Goal: Communication & Community: Participate in discussion

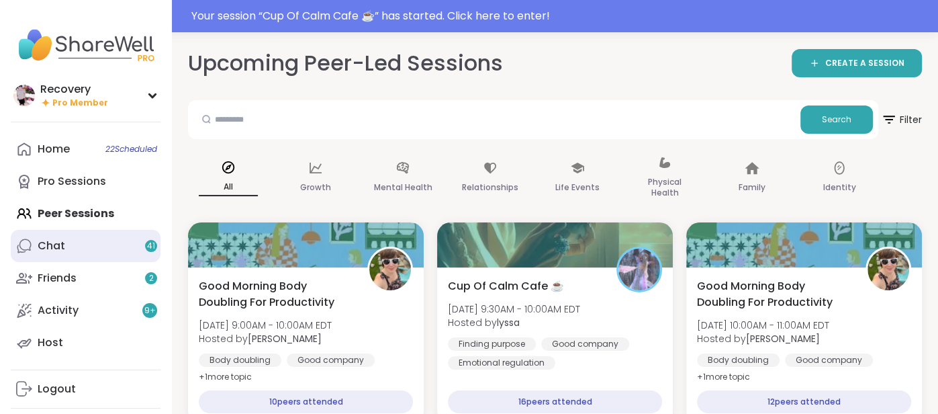
click at [113, 252] on link "Chat 41" at bounding box center [86, 246] width 150 height 32
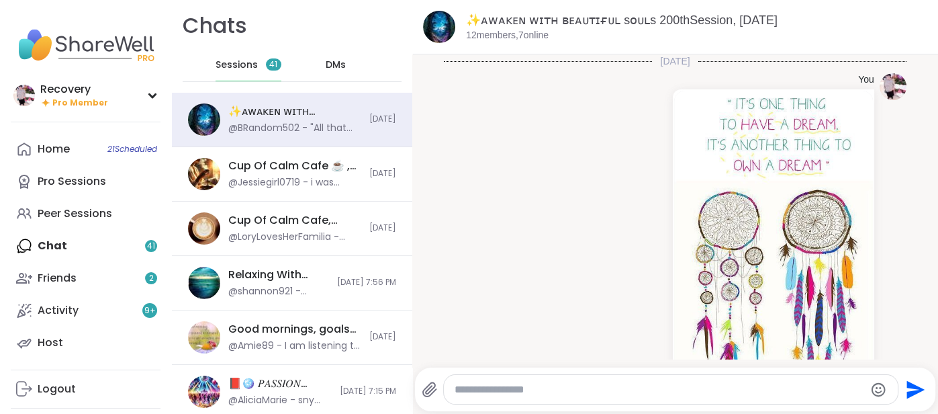
click at [114, 252] on div "Home 21 Scheduled Pro Sessions Peer Sessions Chat 41 Friends 2 Activity 9 + Host" at bounding box center [86, 246] width 150 height 226
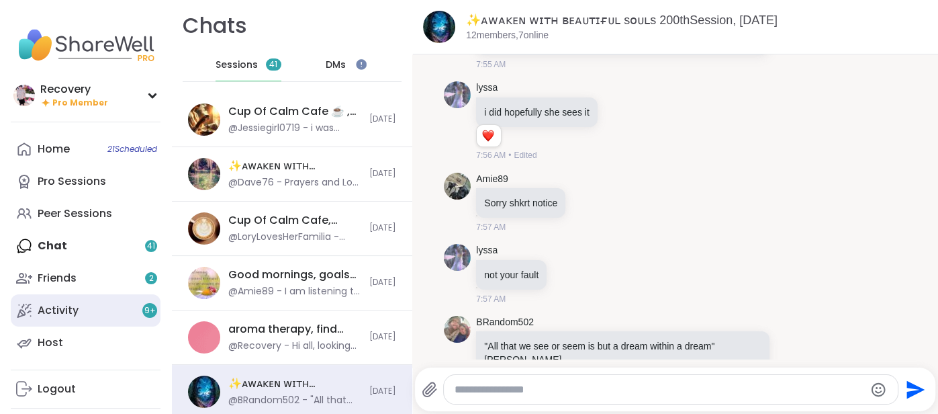
click at [98, 306] on link "Activity 9 +" at bounding box center [86, 310] width 150 height 32
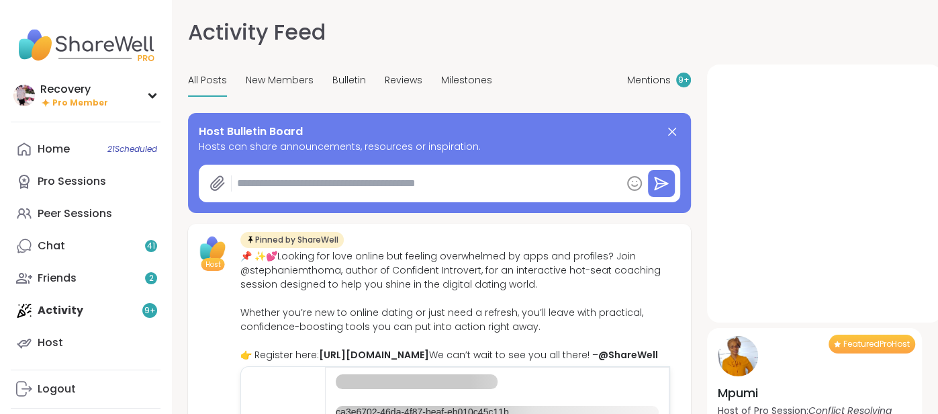
type textarea "*"
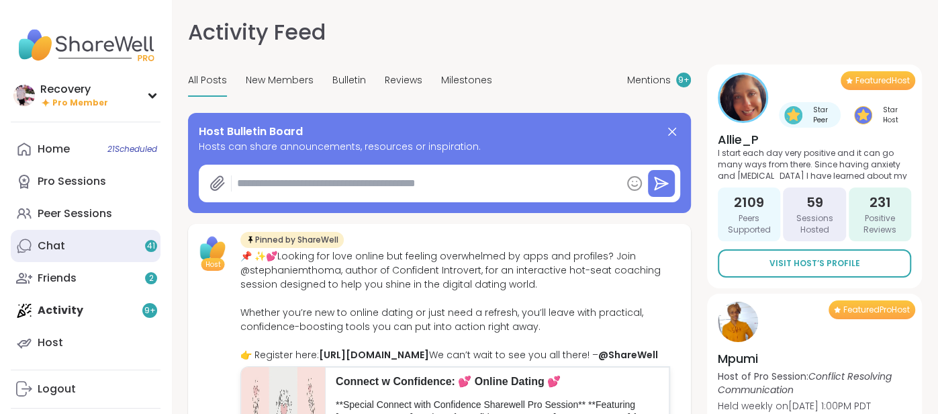
click at [111, 234] on link "Chat 41" at bounding box center [86, 246] width 150 height 32
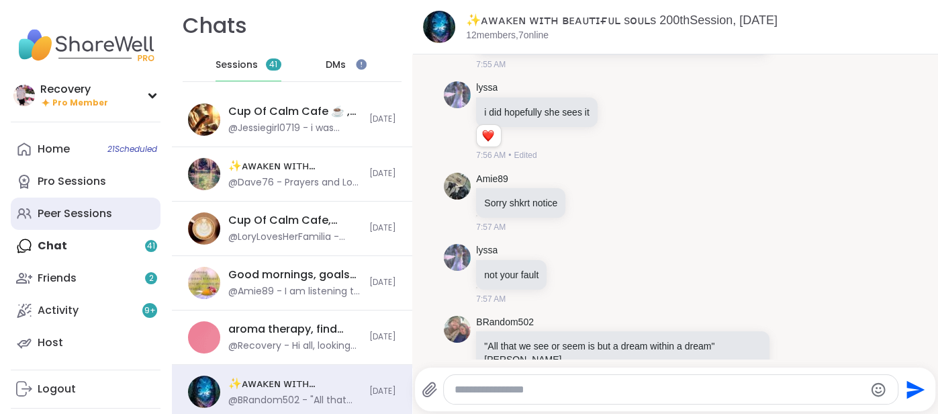
click at [94, 226] on link "Peer Sessions" at bounding box center [86, 213] width 150 height 32
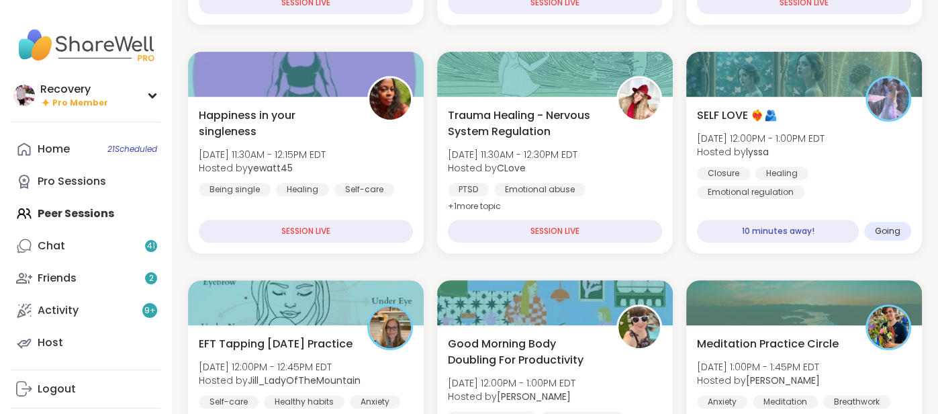
scroll to position [373, 0]
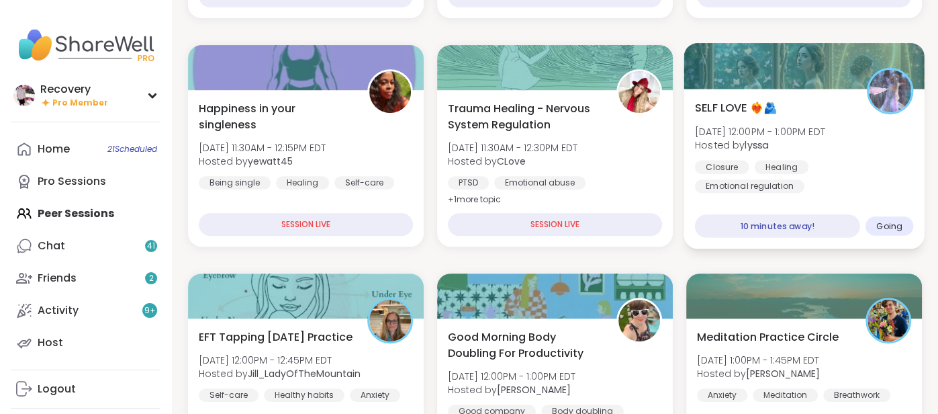
click at [890, 177] on div "Closure Healing Emotional regulation" at bounding box center [804, 176] width 218 height 33
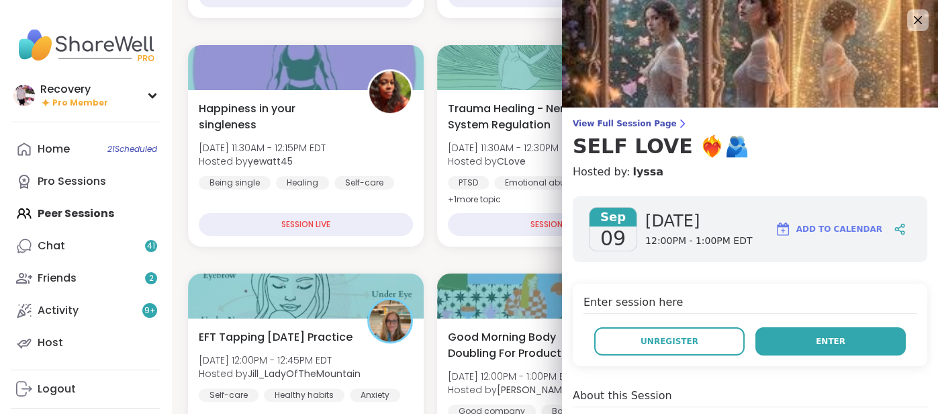
click at [844, 346] on button "Enter" at bounding box center [830, 341] width 150 height 28
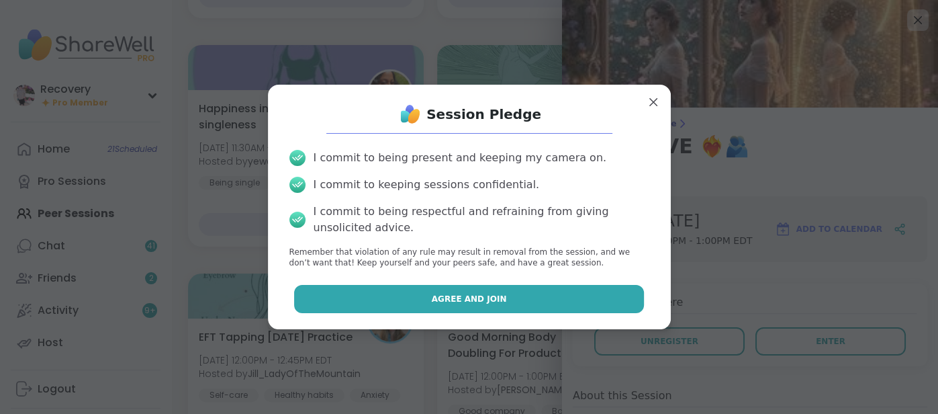
click at [565, 309] on button "Agree and Join" at bounding box center [469, 299] width 350 height 28
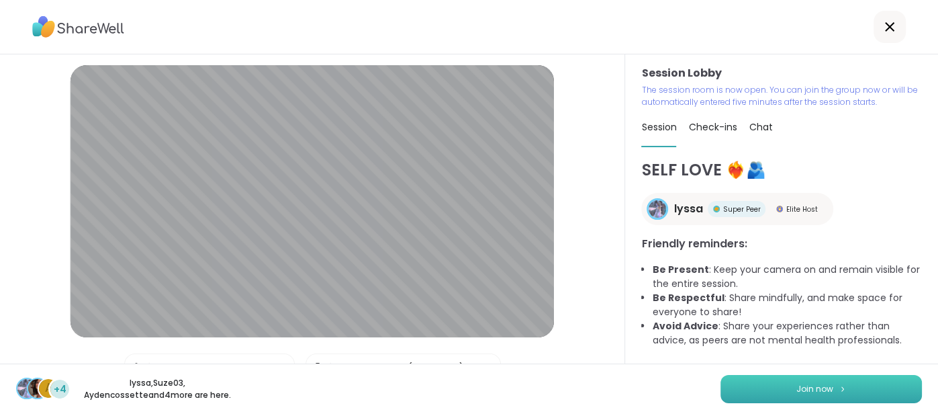
click at [804, 383] on span "Join now" at bounding box center [814, 389] width 37 height 12
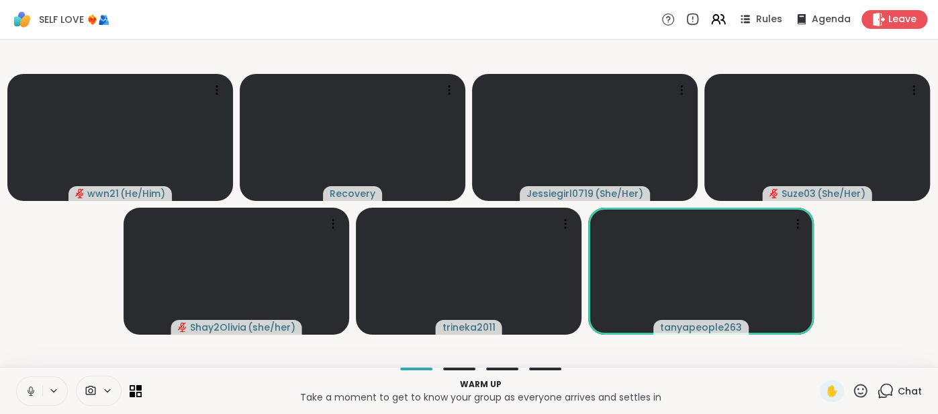
click at [26, 391] on icon at bounding box center [31, 391] width 12 height 12
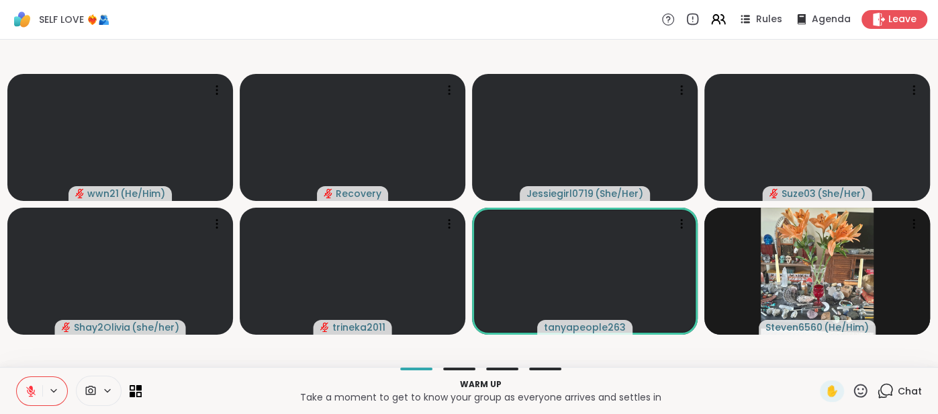
click at [26, 391] on icon at bounding box center [31, 391] width 12 height 12
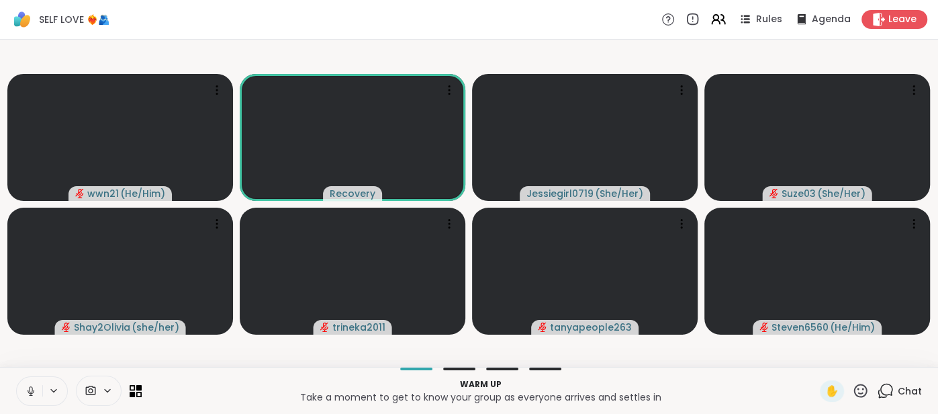
click at [26, 391] on icon at bounding box center [31, 391] width 12 height 12
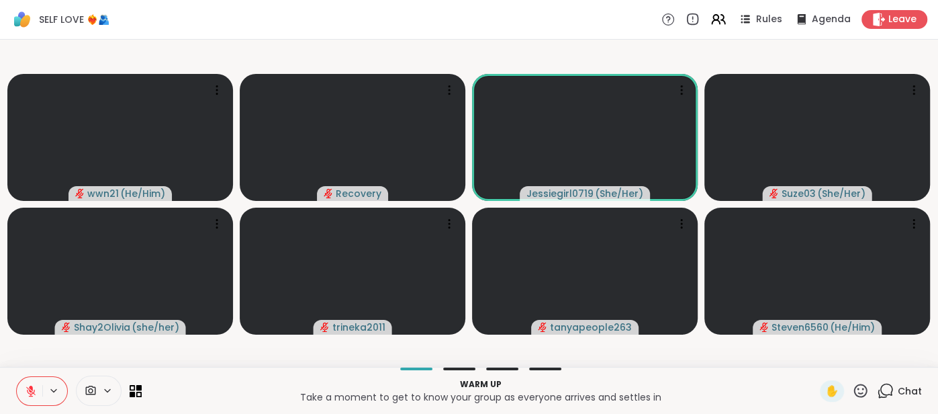
click at [26, 391] on icon at bounding box center [31, 391] width 12 height 12
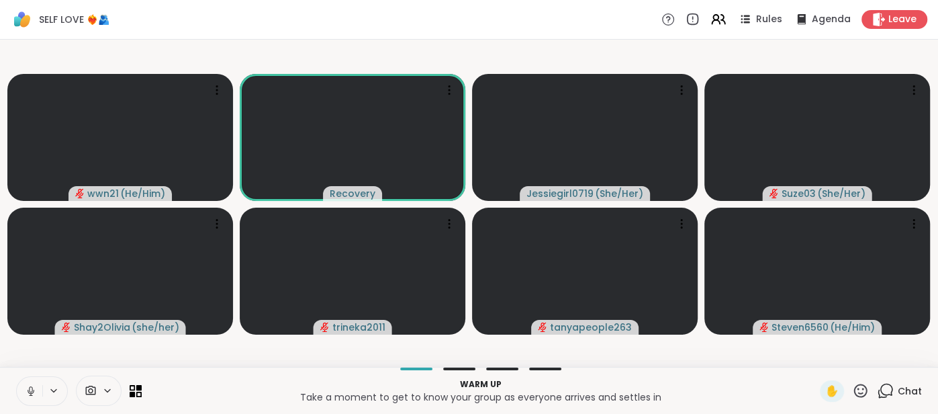
click at [19, 384] on button at bounding box center [30, 391] width 26 height 28
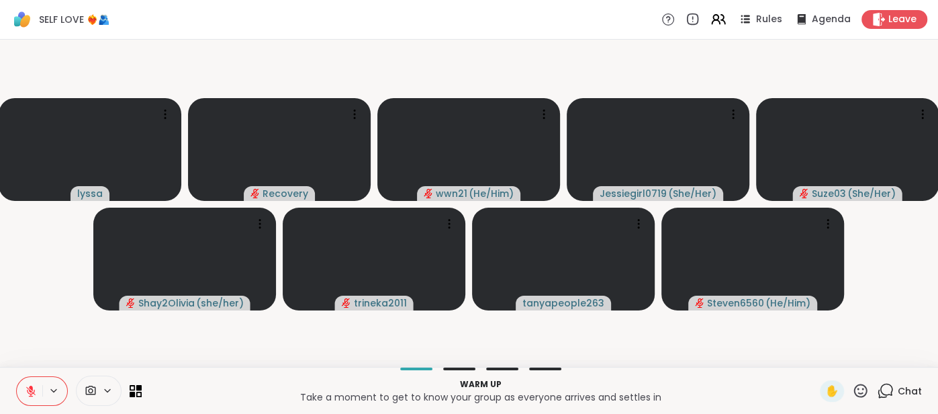
click at [22, 373] on div "Warm up Take a moment to get to know your group as everyone arrives and settles…" at bounding box center [469, 390] width 938 height 47
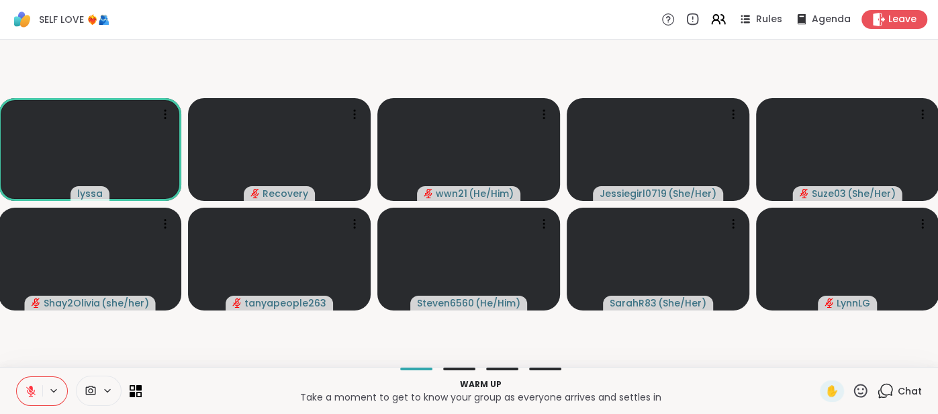
click at [901, 391] on span "Chat" at bounding box center [910, 390] width 24 height 13
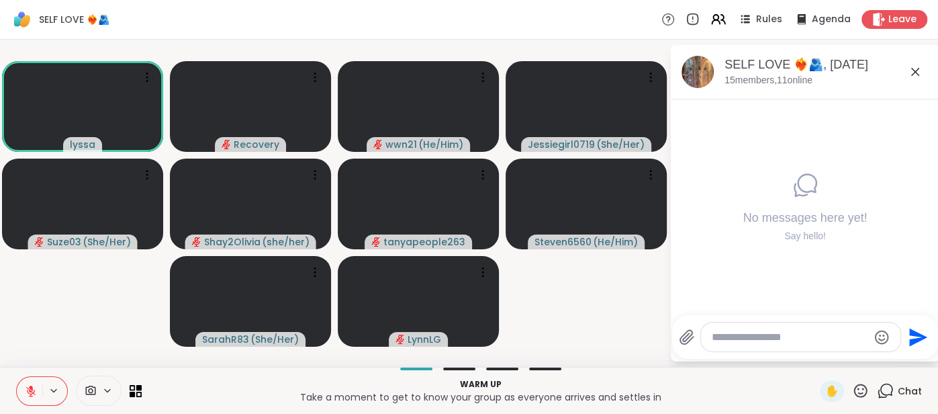
click at [28, 395] on icon at bounding box center [31, 391] width 12 height 12
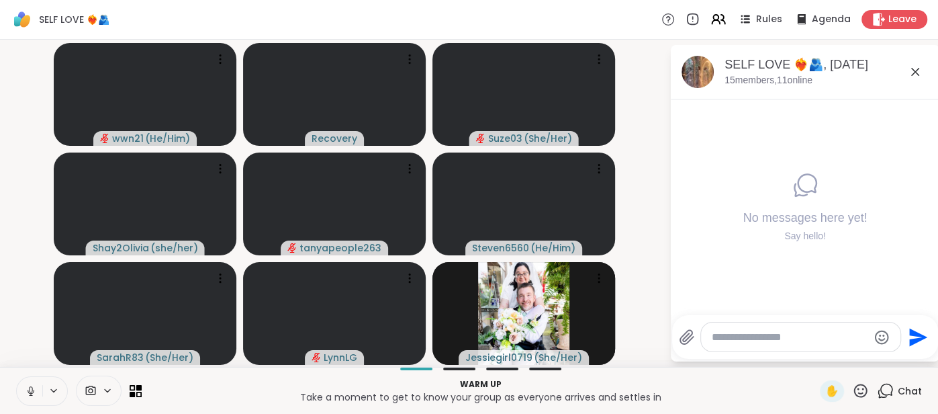
click at [26, 387] on icon at bounding box center [31, 391] width 12 height 12
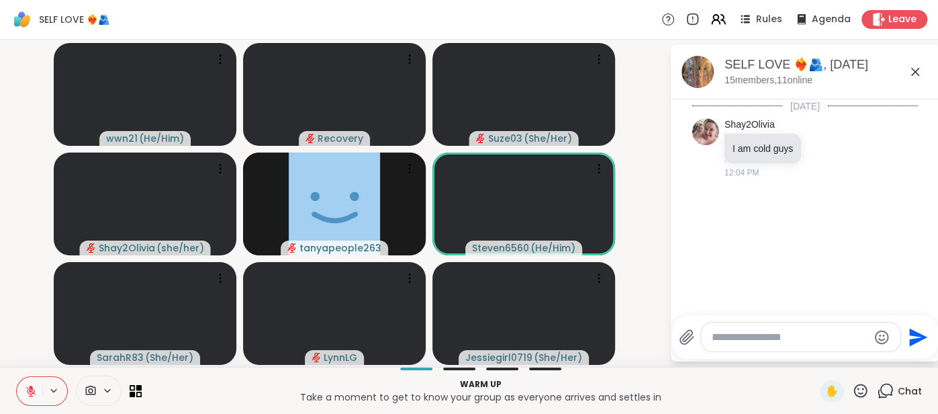
click at [917, 75] on icon at bounding box center [915, 72] width 16 height 16
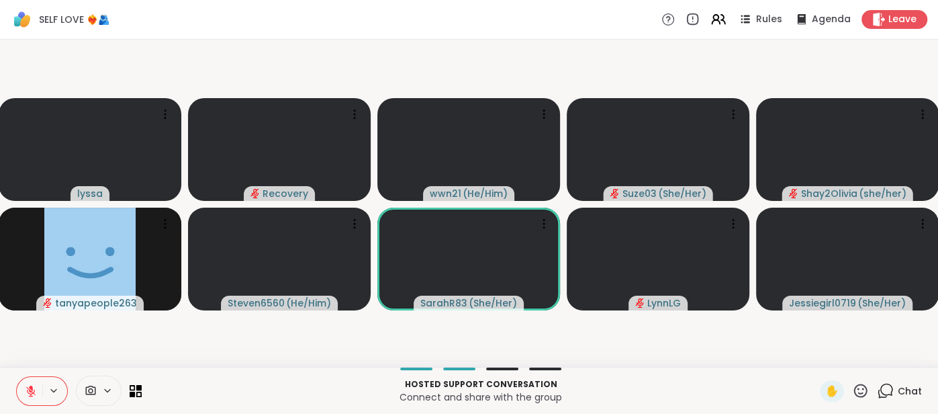
click at [26, 389] on icon at bounding box center [31, 391] width 12 height 12
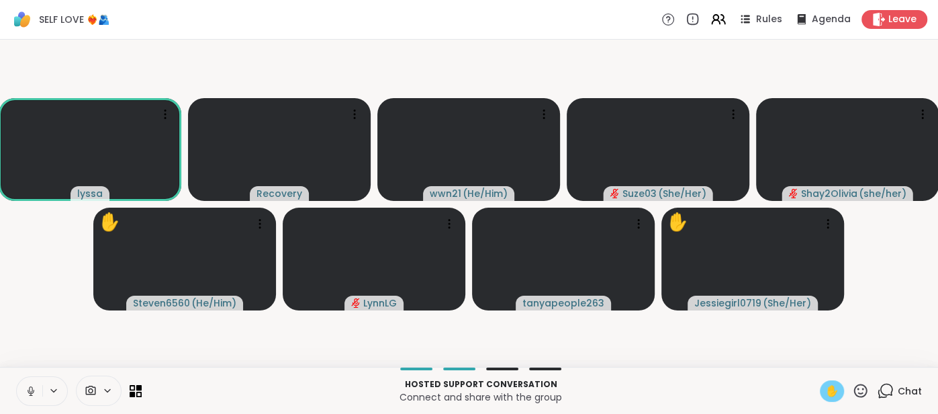
click at [829, 392] on span "✋" at bounding box center [831, 391] width 13 height 16
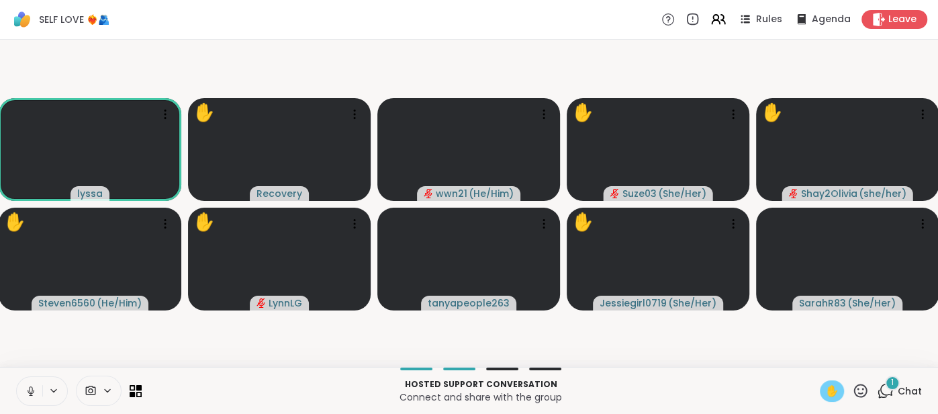
click at [925, 386] on div "Hosted support conversation Connect and share with the group ✋ 1 Chat" at bounding box center [469, 390] width 938 height 47
click at [917, 387] on span "Chat" at bounding box center [910, 390] width 24 height 13
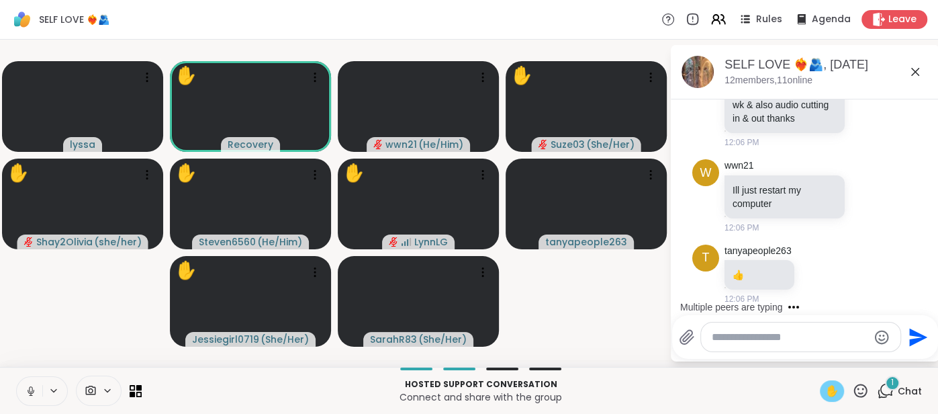
scroll to position [241, 0]
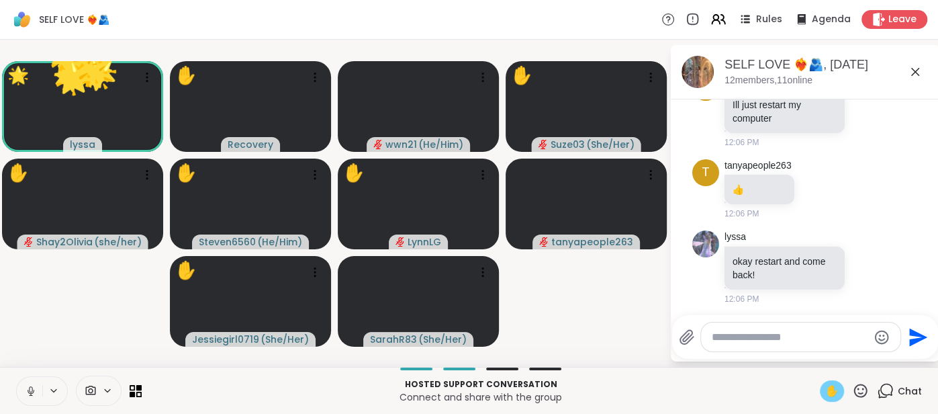
click at [825, 387] on div "✋" at bounding box center [832, 390] width 24 height 21
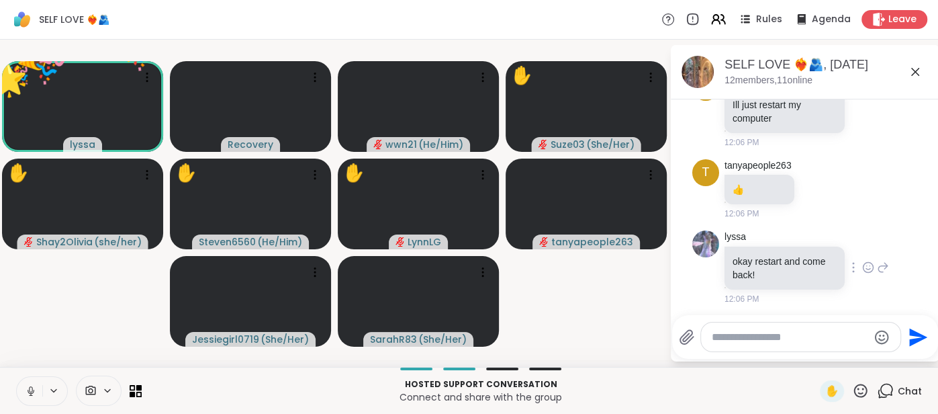
scroll to position [312, 0]
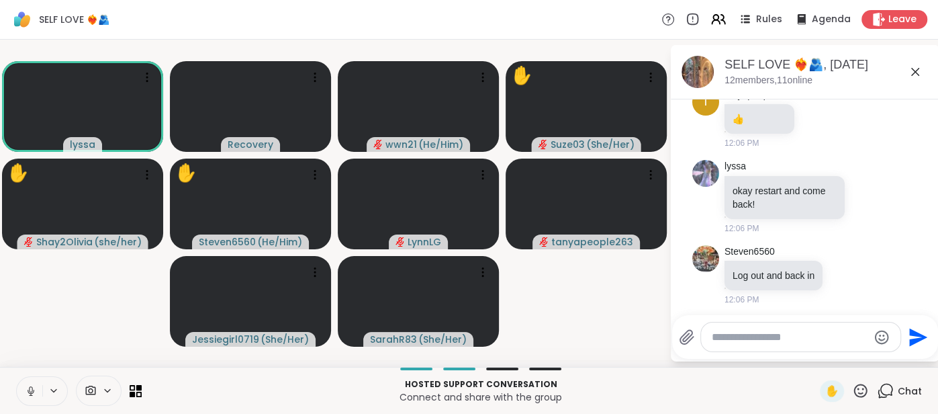
click at [915, 78] on icon at bounding box center [915, 72] width 16 height 16
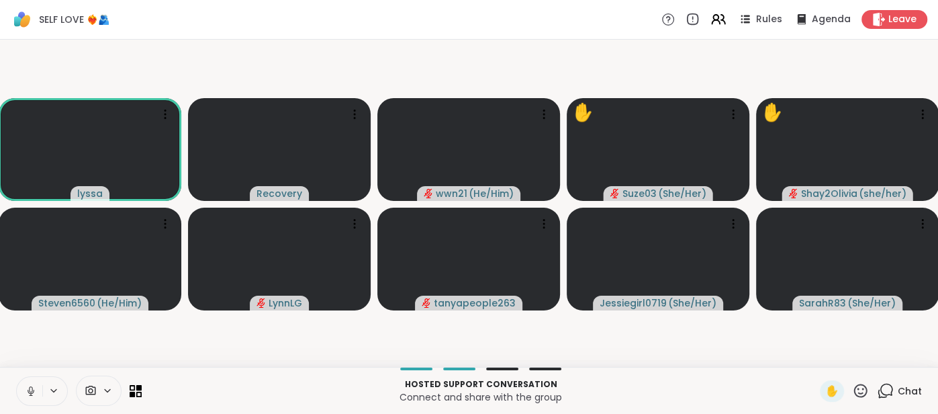
click at [23, 384] on button at bounding box center [30, 391] width 26 height 28
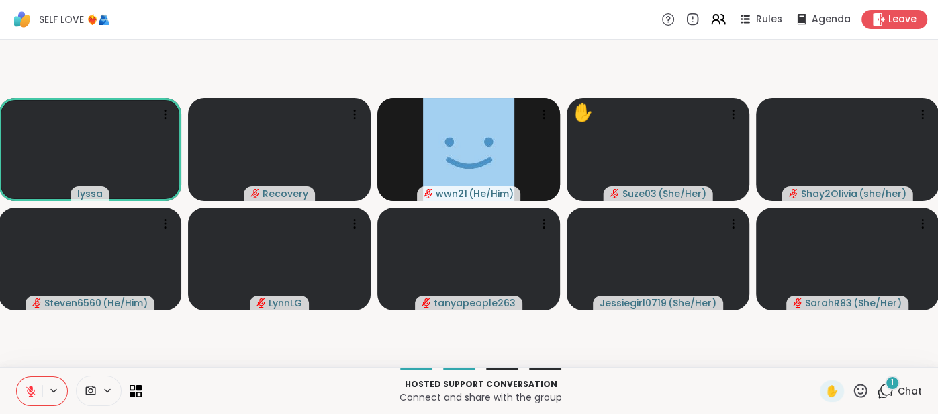
click at [908, 390] on span "Chat" at bounding box center [910, 390] width 24 height 13
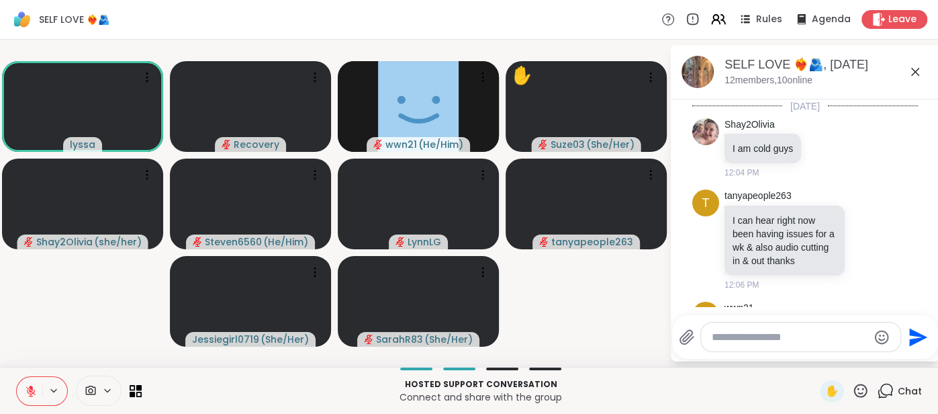
scroll to position [428, 0]
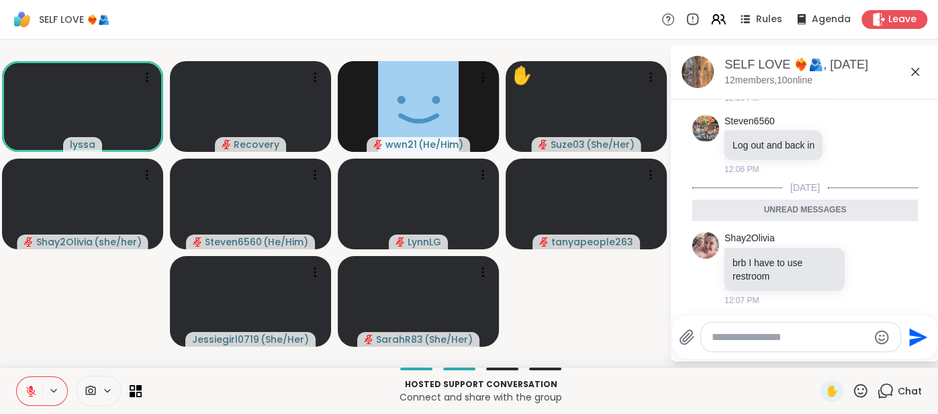
click at [916, 78] on icon at bounding box center [915, 72] width 16 height 16
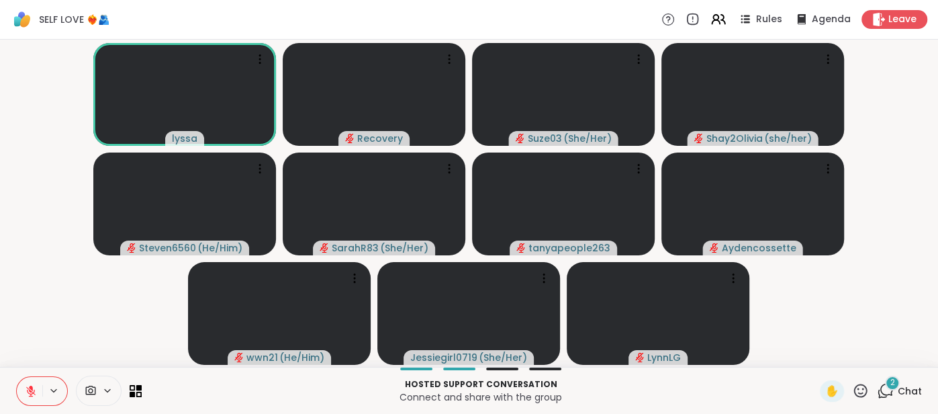
click at [903, 381] on div "2 Chat" at bounding box center [899, 390] width 45 height 21
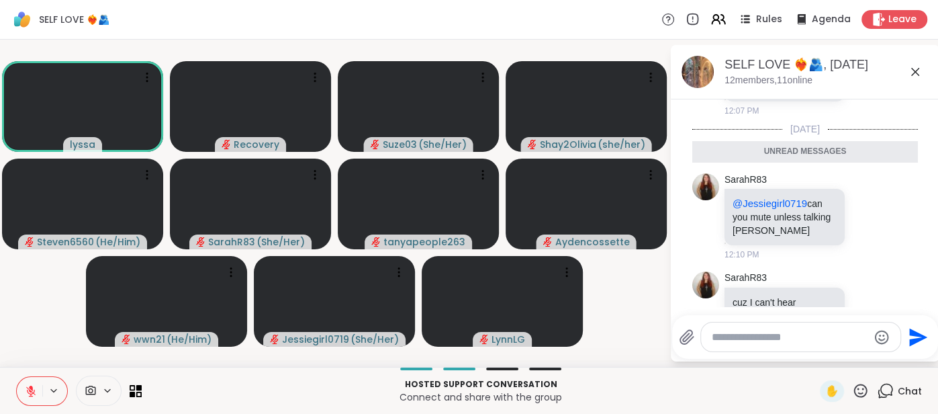
scroll to position [625, 0]
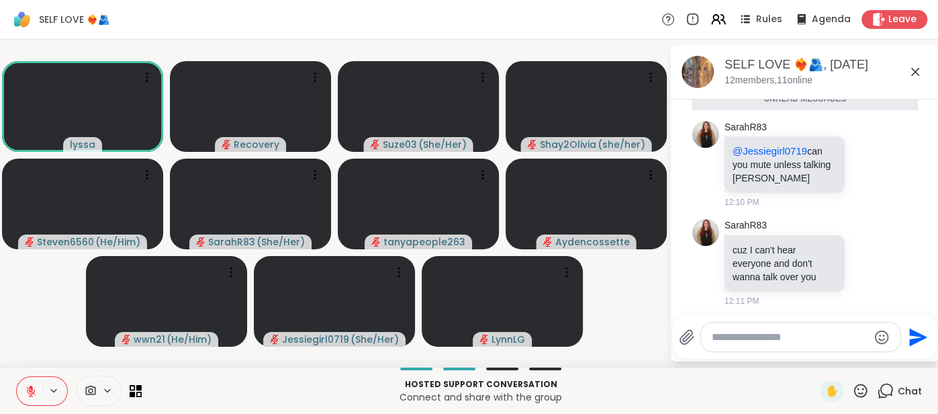
click at [912, 72] on icon at bounding box center [915, 72] width 16 height 16
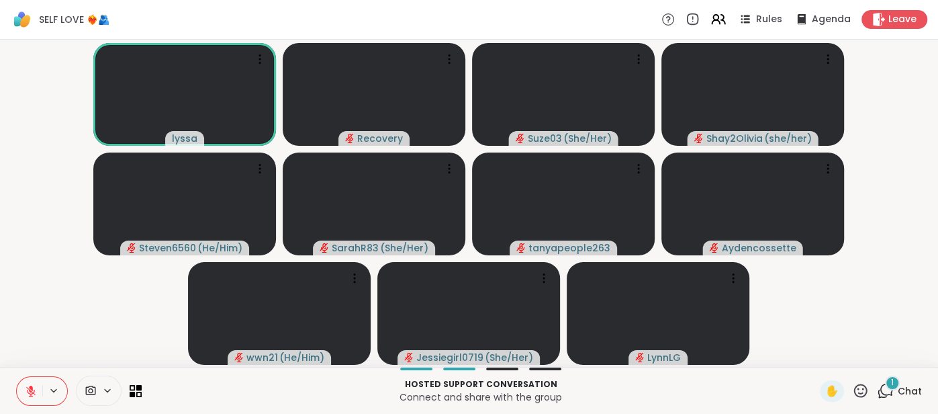
click at [911, 385] on span "Chat" at bounding box center [910, 390] width 24 height 13
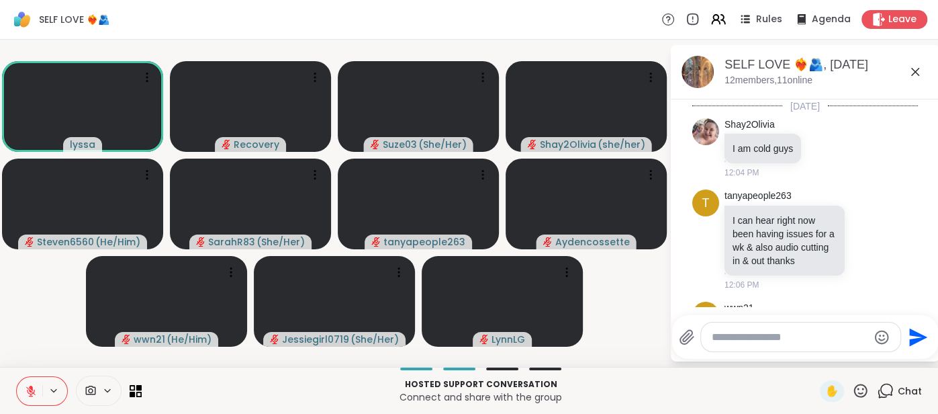
scroll to position [696, 0]
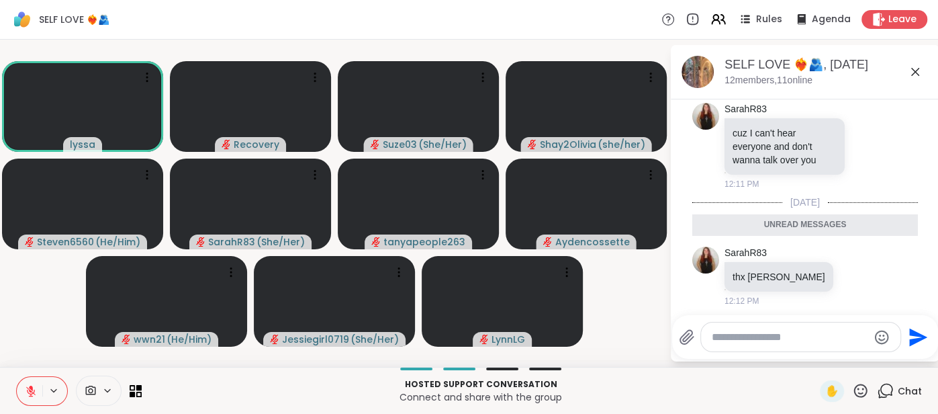
click at [915, 78] on icon at bounding box center [915, 72] width 16 height 16
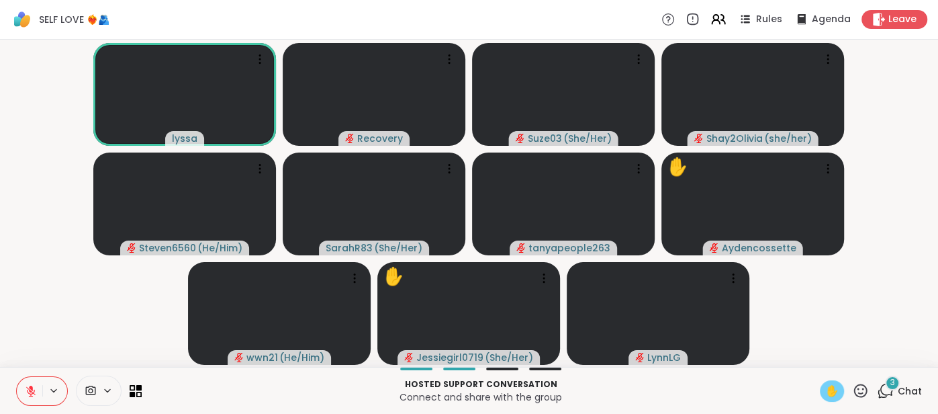
click at [831, 389] on span "✋" at bounding box center [831, 391] width 13 height 16
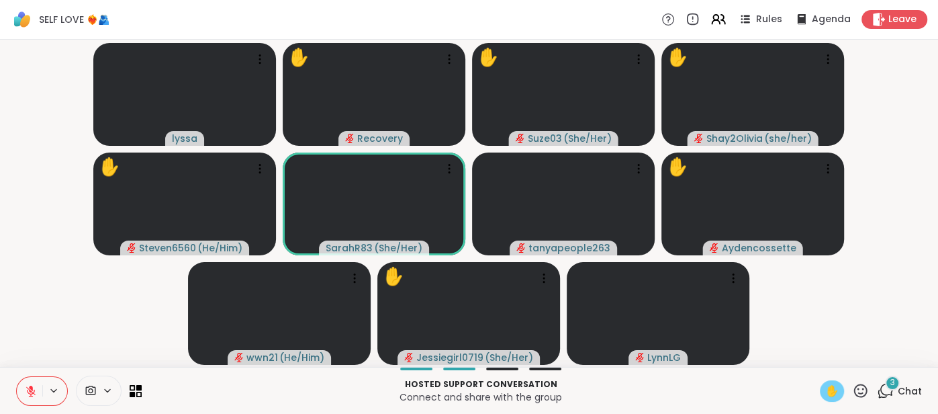
click at [829, 389] on span "✋" at bounding box center [831, 391] width 13 height 16
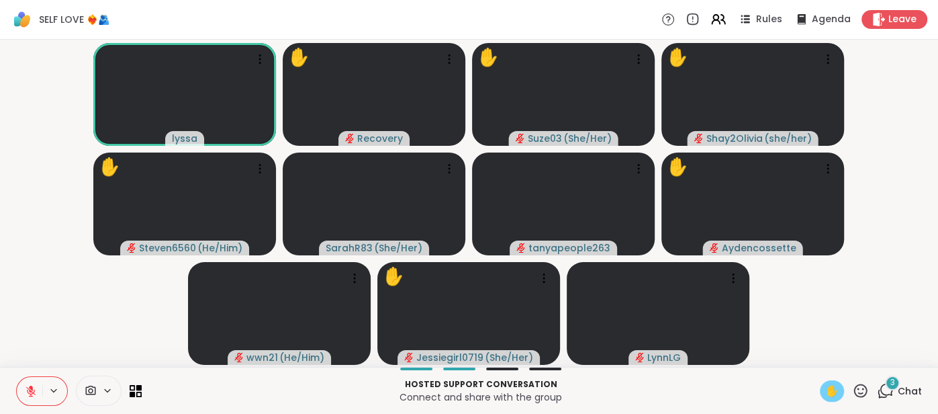
click at [829, 389] on span "✋" at bounding box center [831, 391] width 13 height 16
click at [34, 389] on icon at bounding box center [31, 391] width 12 height 12
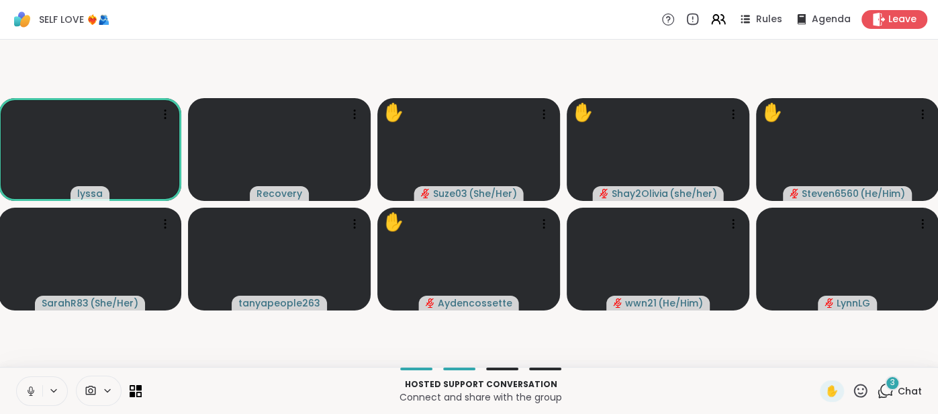
click at [24, 392] on button at bounding box center [30, 391] width 26 height 28
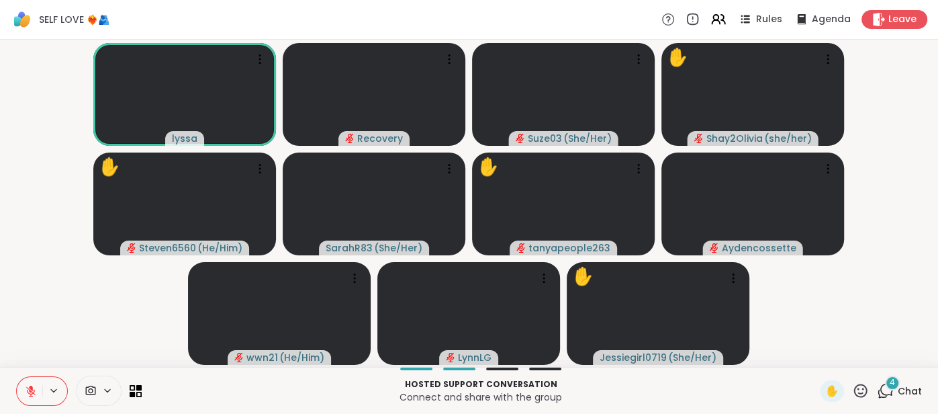
click at [907, 390] on span "Chat" at bounding box center [910, 390] width 24 height 13
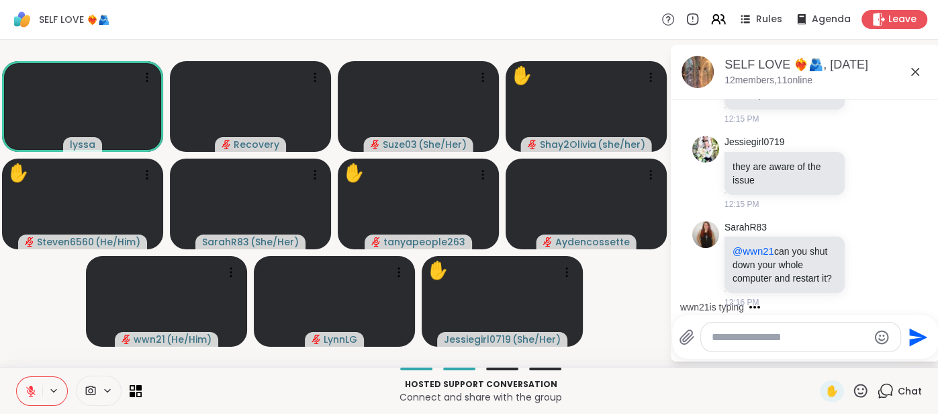
scroll to position [1154, 0]
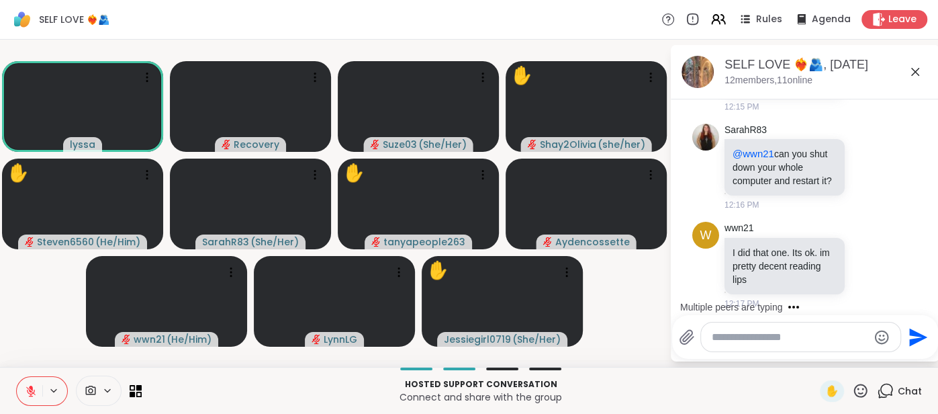
click at [915, 78] on icon at bounding box center [915, 72] width 16 height 16
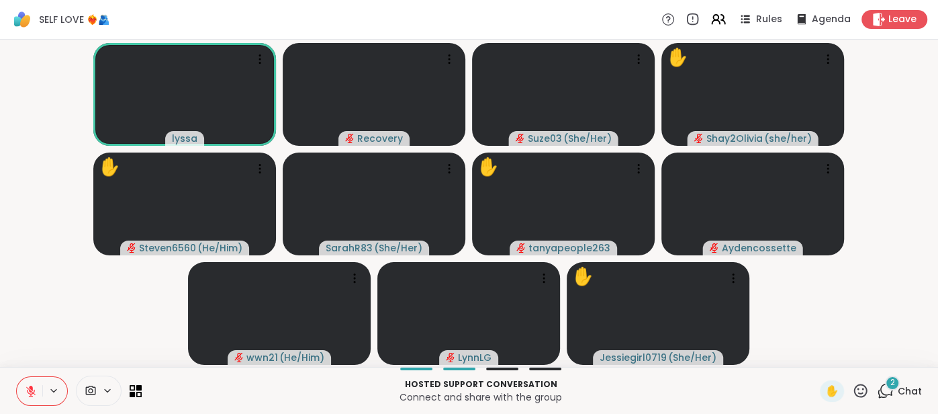
click at [36, 385] on icon at bounding box center [31, 391] width 12 height 12
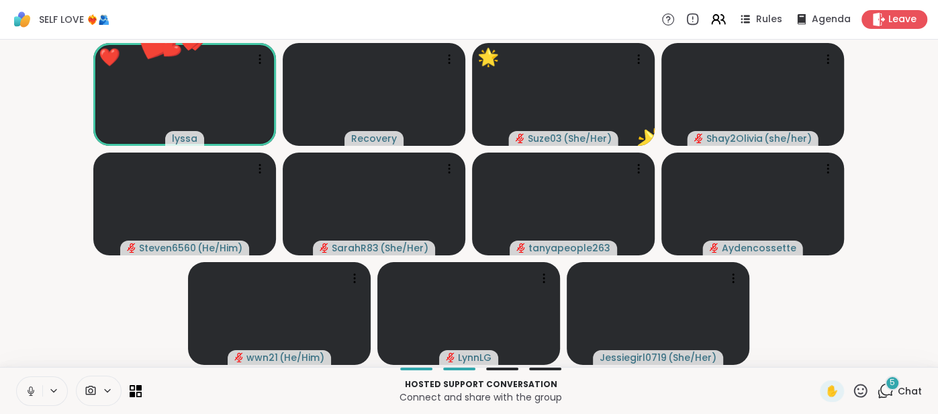
click at [24, 388] on button at bounding box center [30, 391] width 26 height 28
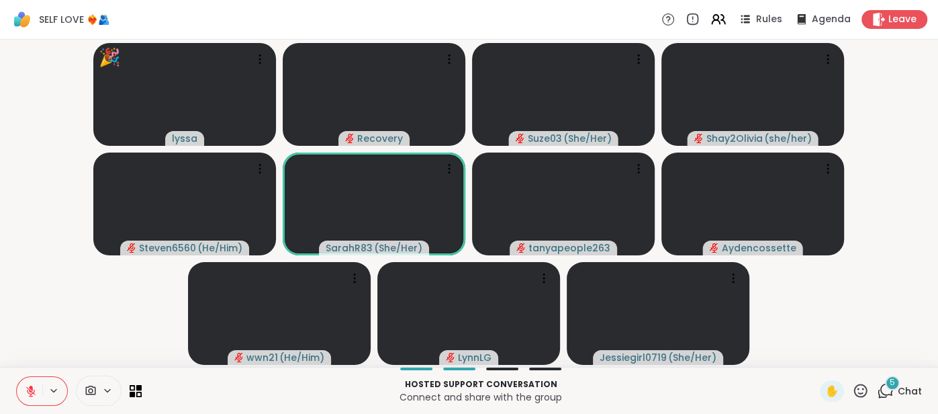
click at [918, 395] on span "Chat" at bounding box center [910, 390] width 24 height 13
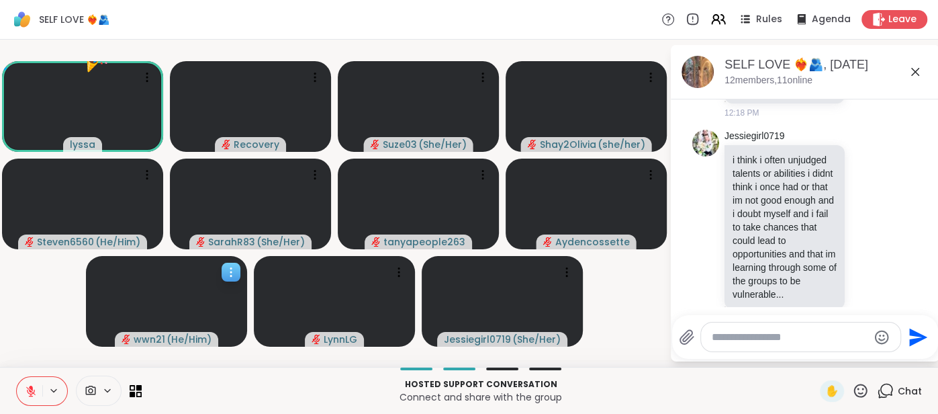
scroll to position [1890, 0]
click at [24, 389] on button at bounding box center [30, 391] width 26 height 28
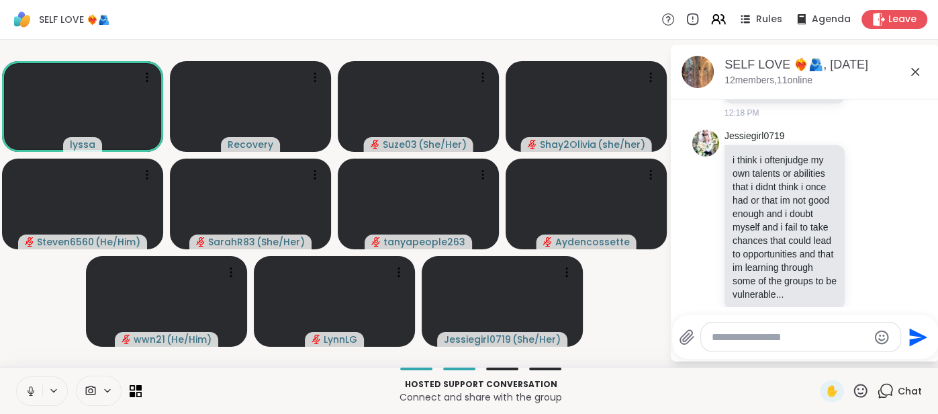
scroll to position [1988, 0]
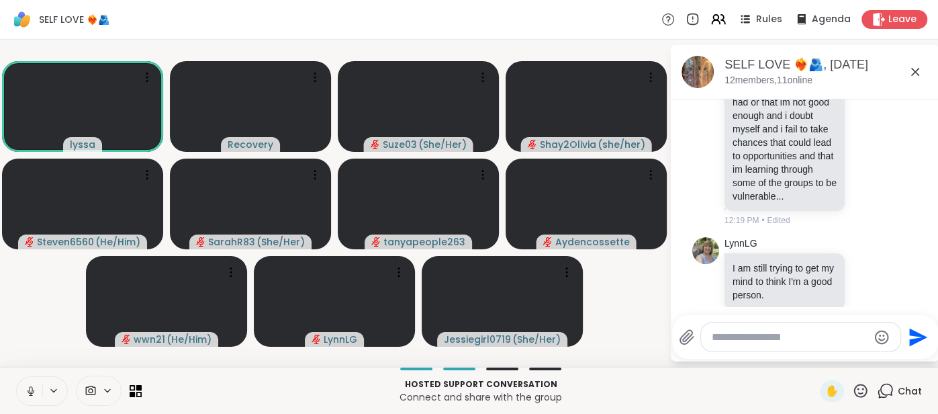
click at [27, 392] on icon at bounding box center [31, 391] width 12 height 12
click at [913, 70] on icon at bounding box center [915, 72] width 16 height 16
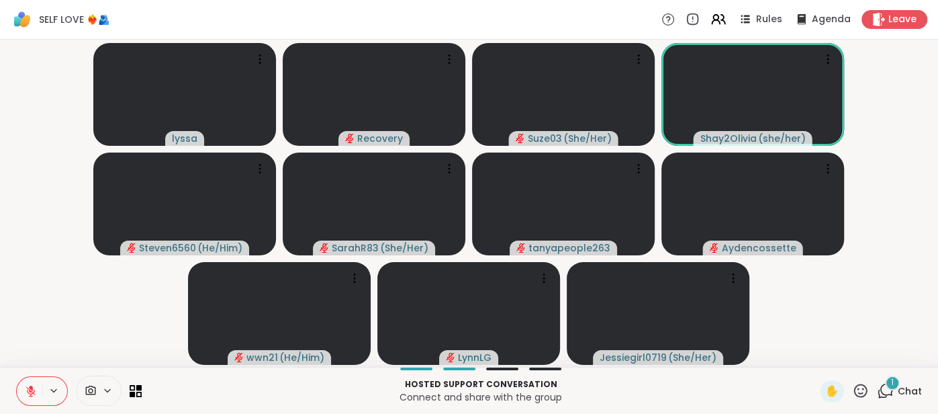
click at [904, 392] on span "Chat" at bounding box center [910, 390] width 24 height 13
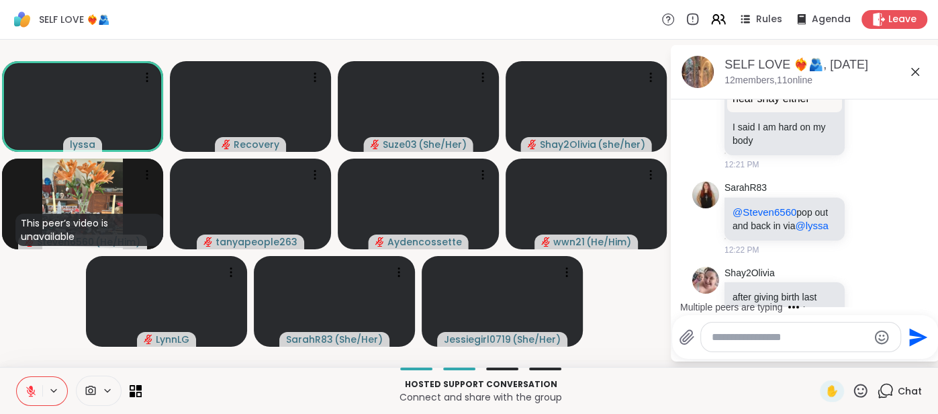
scroll to position [2729, 0]
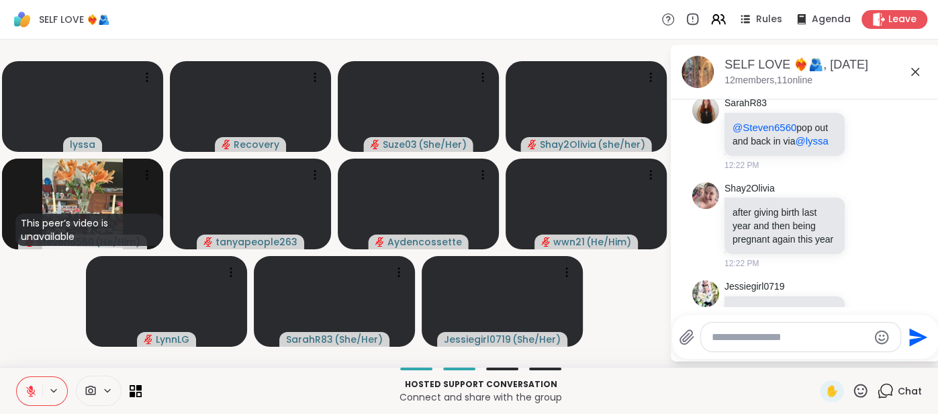
click at [21, 394] on button at bounding box center [30, 391] width 26 height 28
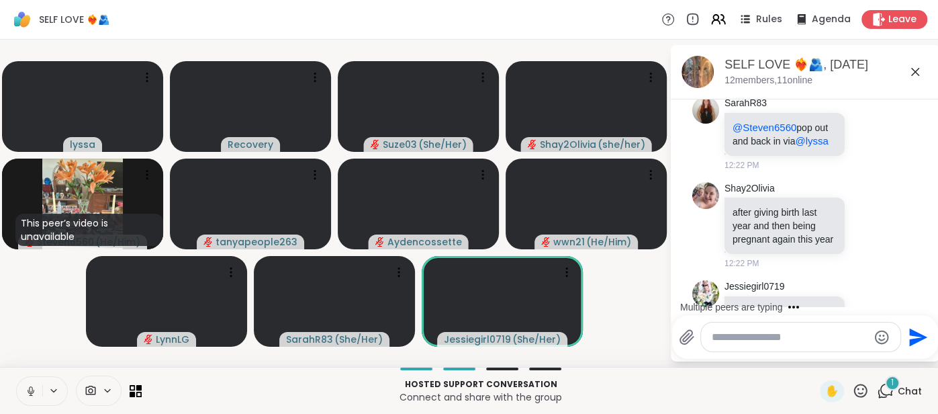
scroll to position [2800, 0]
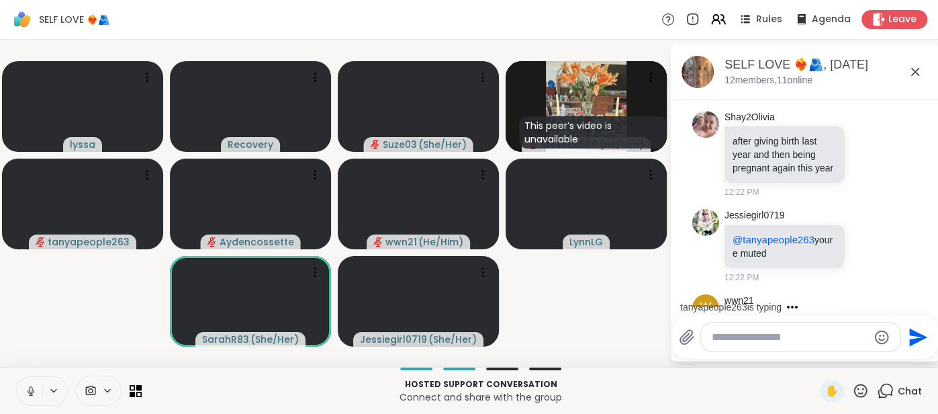
click at [15, 391] on div "Hosted support conversation Connect and share with the group ✋ Chat" at bounding box center [469, 390] width 938 height 47
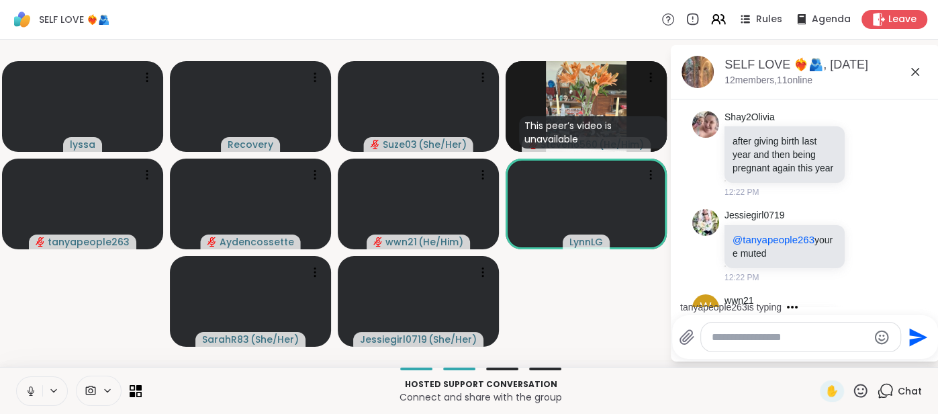
click at [26, 389] on icon at bounding box center [31, 391] width 12 height 12
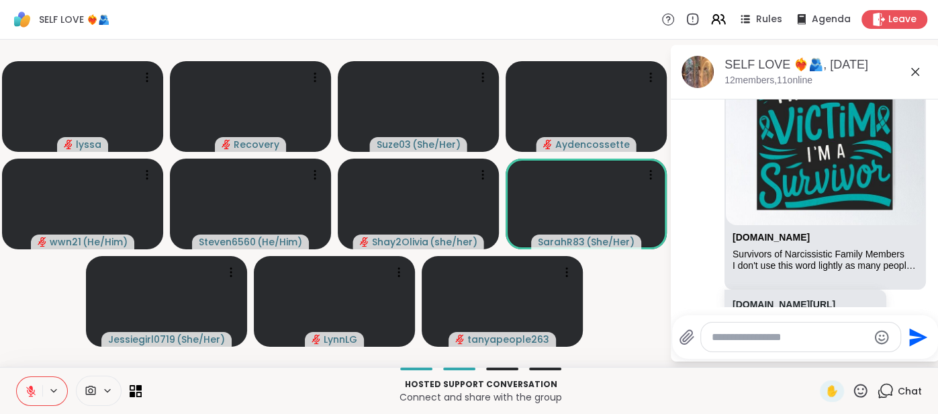
scroll to position [4030, 0]
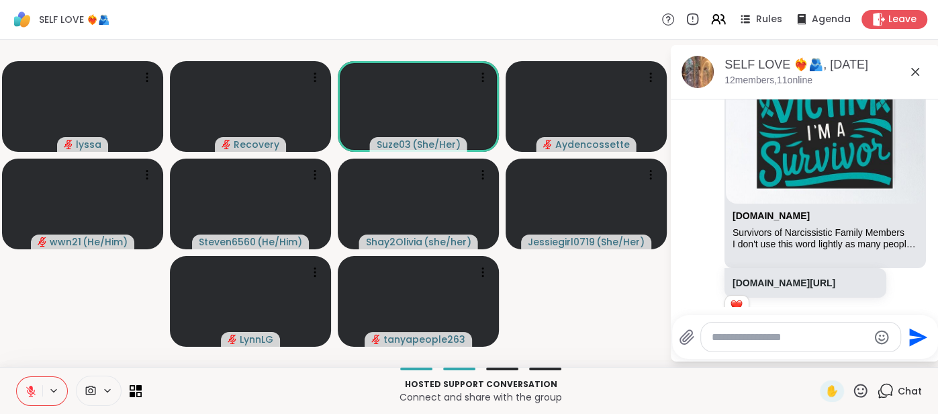
click at [34, 381] on button at bounding box center [30, 391] width 26 height 28
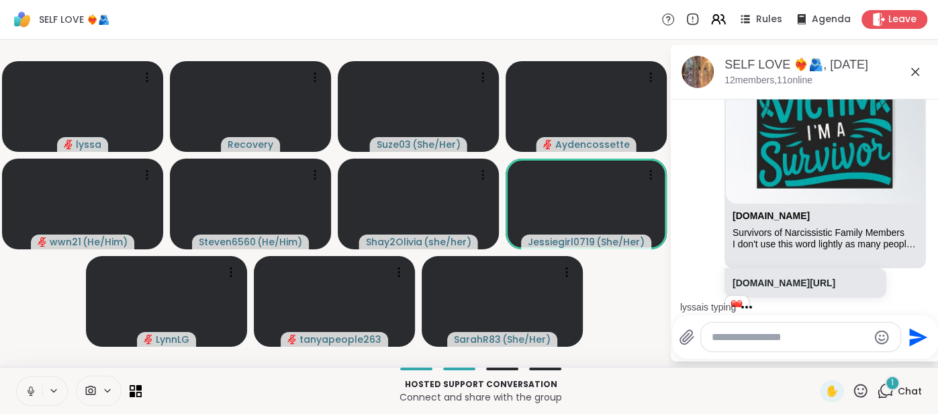
scroll to position [4115, 0]
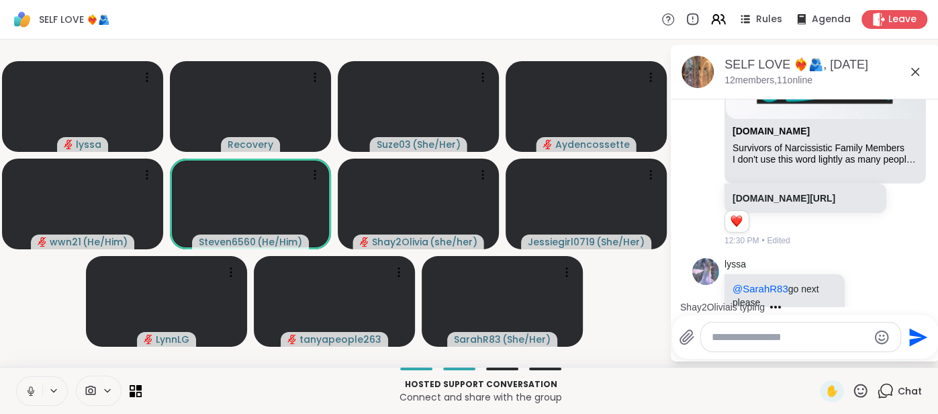
click at [23, 390] on button at bounding box center [30, 391] width 26 height 28
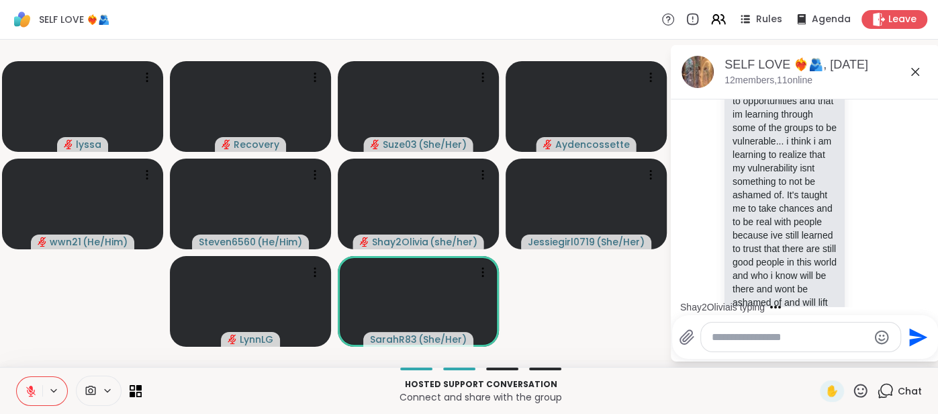
scroll to position [5422, 0]
click at [859, 389] on icon at bounding box center [860, 389] width 13 height 13
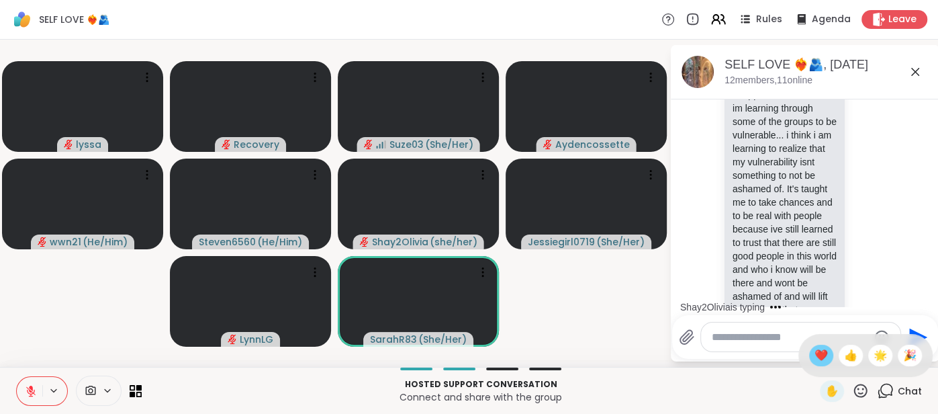
click at [823, 366] on div "❤️" at bounding box center [821, 355] width 24 height 21
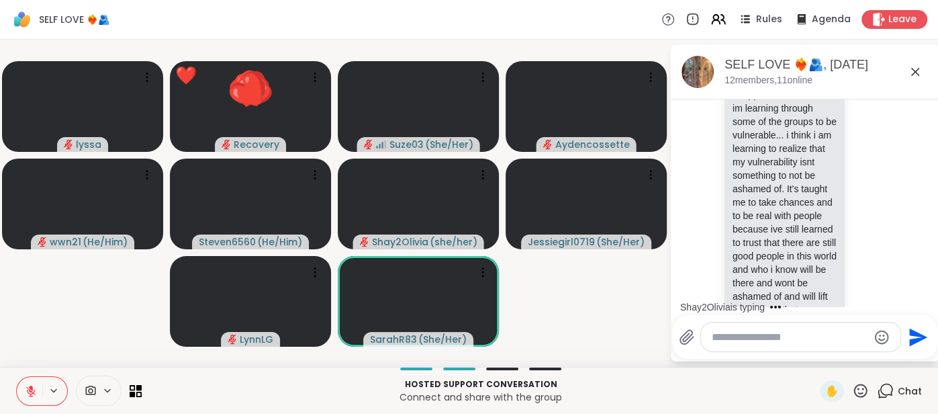
click at [817, 361] on div "SELF LOVE ❤️‍🔥🫂, Sep 09 12 members, 11 online Today Shay2Olivia I am cold guys …" at bounding box center [805, 203] width 269 height 316
click at [858, 387] on icon at bounding box center [860, 390] width 17 height 17
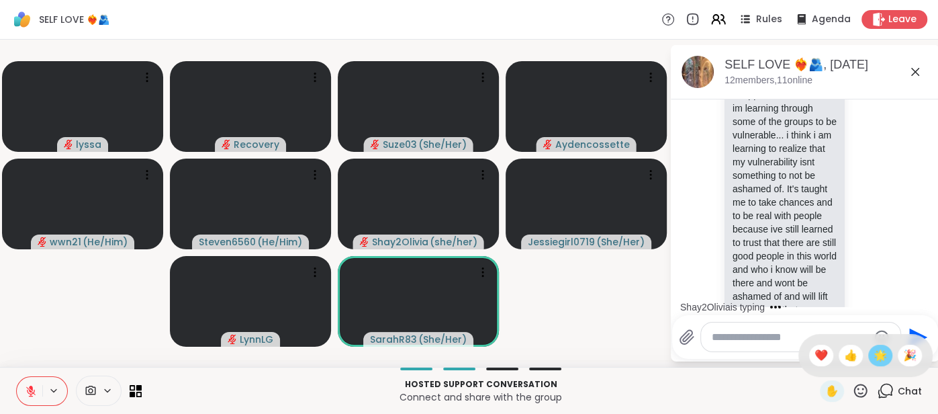
click at [877, 357] on span "🌟" at bounding box center [880, 355] width 13 height 16
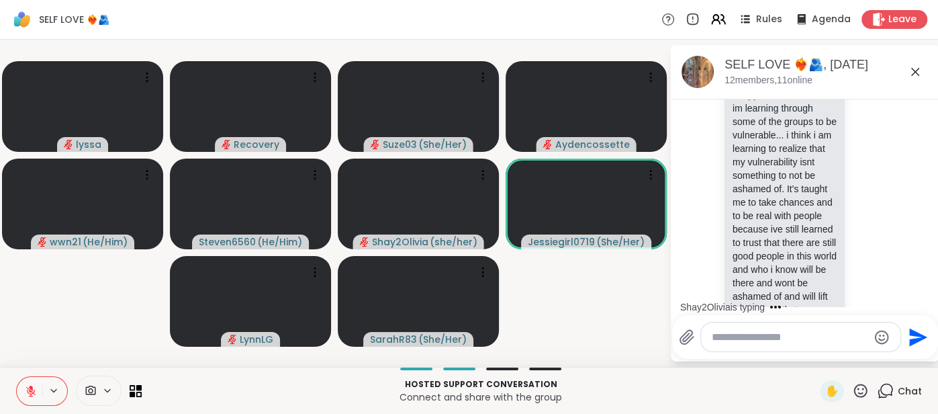
click at [913, 73] on icon at bounding box center [915, 72] width 8 height 8
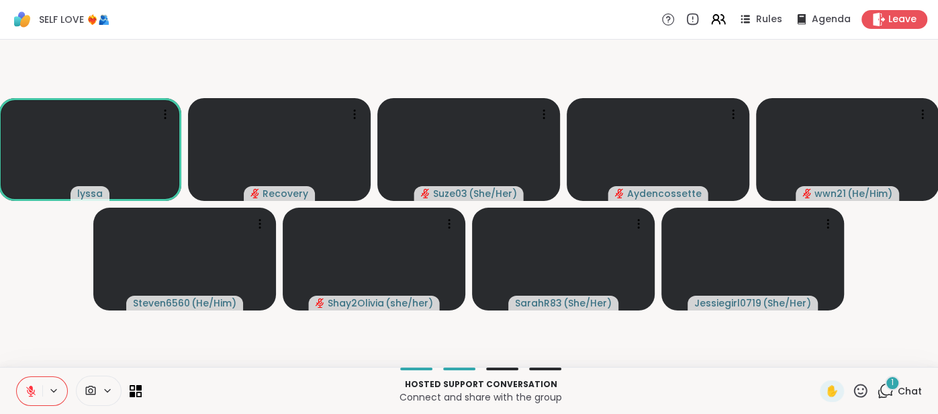
click at [907, 386] on span "Chat" at bounding box center [910, 390] width 24 height 13
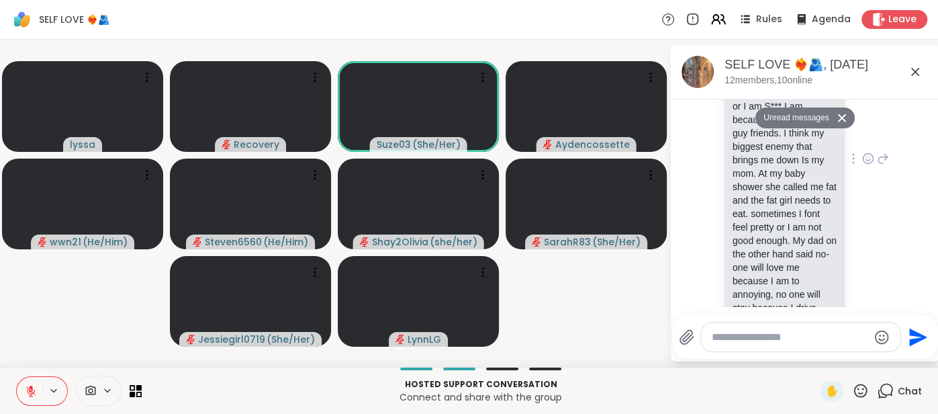
scroll to position [5970, 0]
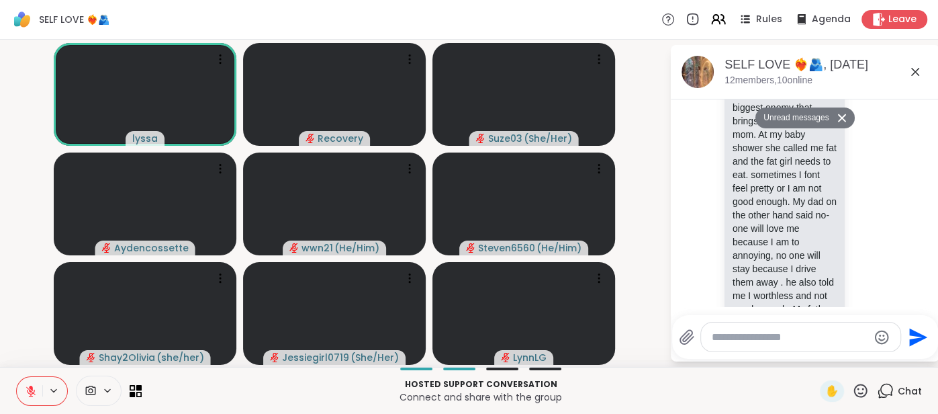
click at [21, 383] on button at bounding box center [30, 391] width 26 height 28
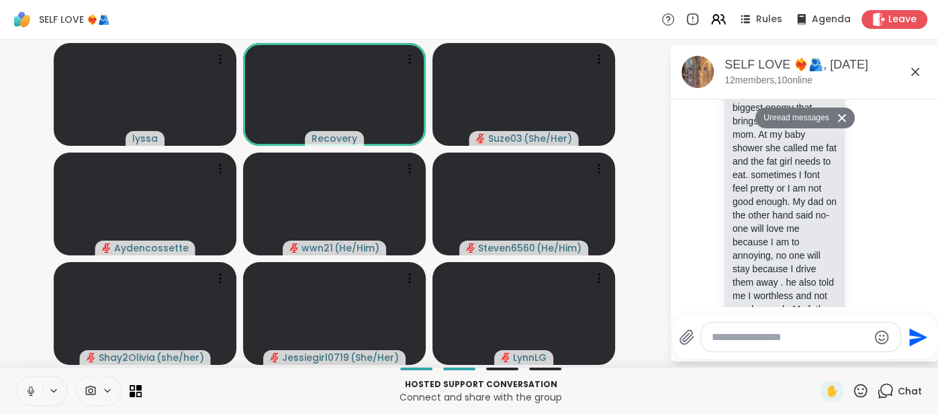
click at [18, 393] on button at bounding box center [30, 391] width 26 height 28
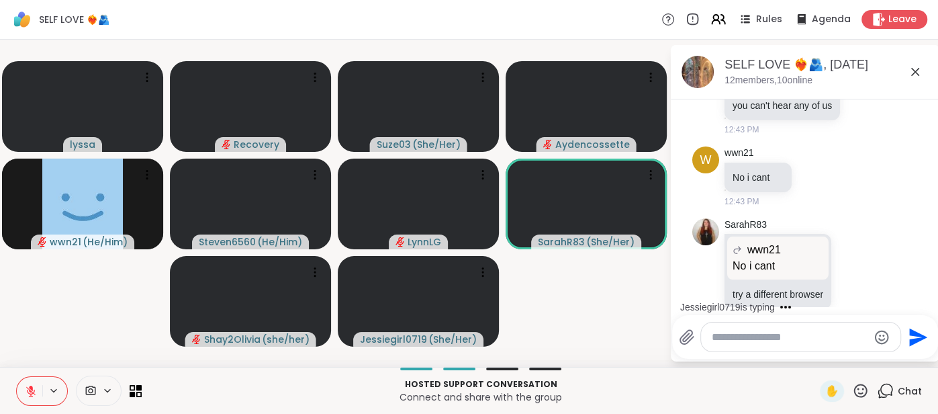
scroll to position [6880, 0]
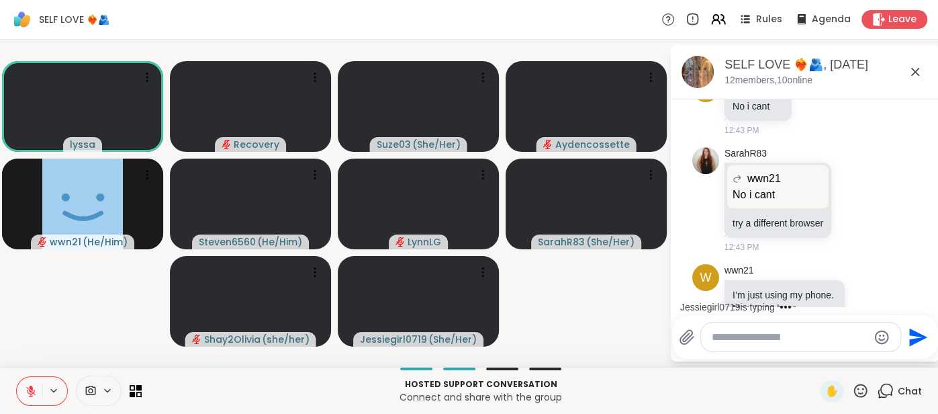
click at [27, 386] on icon at bounding box center [31, 391] width 12 height 12
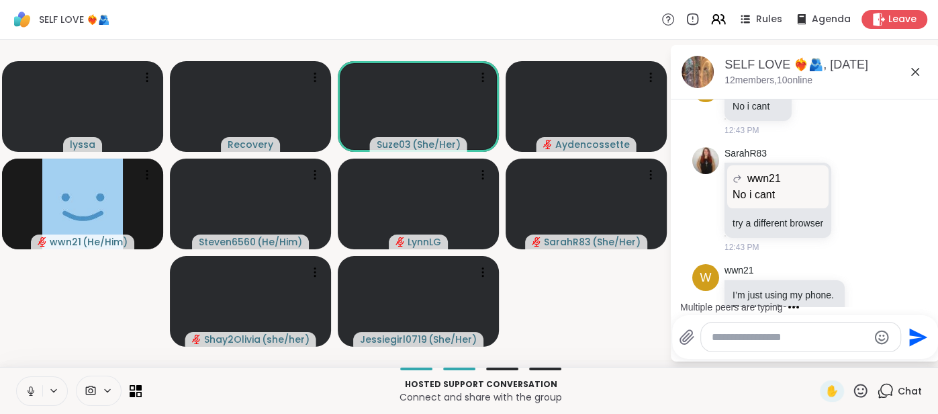
click at [28, 387] on icon at bounding box center [31, 391] width 12 height 12
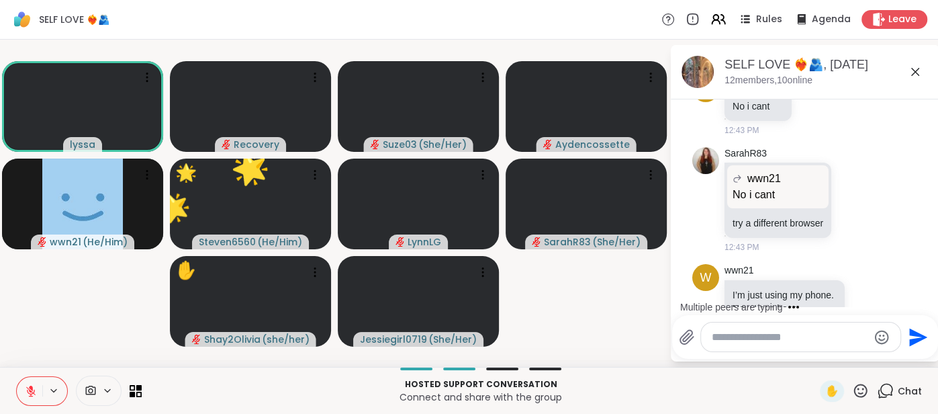
click at [28, 386] on icon at bounding box center [31, 391] width 12 height 12
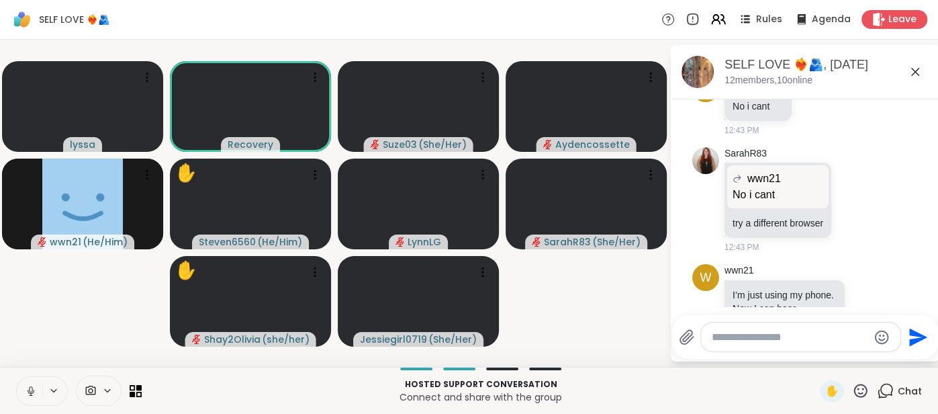
scroll to position [7180, 0]
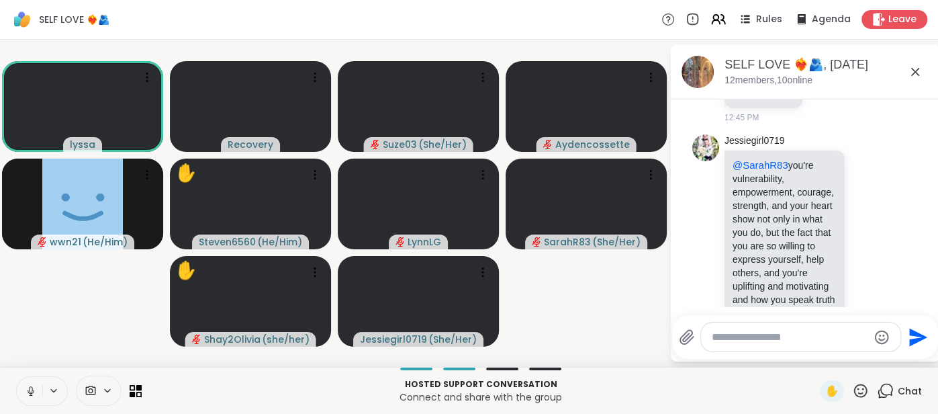
click at [26, 387] on icon at bounding box center [31, 391] width 12 height 12
click at [733, 338] on textarea "Type your message" at bounding box center [790, 336] width 156 height 13
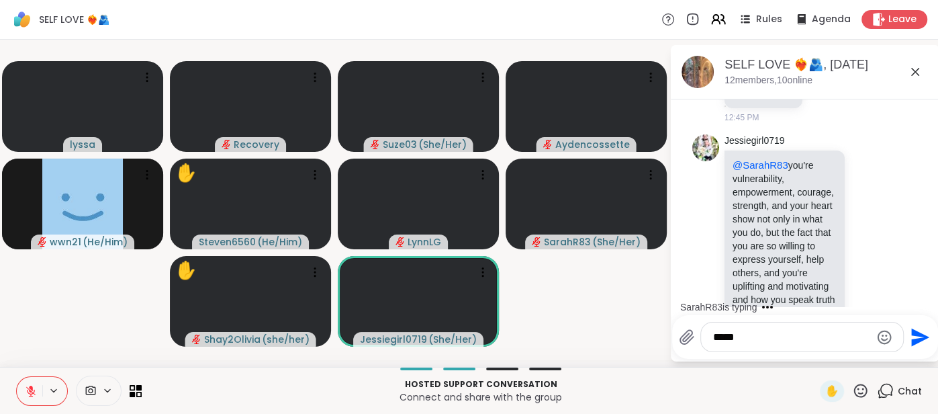
type textarea "******"
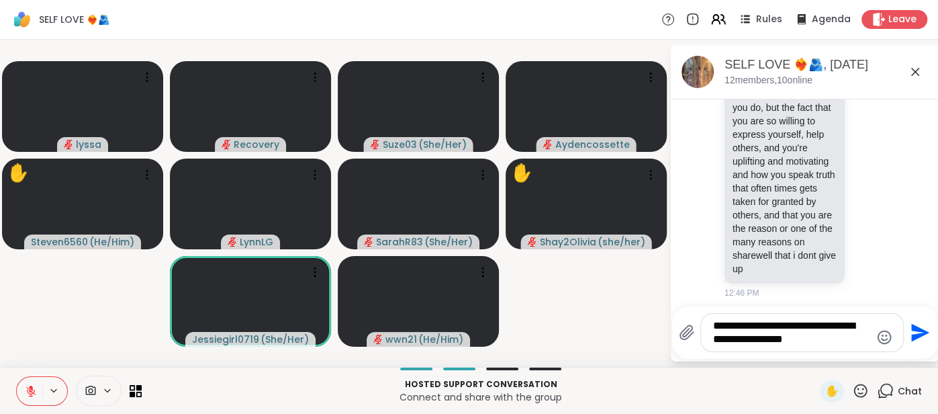
scroll to position [7332, 0]
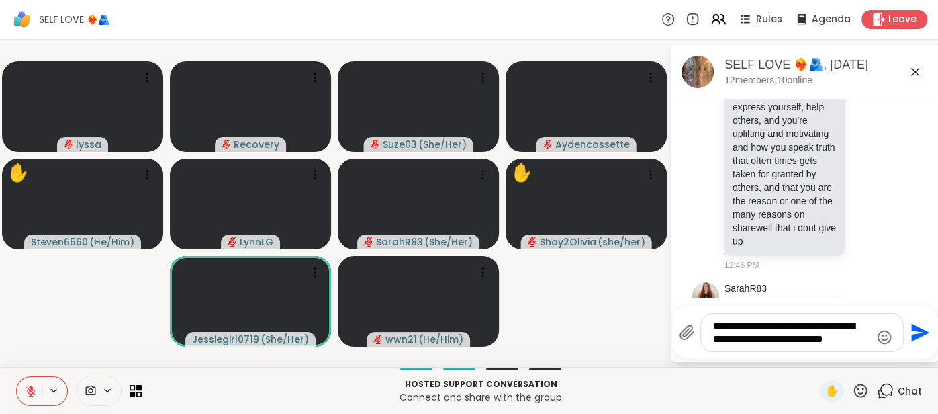
type textarea "**********"
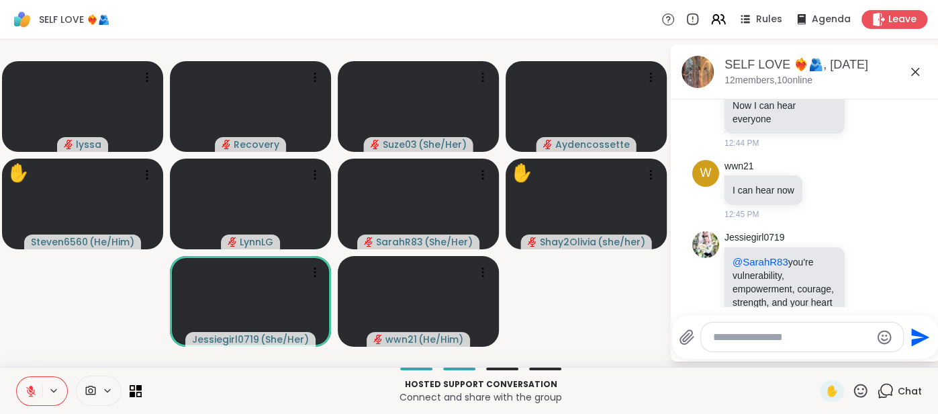
scroll to position [7421, 0]
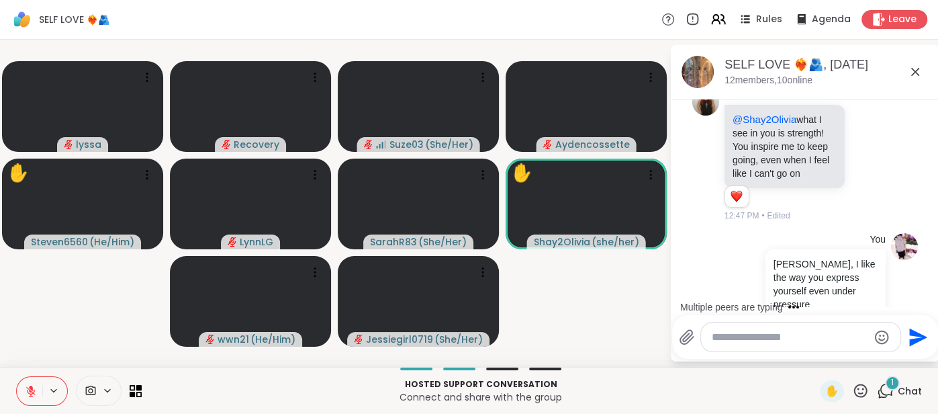
scroll to position [7597, 0]
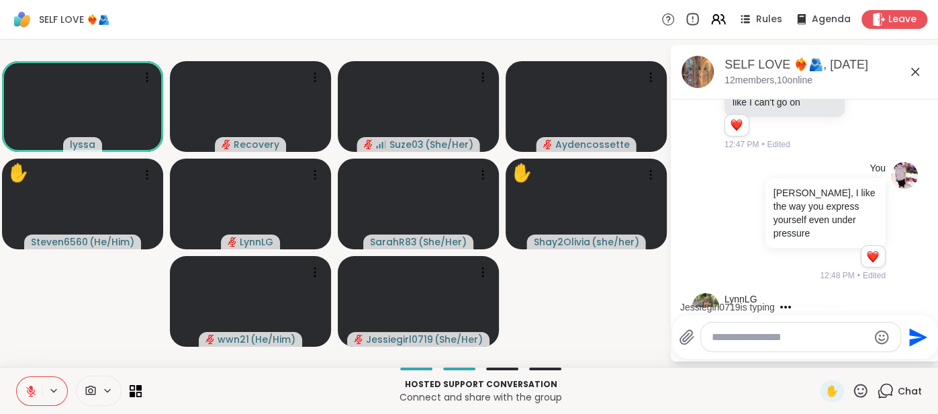
click at [697, 21] on icon at bounding box center [692, 19] width 15 height 15
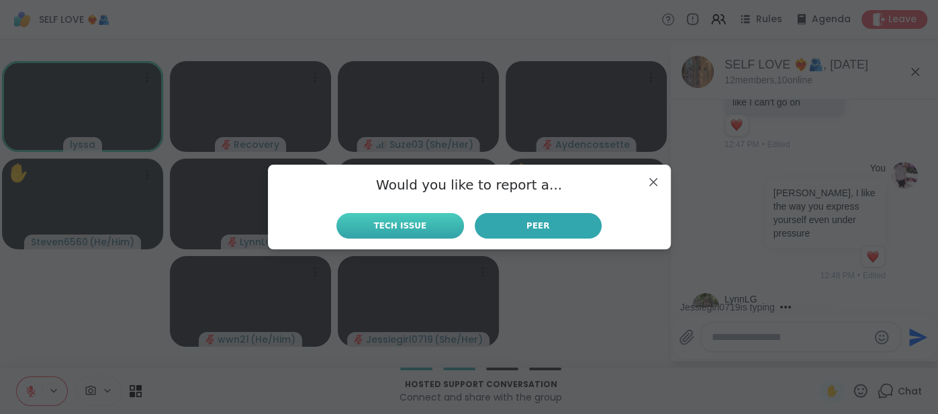
click at [451, 229] on button "Tech Issue" at bounding box center [399, 226] width 127 height 26
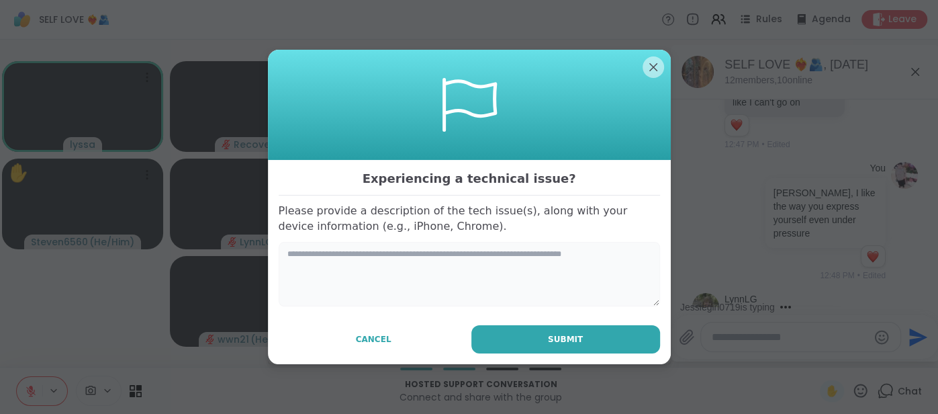
click at [436, 271] on textarea at bounding box center [469, 274] width 381 height 64
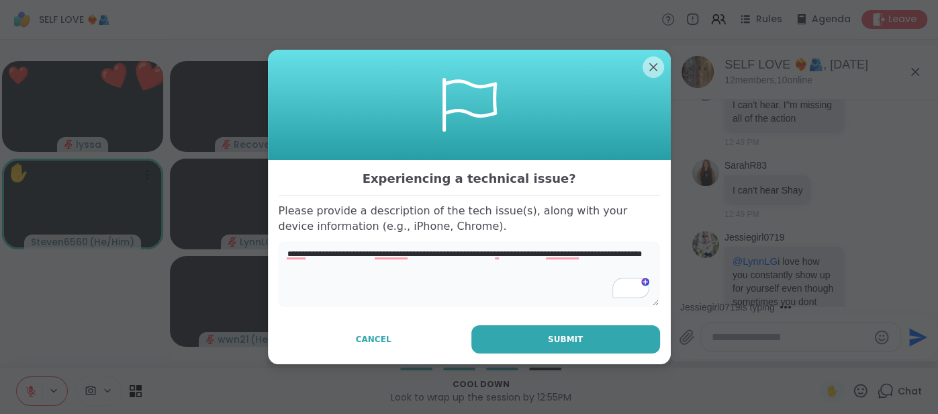
scroll to position [7835, 0]
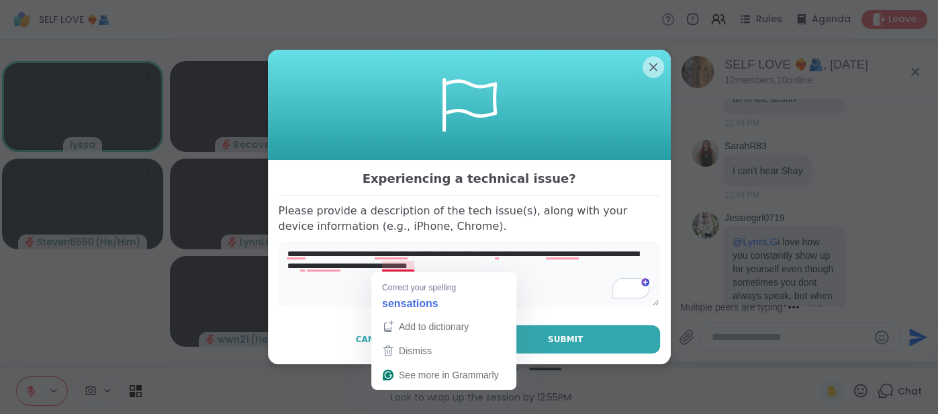
click at [406, 264] on textarea "**********" at bounding box center [469, 274] width 381 height 64
click at [408, 264] on textarea "**********" at bounding box center [469, 274] width 381 height 64
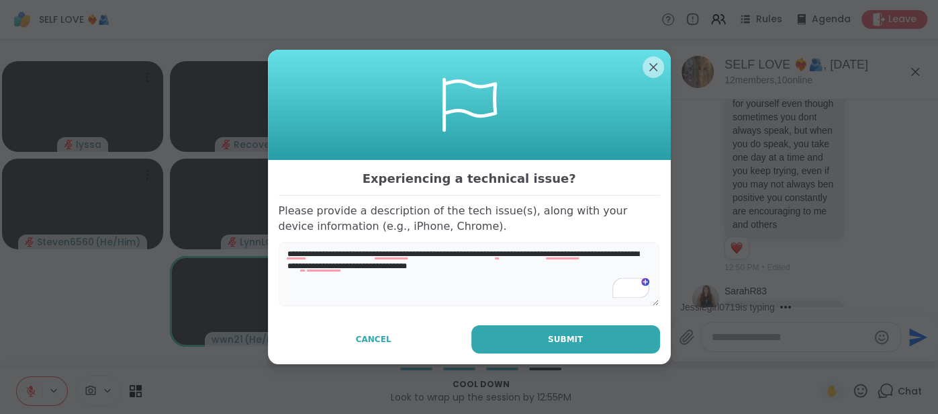
click at [422, 269] on textarea "**********" at bounding box center [469, 274] width 381 height 64
click at [557, 257] on textarea "**********" at bounding box center [469, 274] width 381 height 64
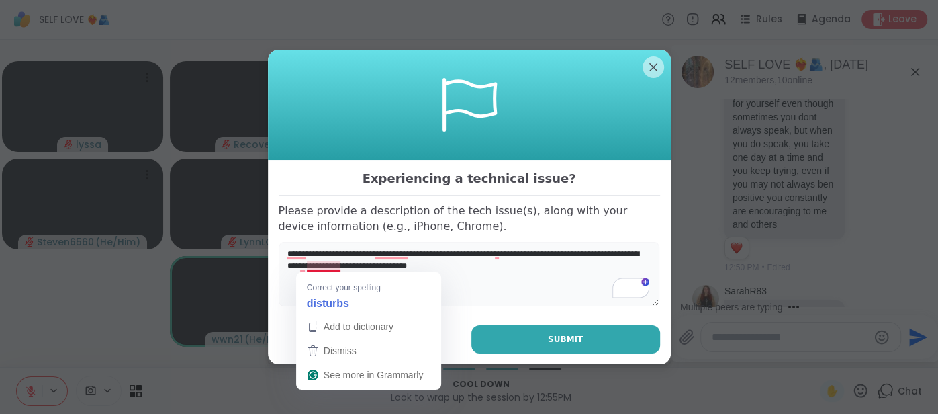
click at [323, 272] on div "Correct your spelling disturbs" at bounding box center [368, 293] width 145 height 42
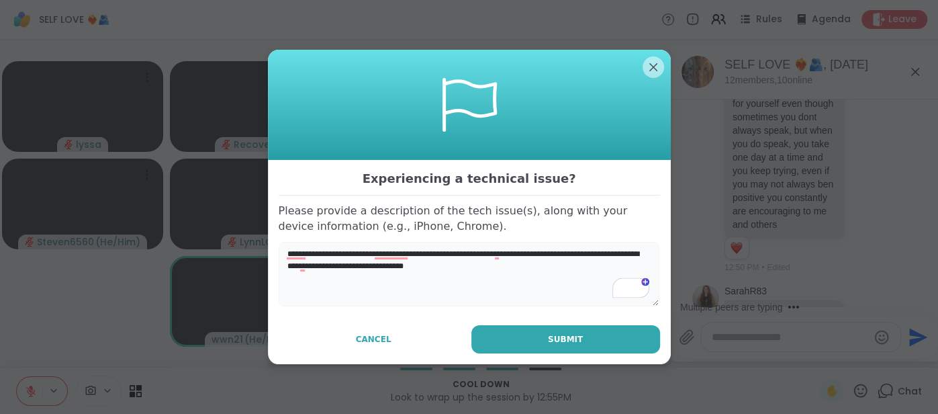
scroll to position [8218, 0]
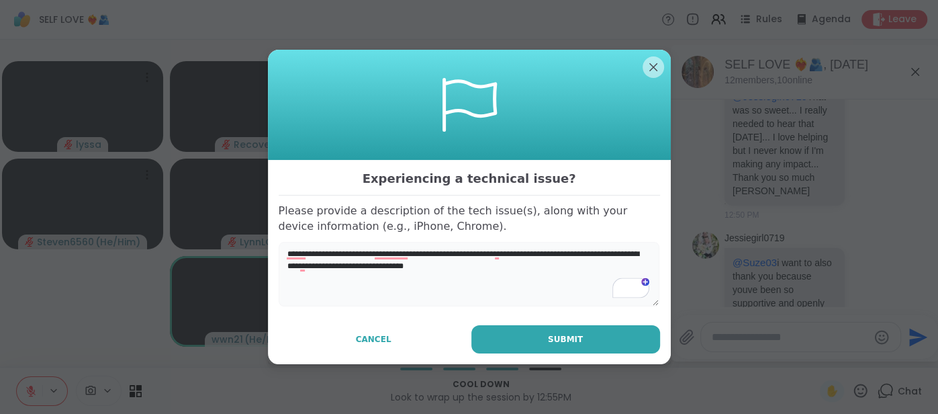
click at [426, 267] on textarea "**********" at bounding box center [469, 274] width 381 height 64
click at [428, 268] on textarea "**********" at bounding box center [469, 274] width 381 height 64
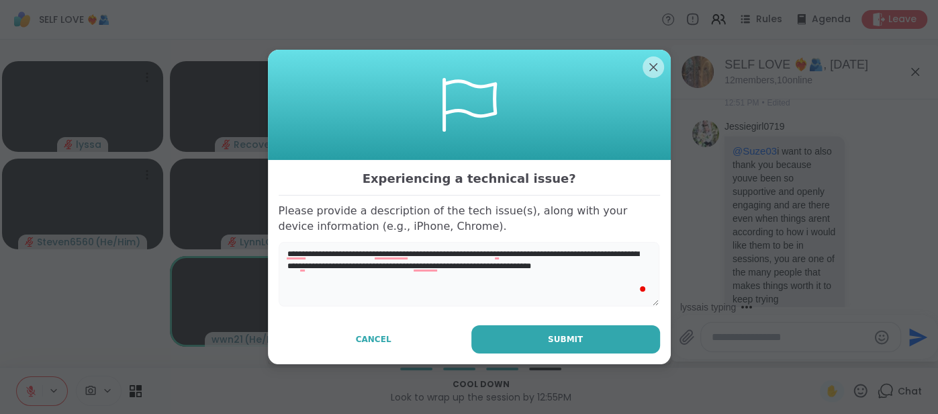
type textarea "**********"
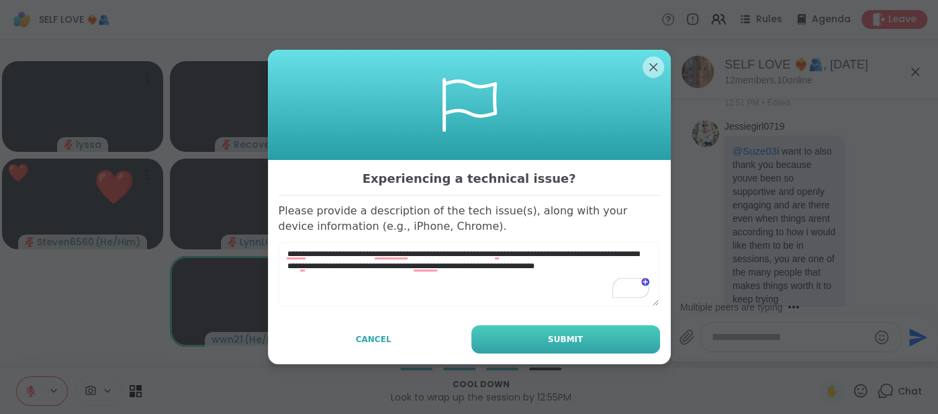
click at [482, 338] on button "Submit" at bounding box center [565, 339] width 189 height 28
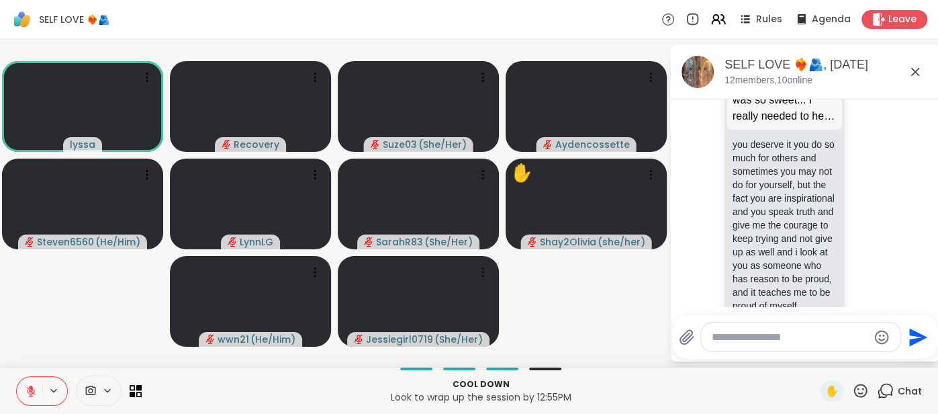
scroll to position [9008, 0]
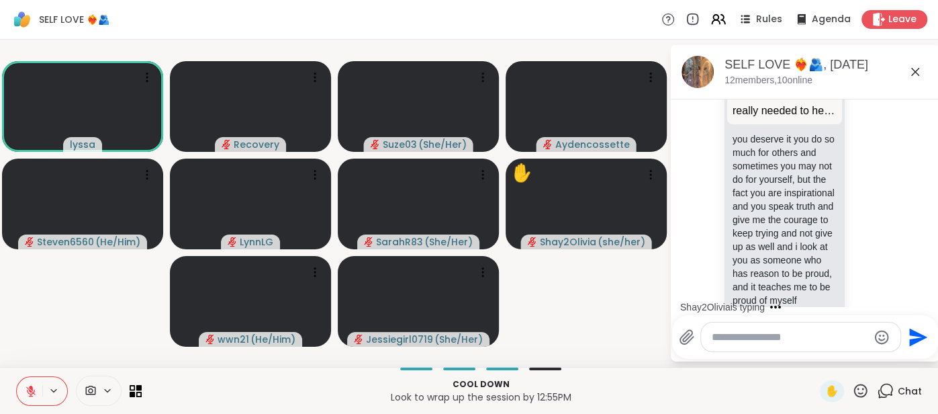
click at [868, 384] on icon at bounding box center [868, 390] width 12 height 13
click at [766, 363] on div "Select Reaction: Heart" at bounding box center [761, 369] width 12 height 12
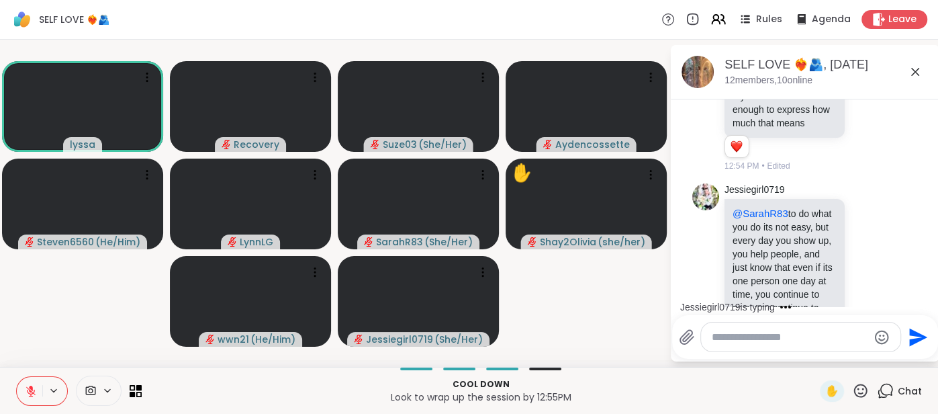
scroll to position [9684, 0]
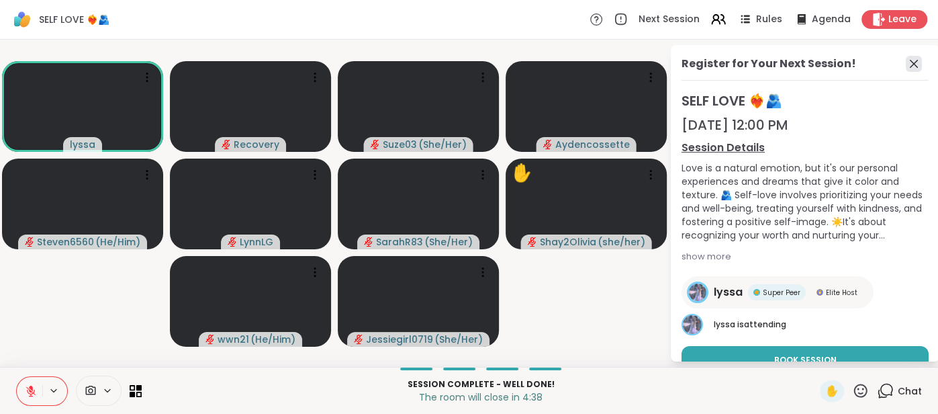
click at [915, 63] on icon at bounding box center [914, 64] width 16 height 16
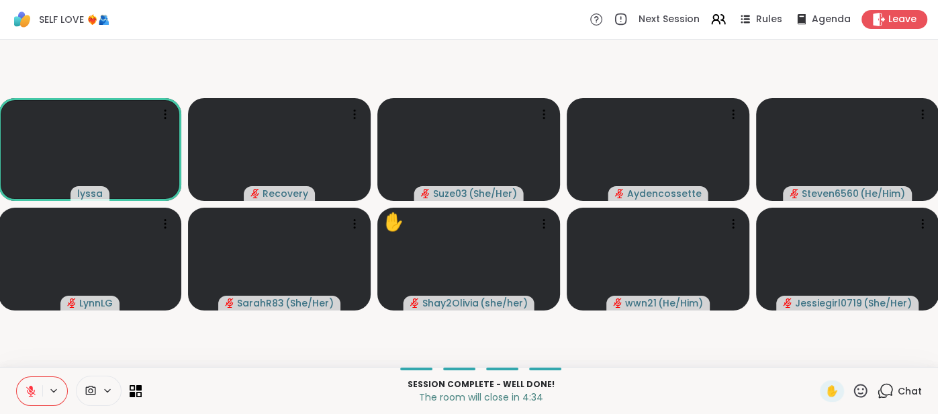
click at [908, 387] on span "Chat" at bounding box center [910, 390] width 24 height 13
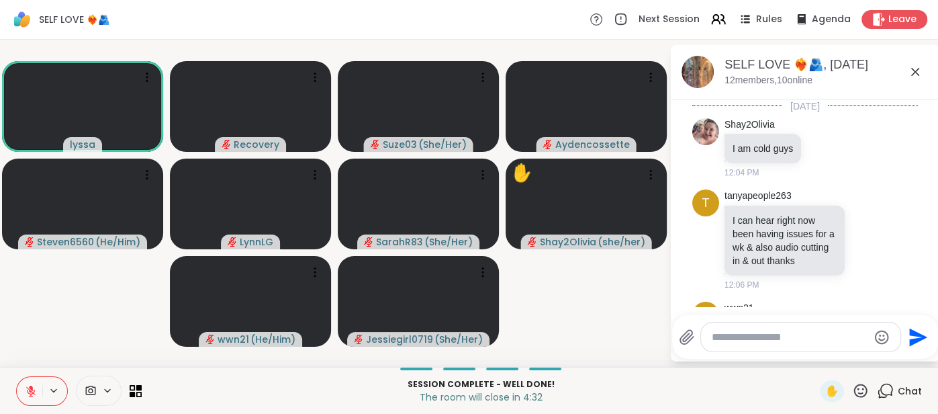
scroll to position [9672, 0]
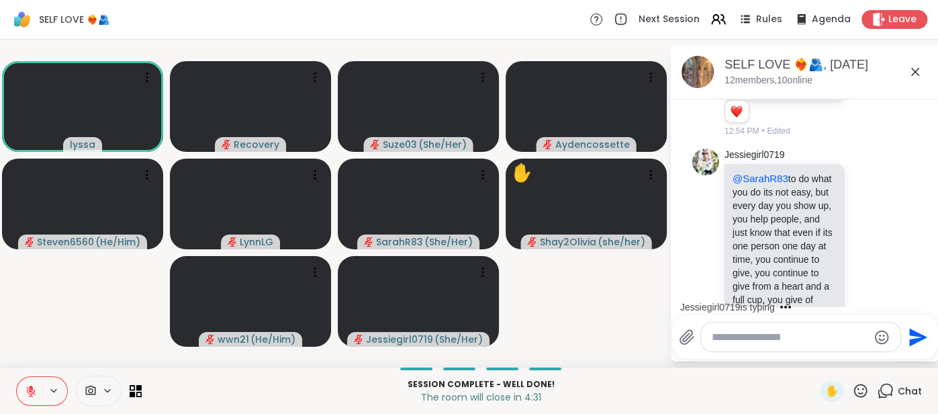
click at [922, 81] on div "SELF LOVE ❤️‍🔥🫂, Sep 09 12 members, 10 online" at bounding box center [827, 71] width 204 height 30
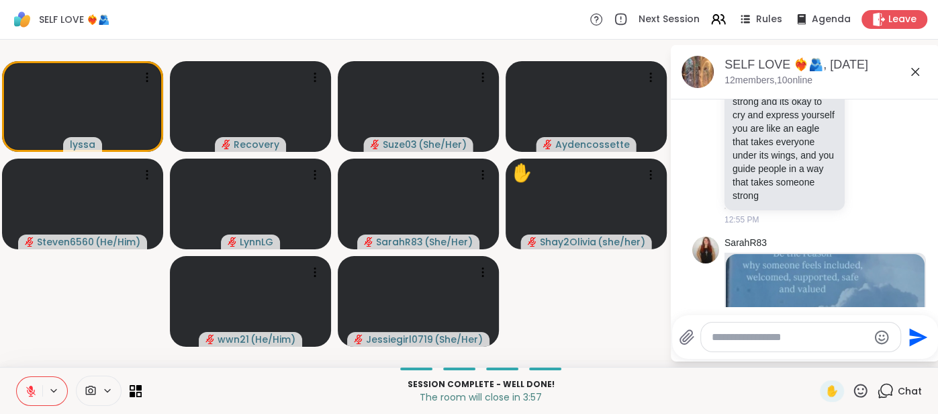
scroll to position [10175, 0]
click at [35, 389] on icon at bounding box center [31, 391] width 12 height 12
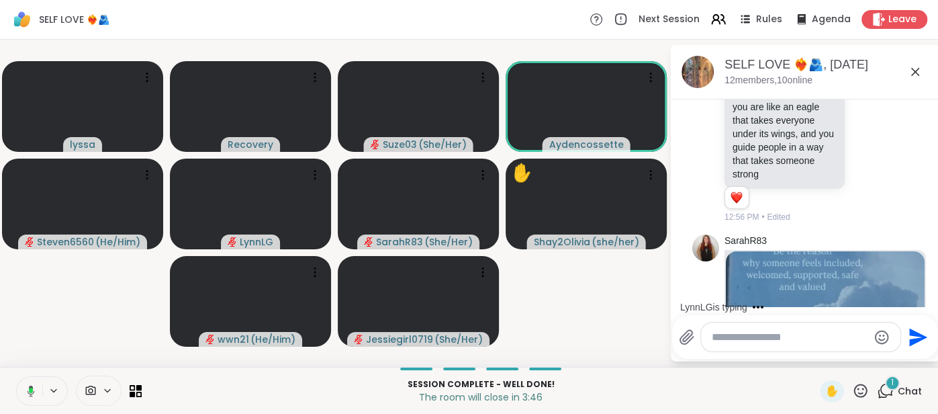
scroll to position [10349, 0]
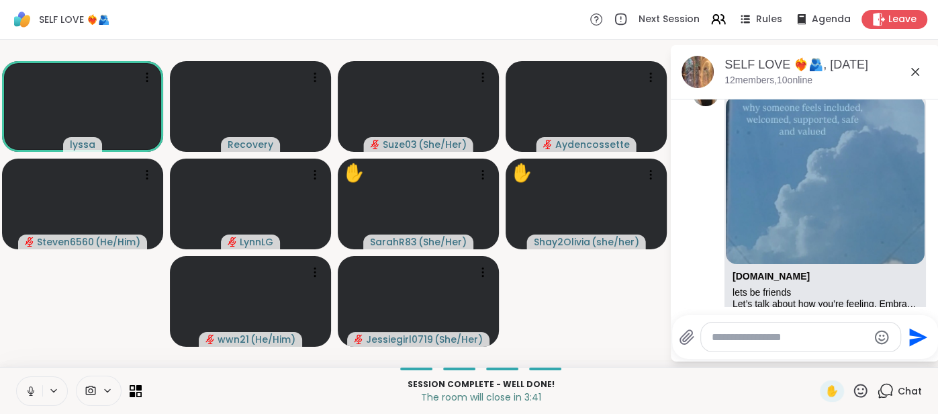
click at [28, 392] on icon at bounding box center [31, 391] width 7 height 4
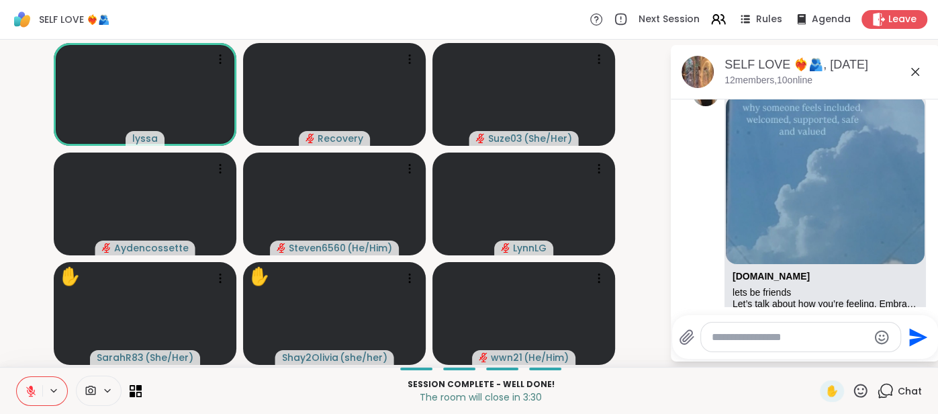
click at [911, 67] on icon at bounding box center [915, 72] width 16 height 16
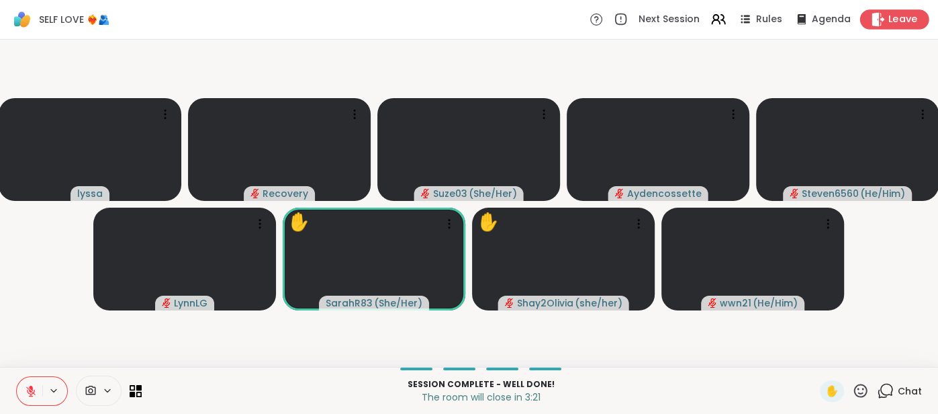
click at [895, 24] on span "Leave" at bounding box center [903, 20] width 30 height 14
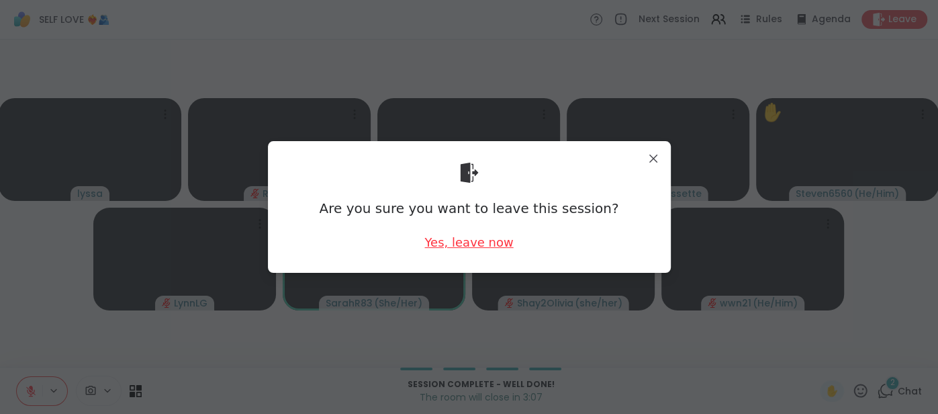
click at [440, 237] on div "Yes, leave now" at bounding box center [468, 242] width 89 height 17
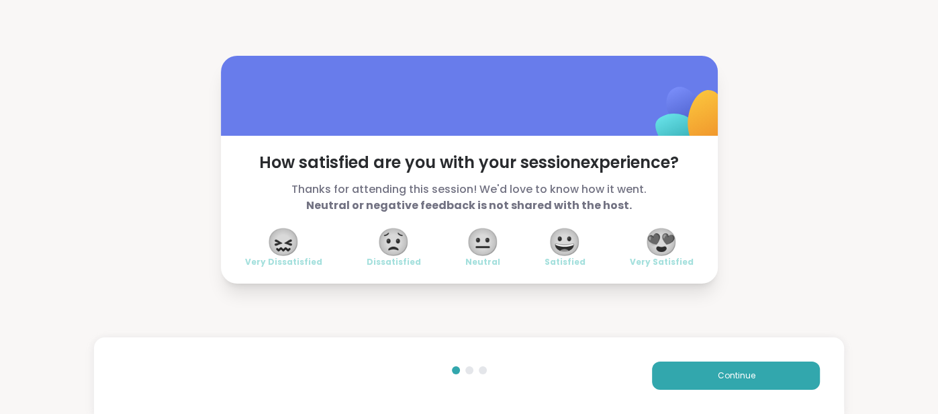
click at [674, 250] on span "😍" at bounding box center [662, 242] width 34 height 24
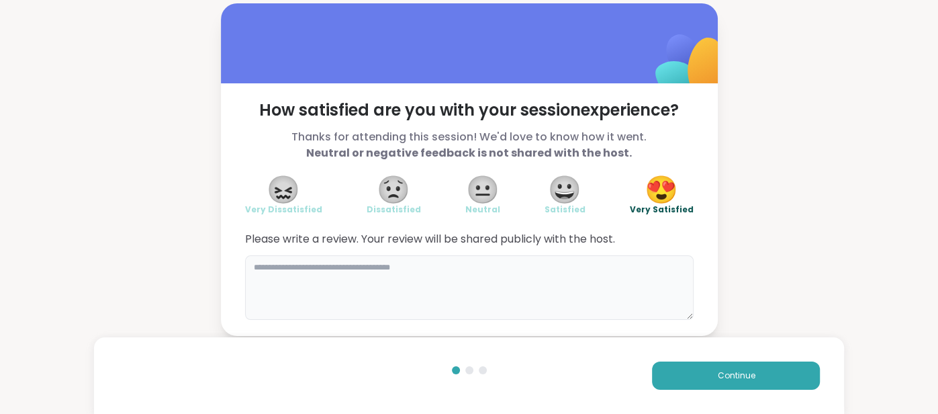
click at [550, 279] on textarea at bounding box center [469, 287] width 449 height 64
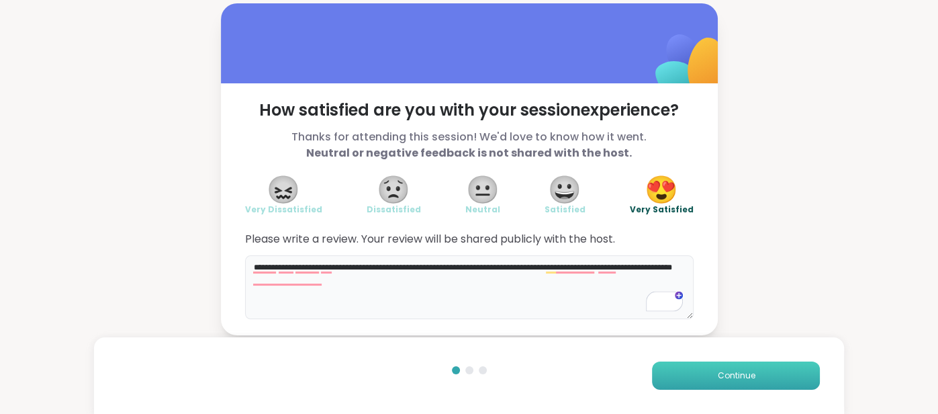
type textarea "**********"
click at [671, 369] on button "Continue" at bounding box center [736, 375] width 168 height 28
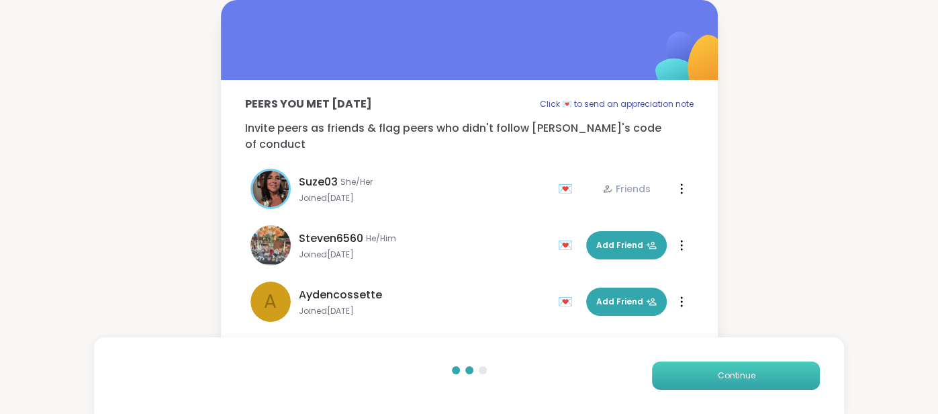
click at [671, 369] on button "Continue" at bounding box center [736, 375] width 168 height 28
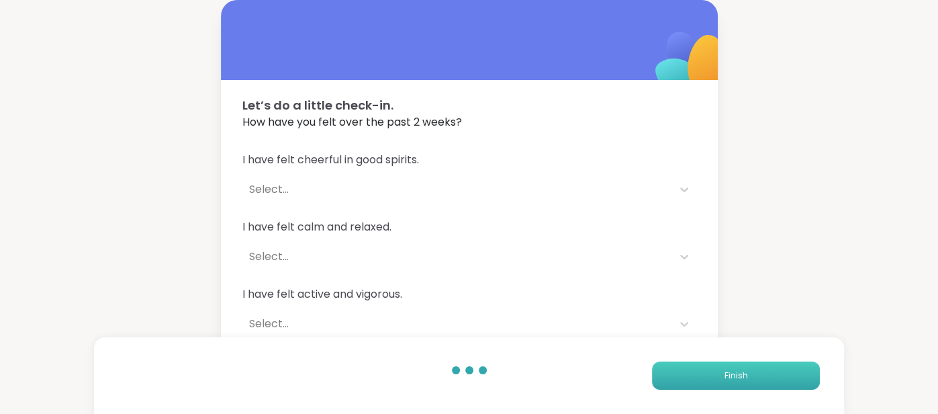
click at [671, 369] on button "Finish" at bounding box center [736, 375] width 168 height 28
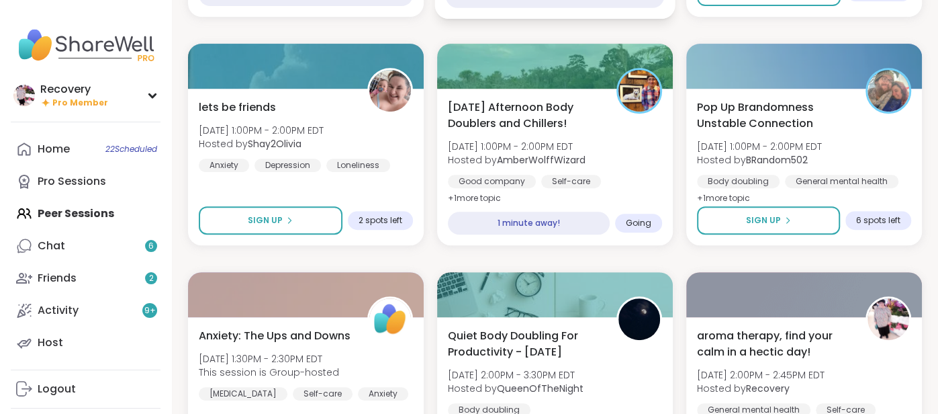
scroll to position [384, 0]
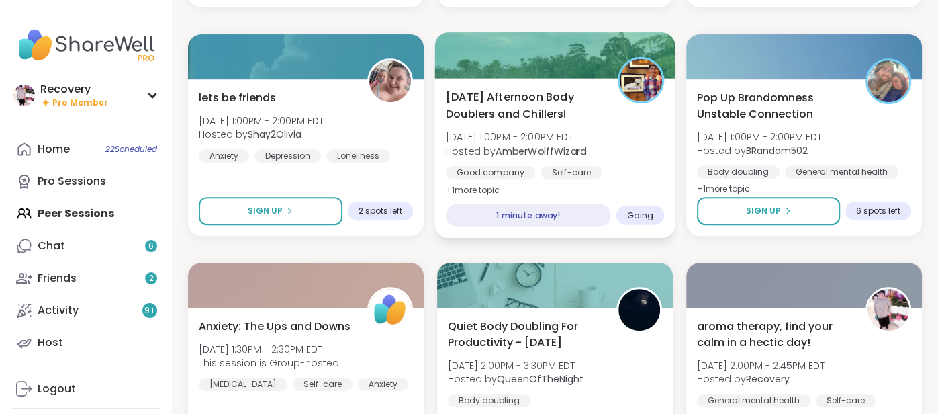
click at [473, 169] on div "Good company" at bounding box center [491, 172] width 90 height 13
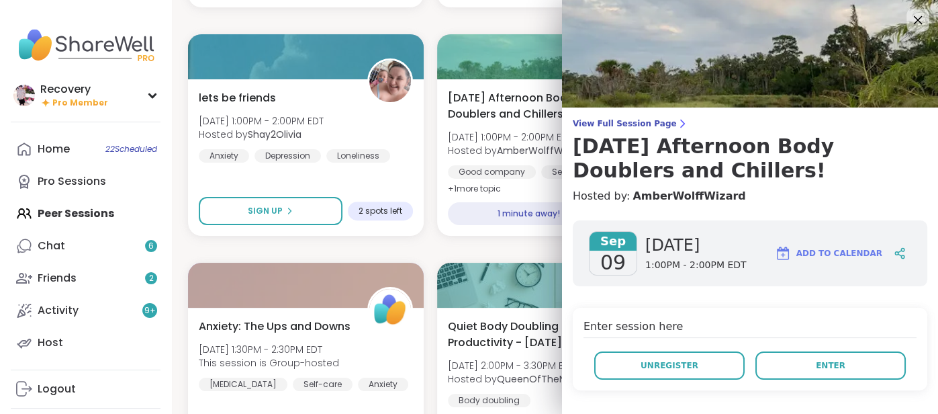
click at [915, 26] on icon at bounding box center [917, 19] width 17 height 17
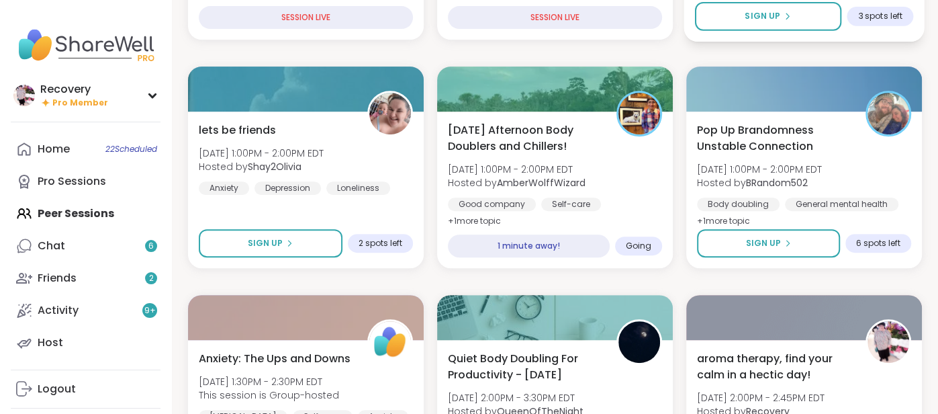
scroll to position [351, 0]
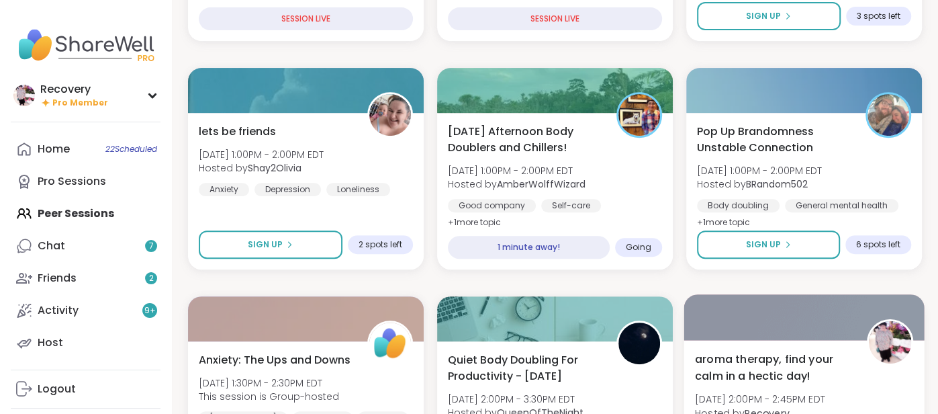
click at [739, 364] on span "aroma therapy, find your calm in a hectic day!" at bounding box center [773, 367] width 157 height 33
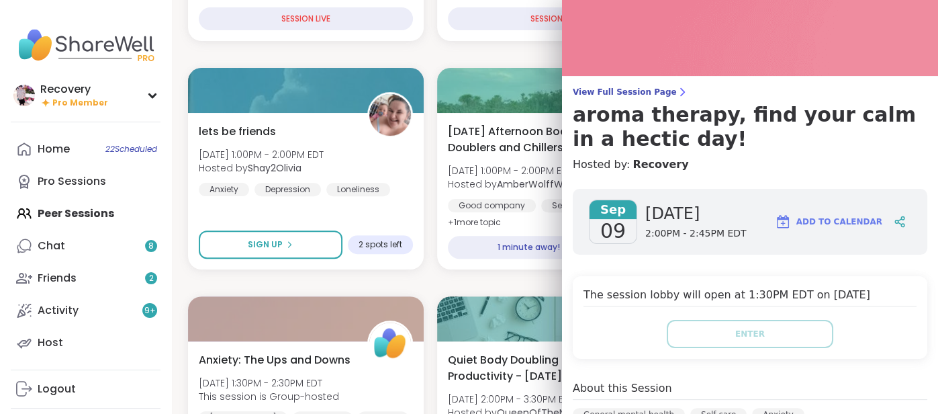
scroll to position [26, 0]
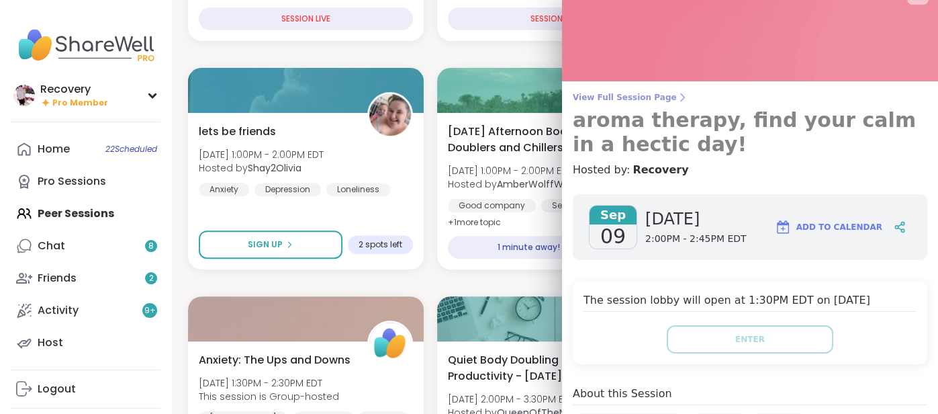
click at [622, 95] on span "View Full Session Page" at bounding box center [750, 97] width 355 height 11
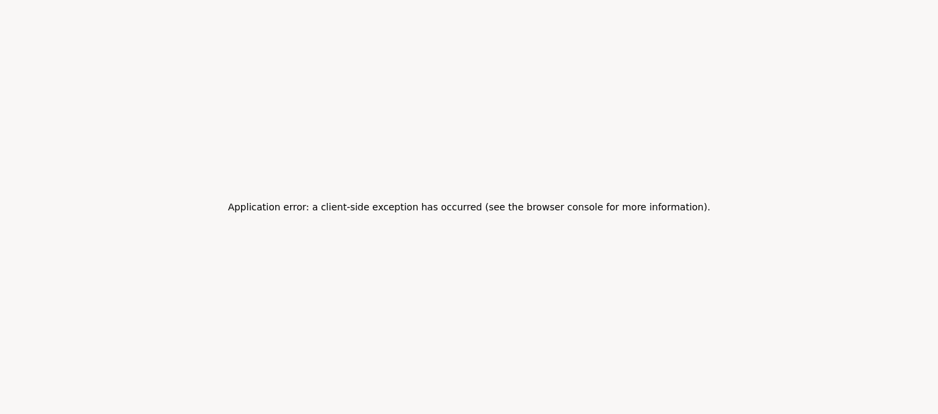
click at [555, 212] on h2 "Application error: a client-side exception has occurred (see the browser consol…" at bounding box center [469, 206] width 482 height 19
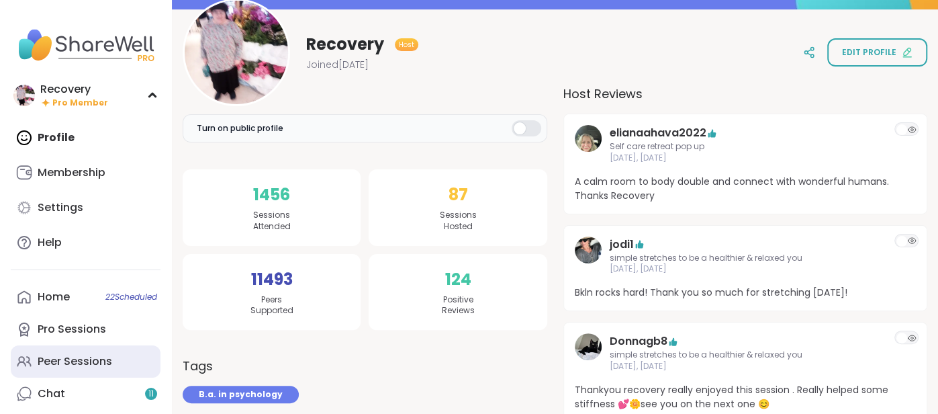
click at [81, 353] on link "Peer Sessions" at bounding box center [86, 361] width 150 height 32
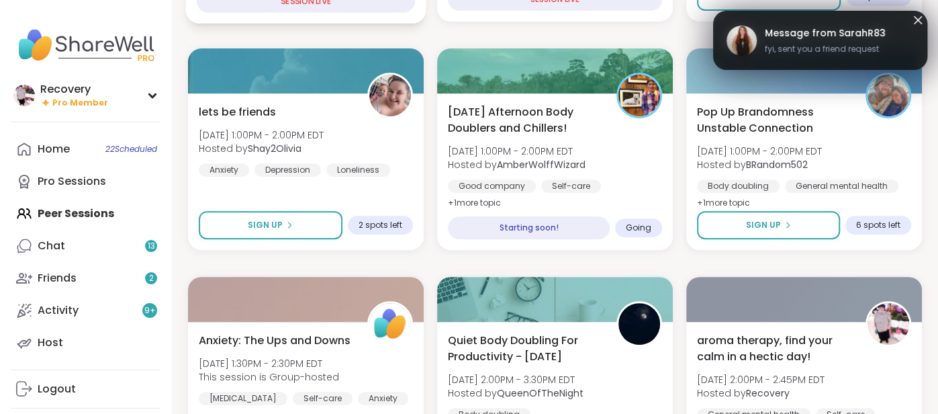
scroll to position [372, 0]
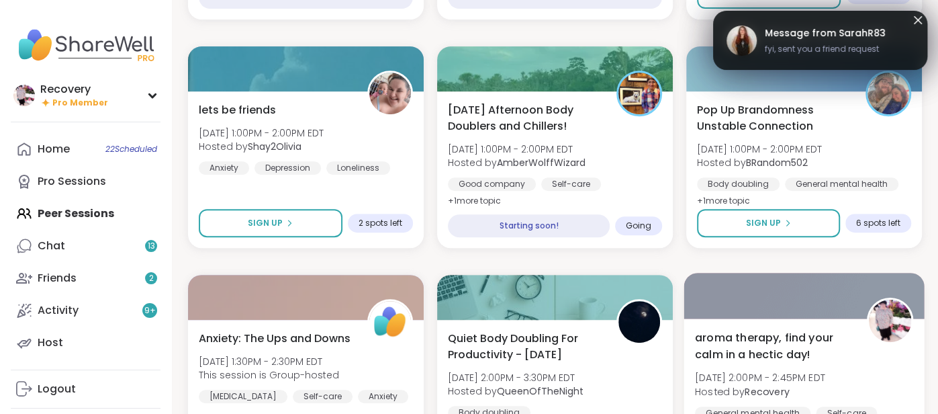
click at [843, 329] on span "aroma therapy, find your calm in a hectic day!" at bounding box center [773, 345] width 157 height 33
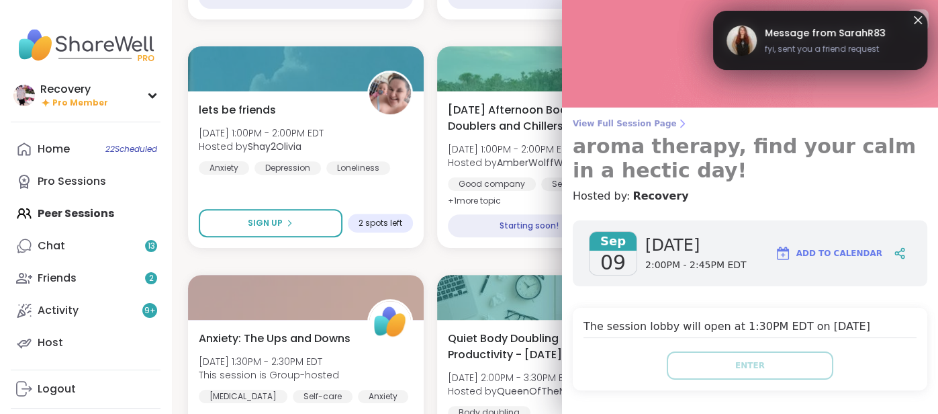
click at [647, 120] on span "View Full Session Page" at bounding box center [750, 123] width 355 height 11
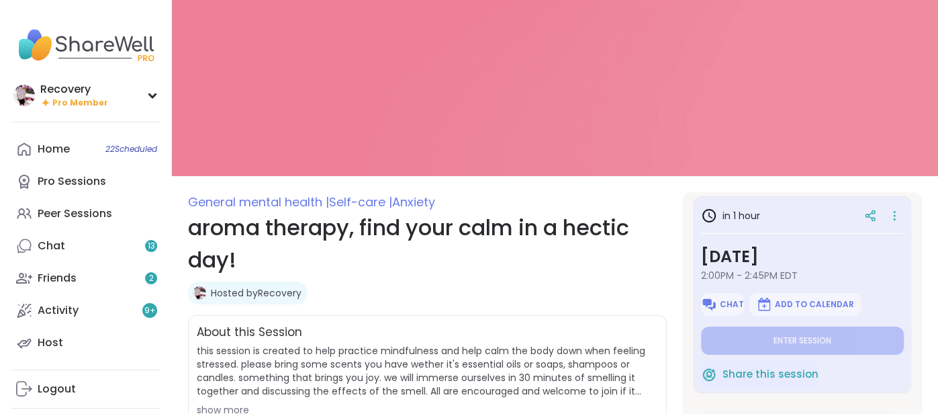
scroll to position [6, 0]
click at [895, 220] on icon at bounding box center [894, 220] width 1 height 1
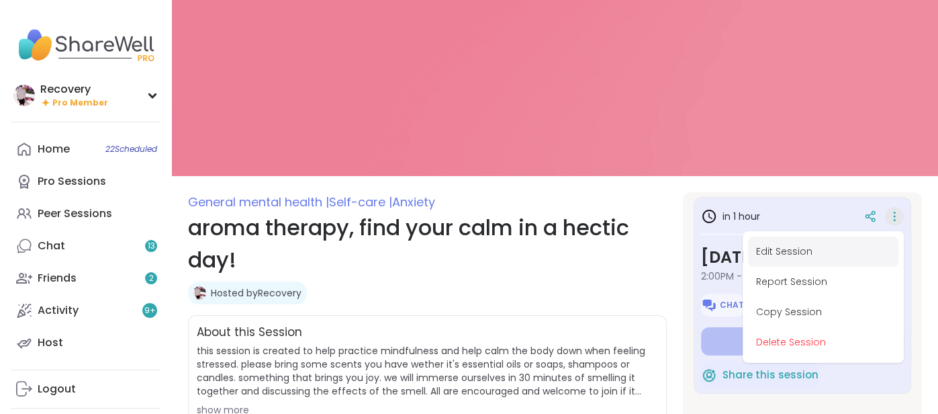
click at [825, 242] on button "Edit Session" at bounding box center [823, 251] width 150 height 30
type textarea "*"
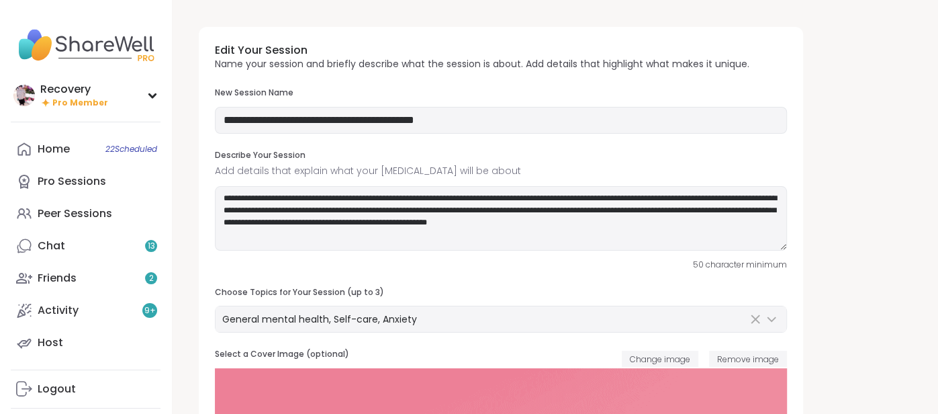
type input "**********"
type textarea "**********"
type input "*"
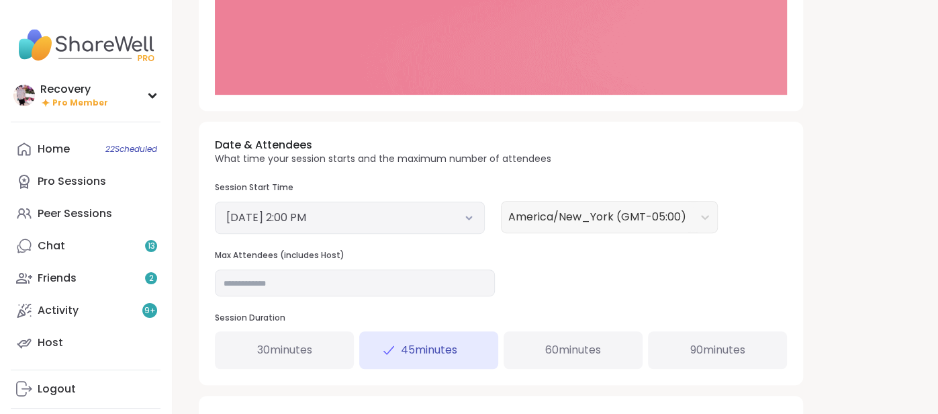
scroll to position [398, 0]
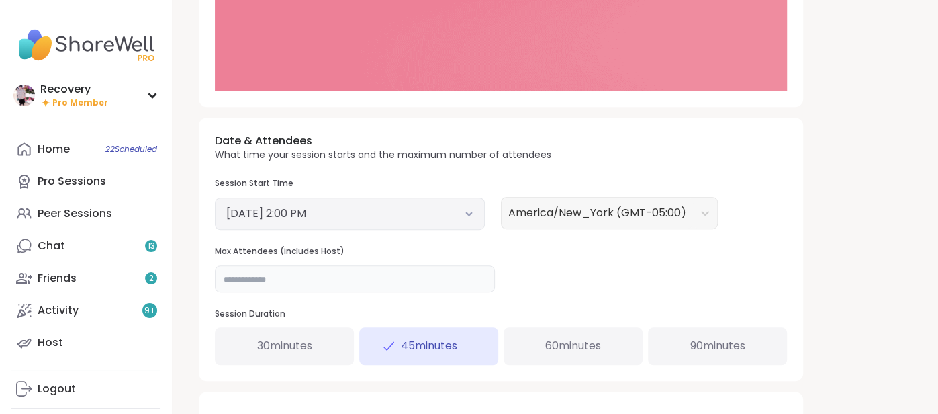
click at [266, 284] on input "*" at bounding box center [355, 278] width 280 height 27
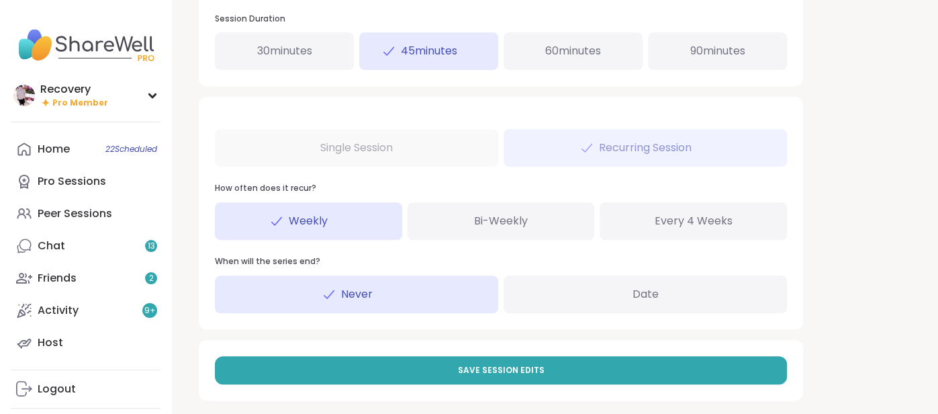
scroll to position [703, 0]
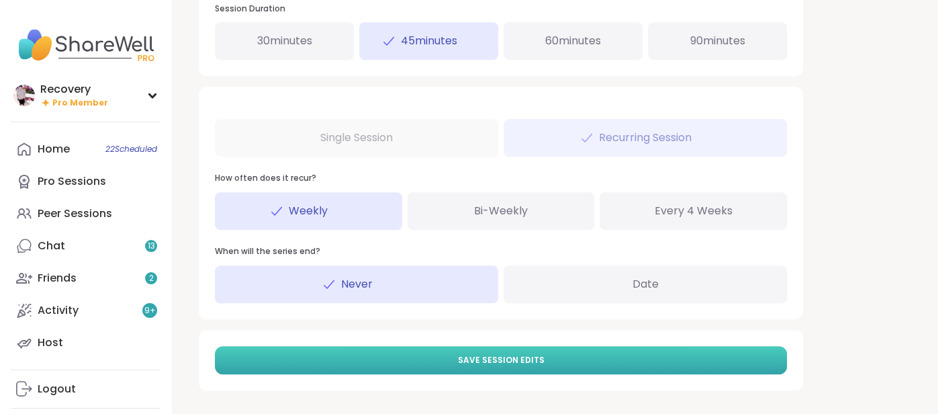
type input "**"
click at [394, 351] on button "Save Session Edits" at bounding box center [501, 360] width 572 height 28
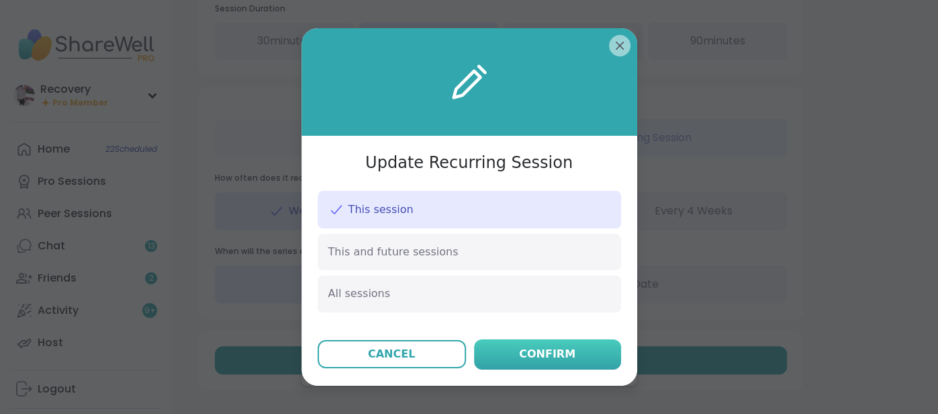
click at [516, 347] on button "Confirm" at bounding box center [547, 354] width 147 height 30
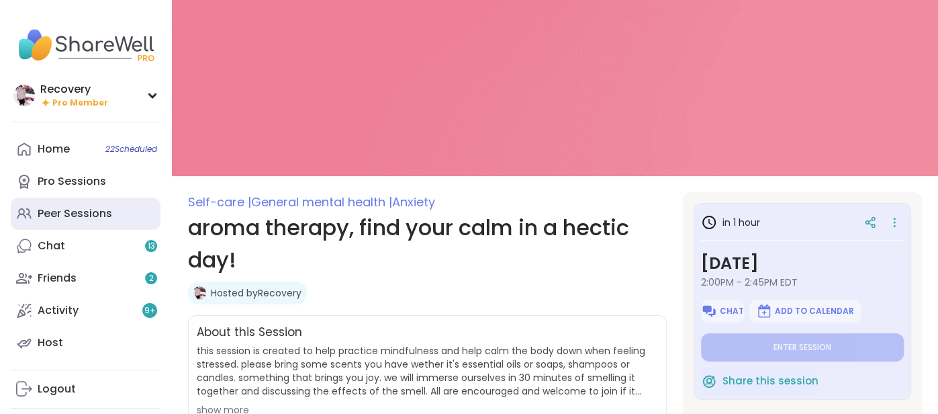
click at [101, 208] on div "Peer Sessions" at bounding box center [75, 213] width 75 height 15
type textarea "*"
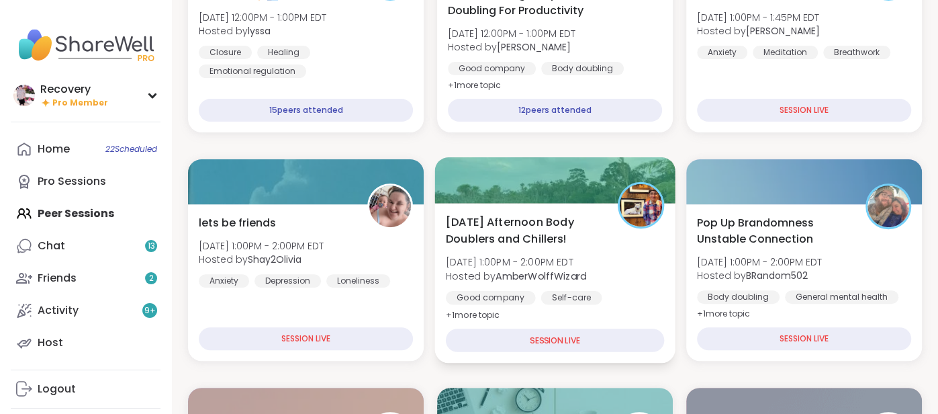
scroll to position [261, 0]
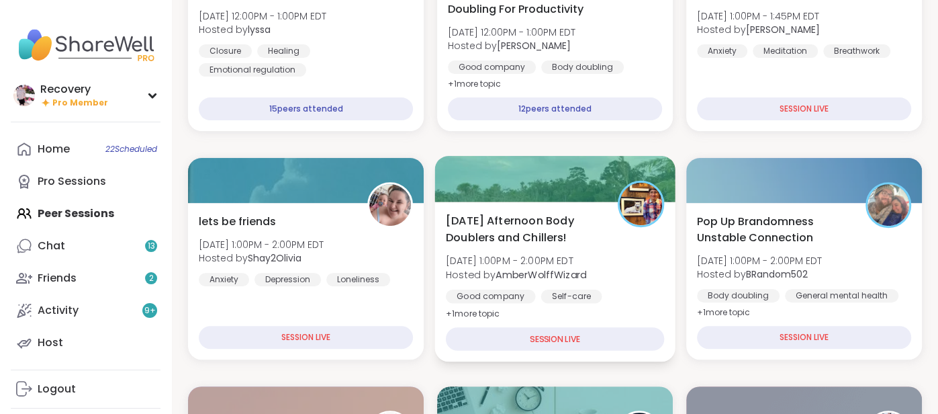
click at [537, 277] on b "AmberWolffWizard" at bounding box center [541, 273] width 91 height 13
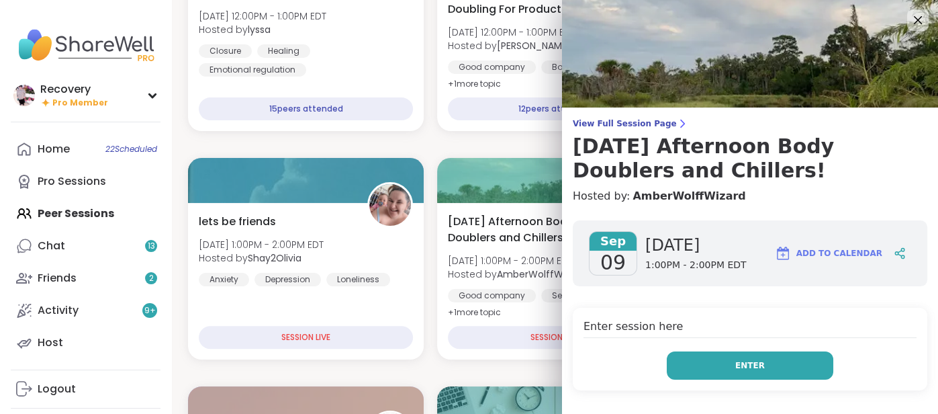
click at [814, 368] on button "Enter" at bounding box center [750, 365] width 167 height 28
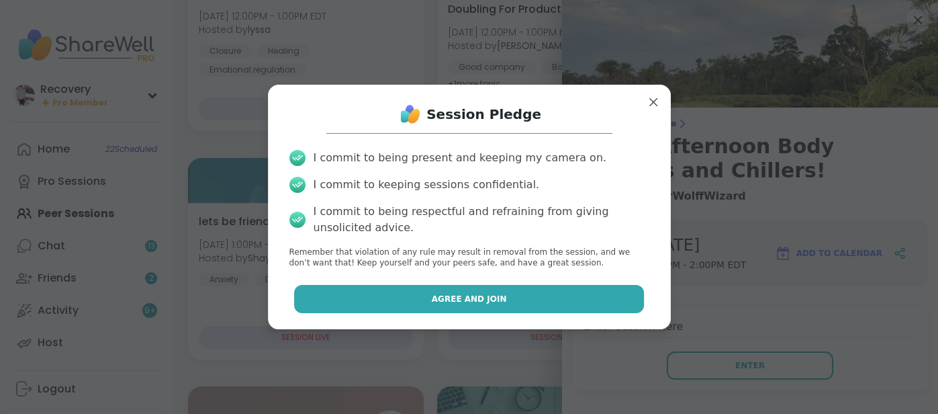
click at [526, 295] on button "Agree and Join" at bounding box center [469, 299] width 350 height 28
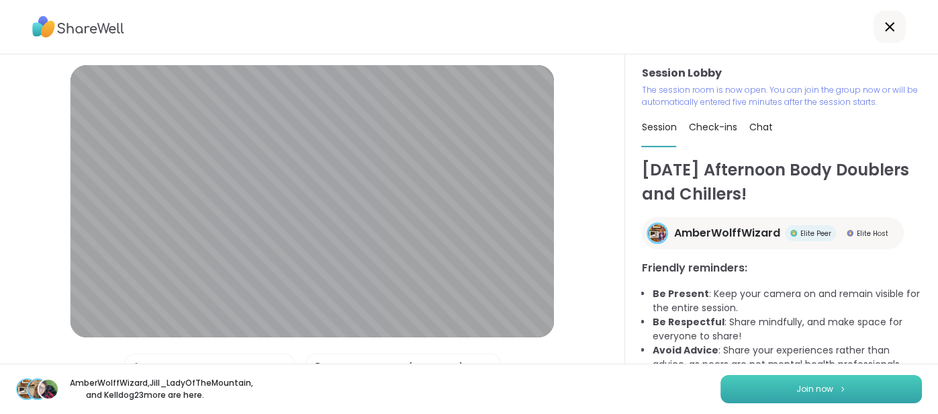
click at [770, 383] on button "Join now" at bounding box center [821, 389] width 201 height 28
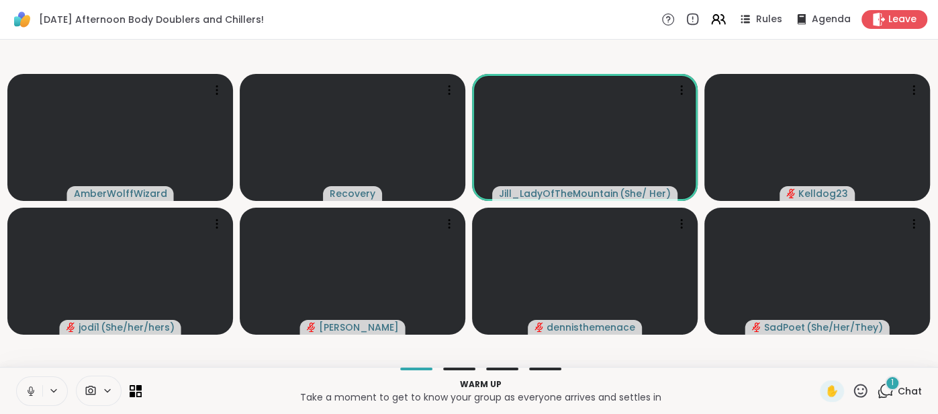
click at [32, 391] on icon at bounding box center [30, 389] width 3 height 6
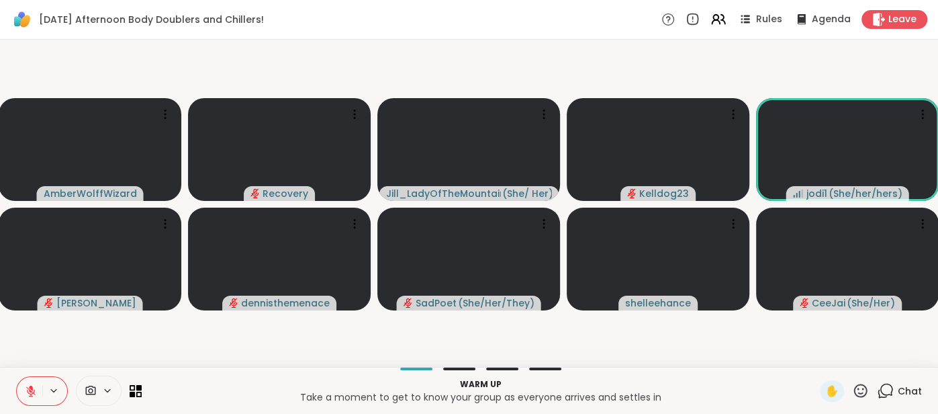
click at [27, 378] on button at bounding box center [30, 391] width 26 height 28
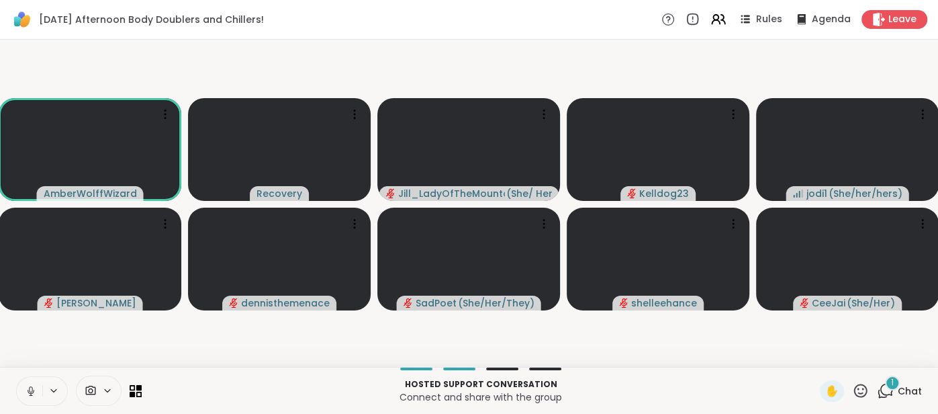
click at [27, 389] on icon at bounding box center [31, 391] width 12 height 12
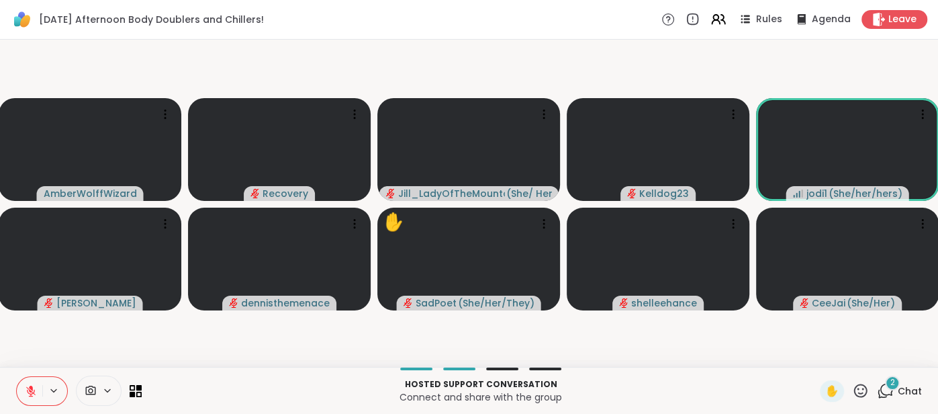
click at [32, 387] on icon at bounding box center [31, 391] width 12 height 12
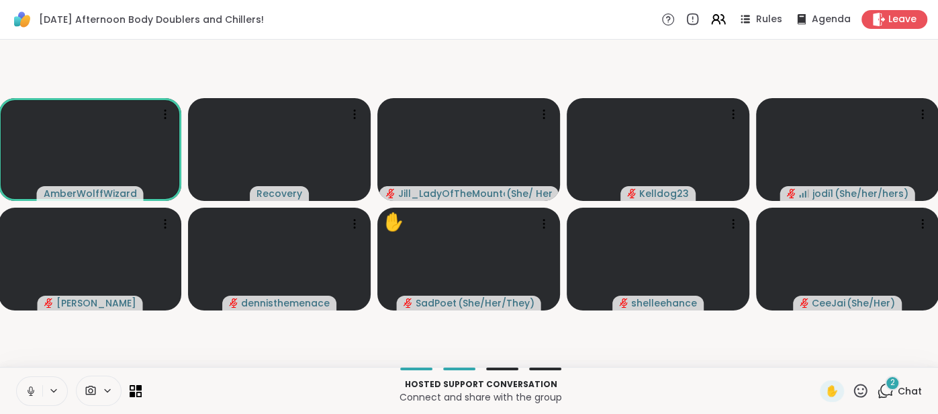
click at [50, 359] on video-player-container "AmberWolffWizard Recovery Jill_LadyOfTheMountain ( She/ Her ) Kelldog23 jodi1 (…" at bounding box center [469, 203] width 922 height 316
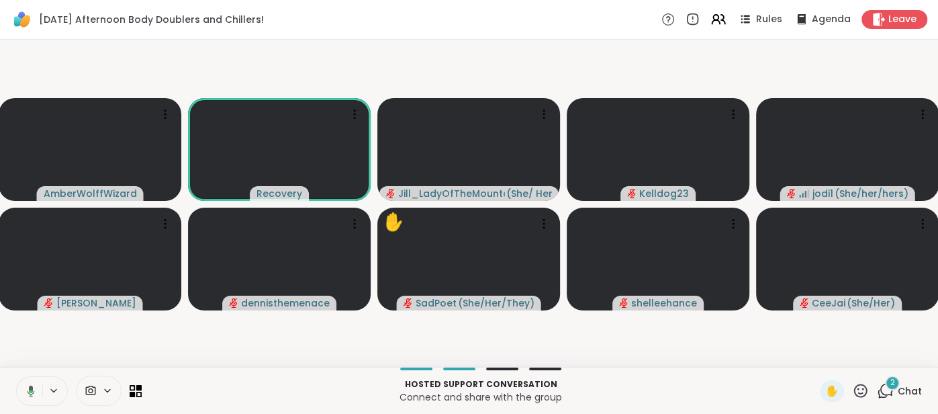
click at [26, 396] on icon at bounding box center [29, 391] width 12 height 12
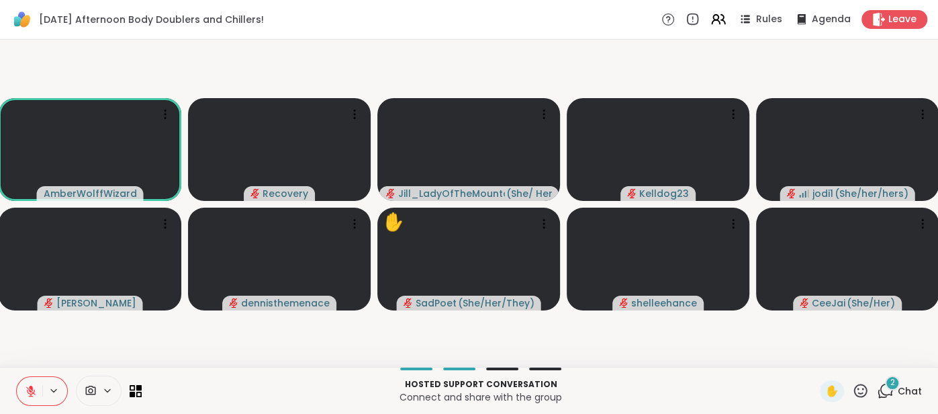
click at [23, 394] on button at bounding box center [30, 391] width 26 height 28
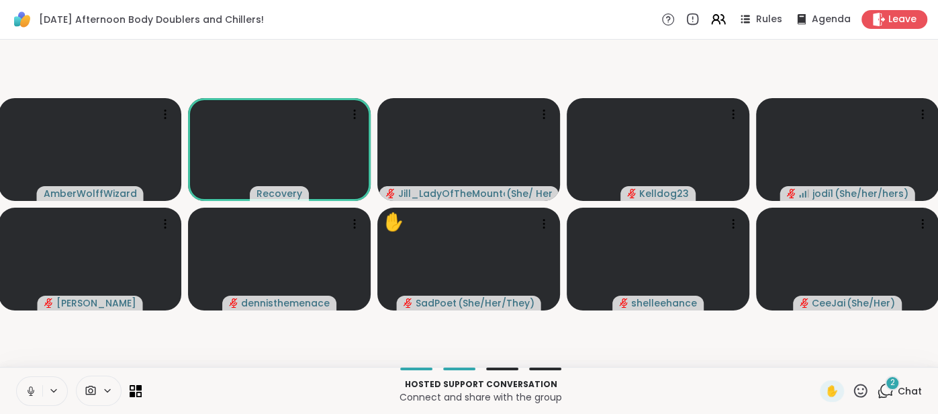
click at [18, 395] on button at bounding box center [30, 391] width 26 height 28
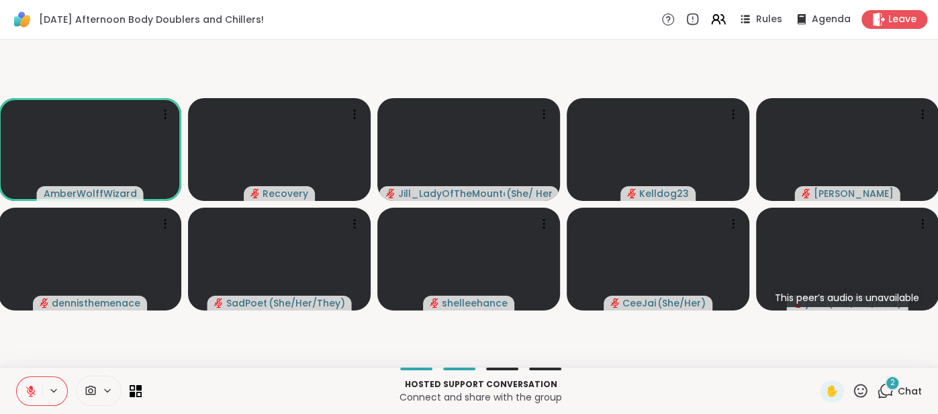
click at [903, 386] on span "Chat" at bounding box center [910, 390] width 24 height 13
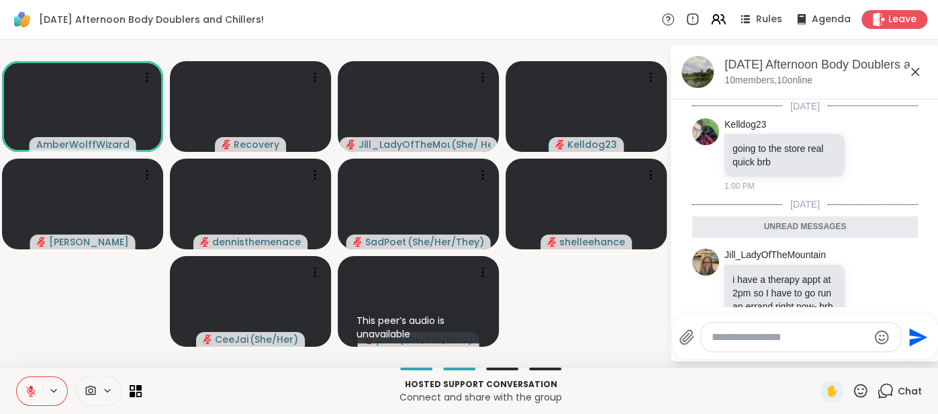
scroll to position [103, 0]
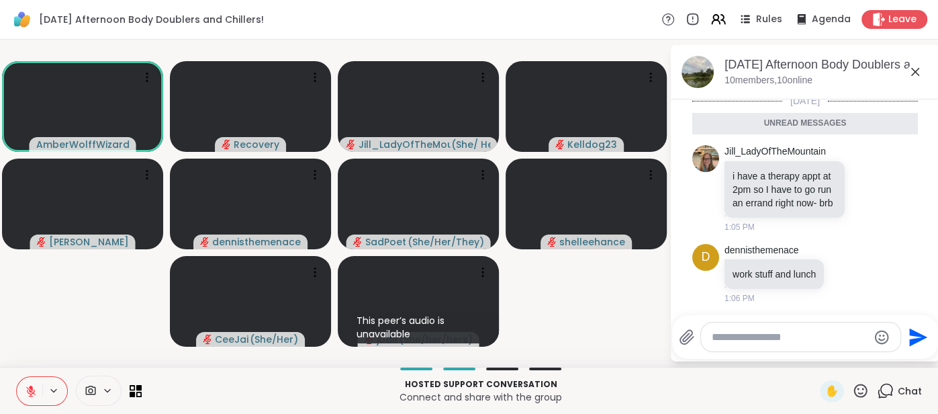
click at [917, 81] on div "Tuesday Afternoon Body Doublers and Chillers!, Sep 09 10 members, 10 online" at bounding box center [827, 71] width 204 height 30
click at [917, 74] on icon at bounding box center [915, 72] width 16 height 16
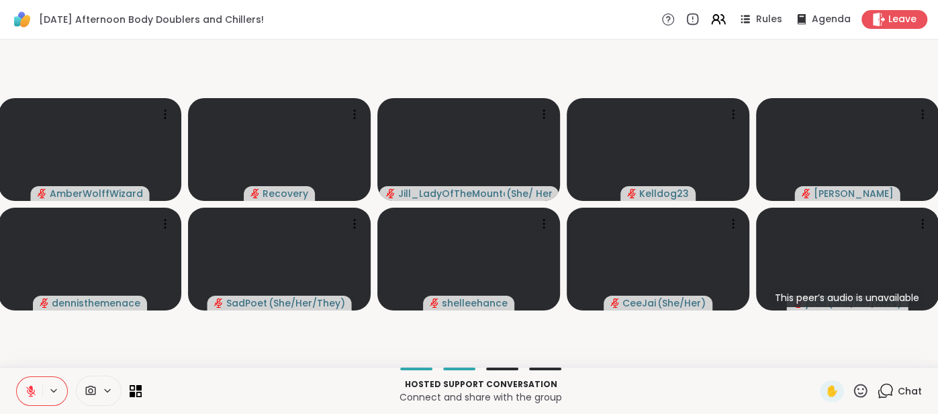
click at [24, 379] on button at bounding box center [30, 391] width 26 height 28
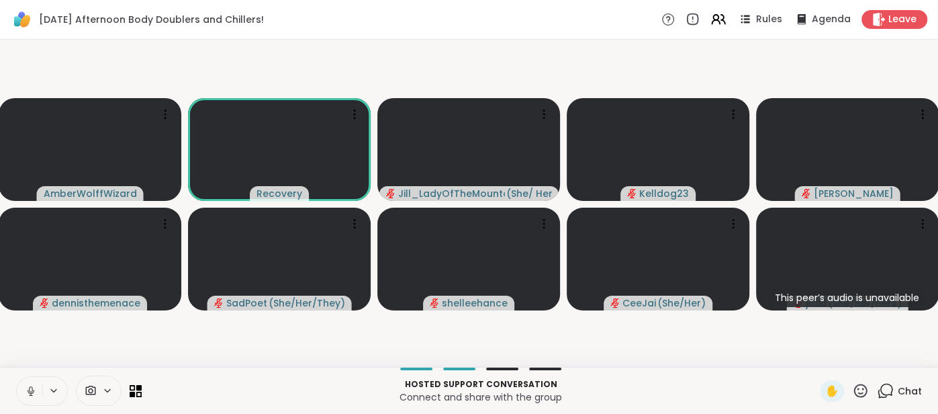
click at [30, 379] on button at bounding box center [30, 391] width 26 height 28
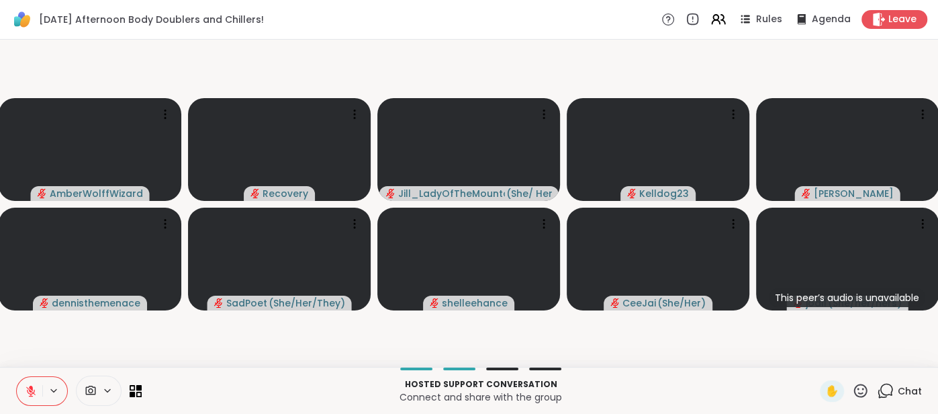
click at [25, 388] on icon at bounding box center [31, 391] width 12 height 12
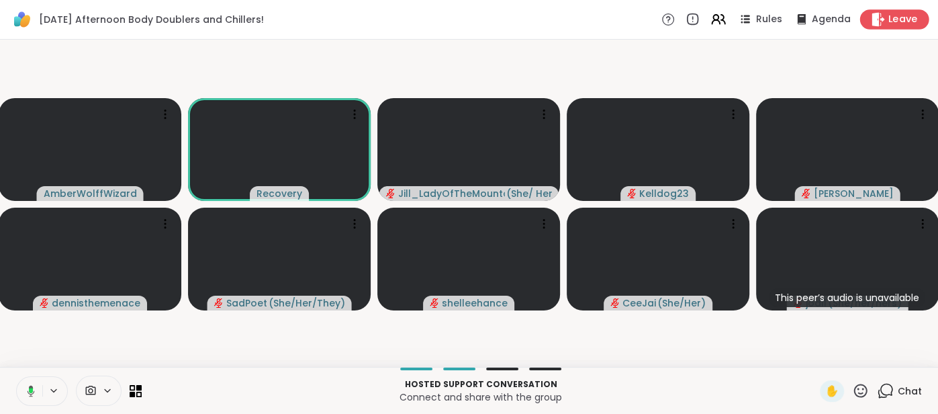
click at [889, 26] on span "Leave" at bounding box center [903, 20] width 30 height 14
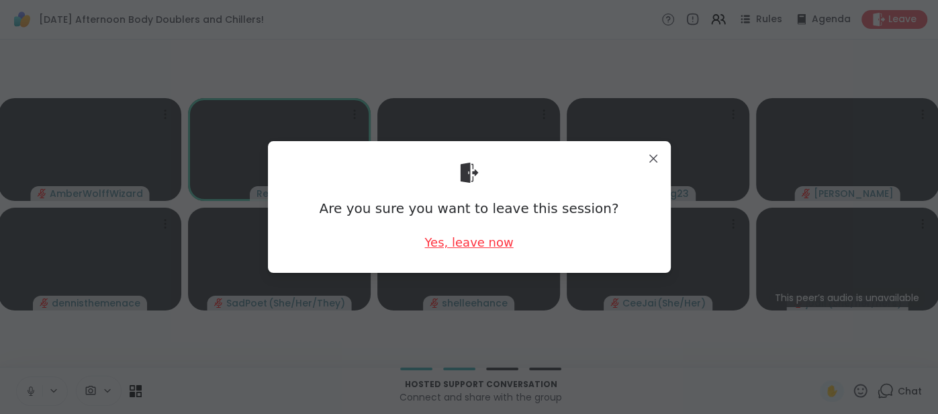
click at [466, 238] on div "Yes, leave now" at bounding box center [468, 242] width 89 height 17
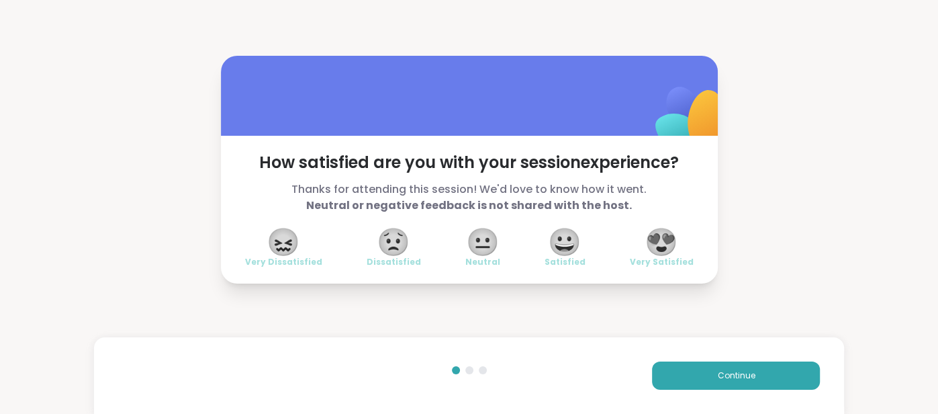
click at [673, 235] on span "😍" at bounding box center [662, 242] width 34 height 24
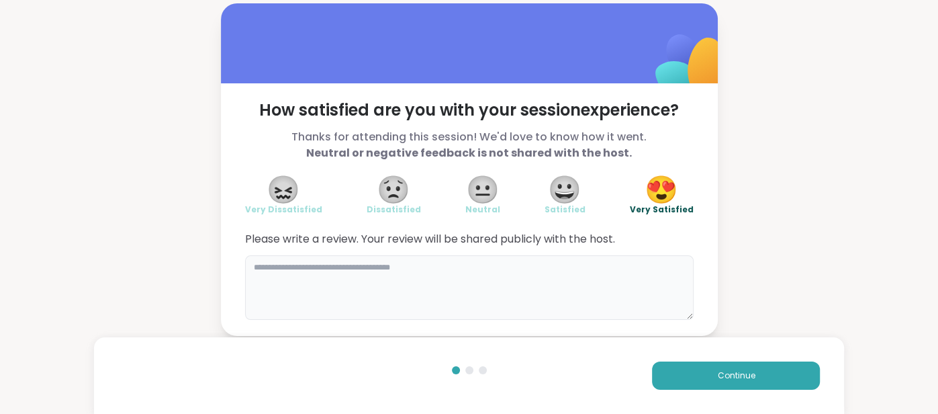
click at [533, 269] on textarea at bounding box center [469, 287] width 449 height 64
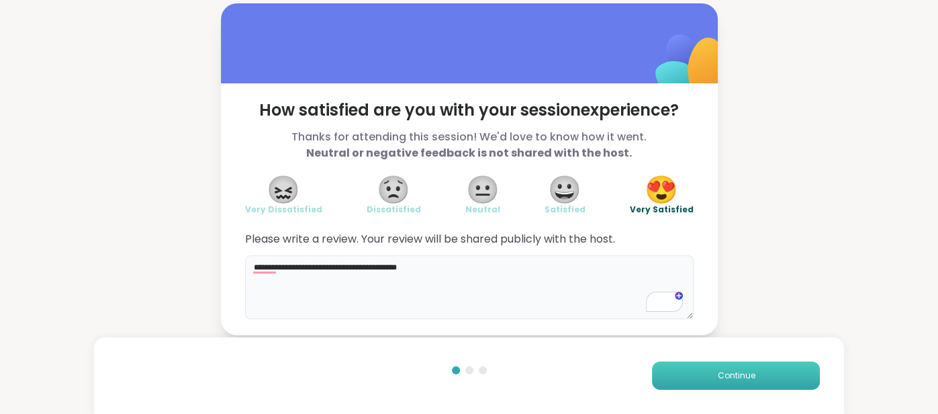
type textarea "**********"
click at [685, 373] on button "Continue" at bounding box center [736, 375] width 168 height 28
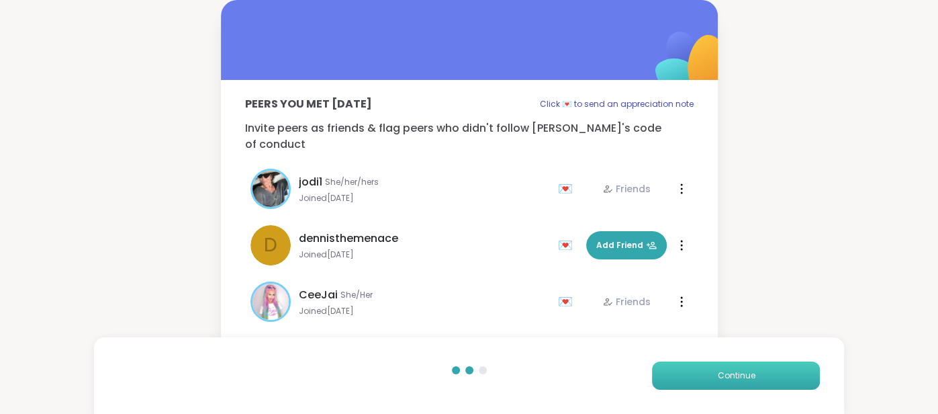
click at [685, 373] on button "Continue" at bounding box center [736, 375] width 168 height 28
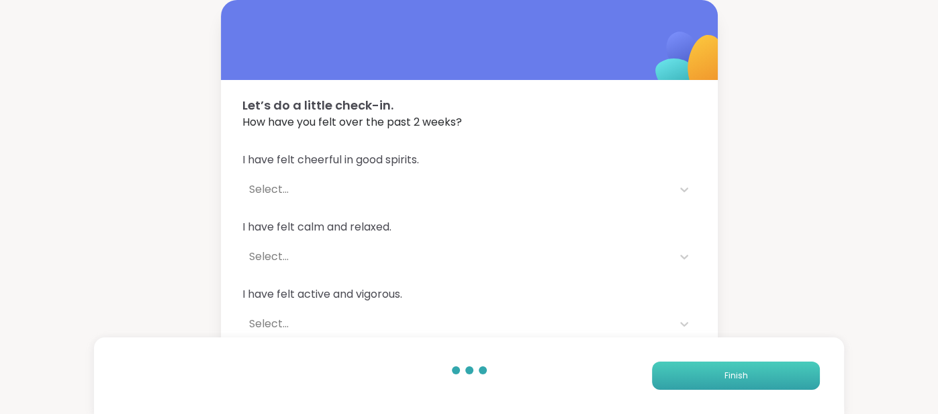
click at [685, 373] on button "Finish" at bounding box center [736, 375] width 168 height 28
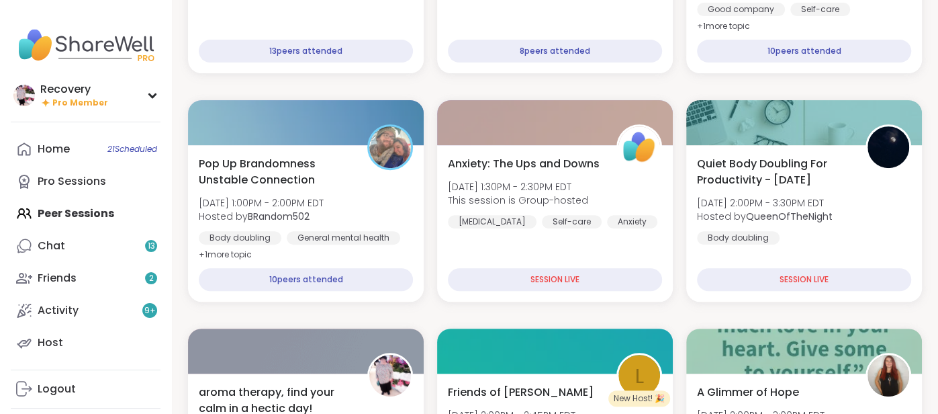
scroll to position [318, 0]
click at [241, 362] on div at bounding box center [305, 349] width 240 height 46
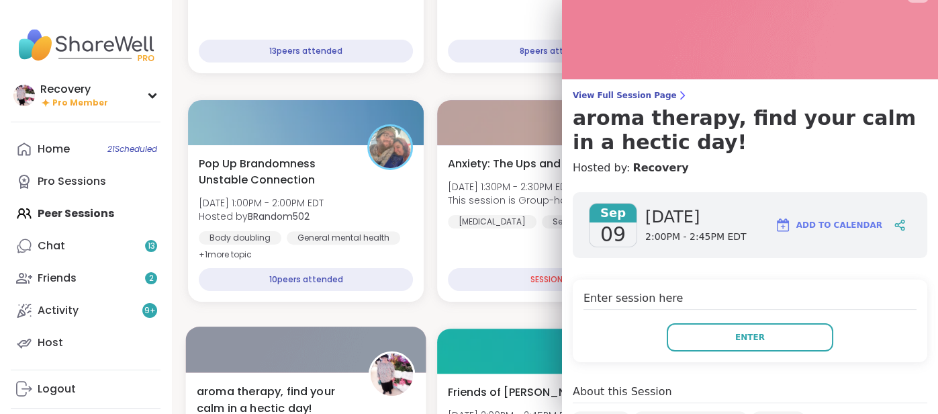
scroll to position [0, 0]
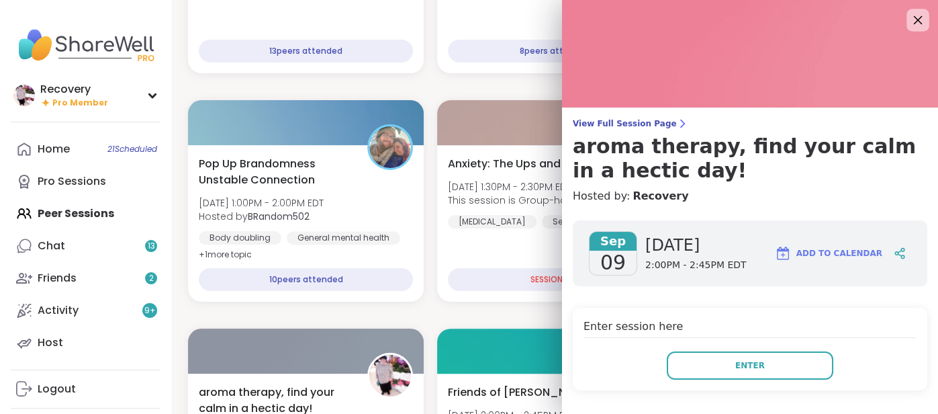
click at [914, 27] on icon at bounding box center [917, 19] width 17 height 17
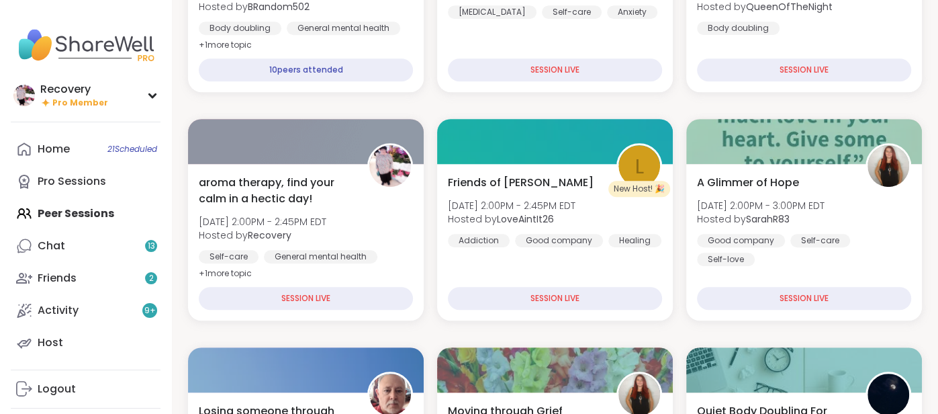
scroll to position [529, 0]
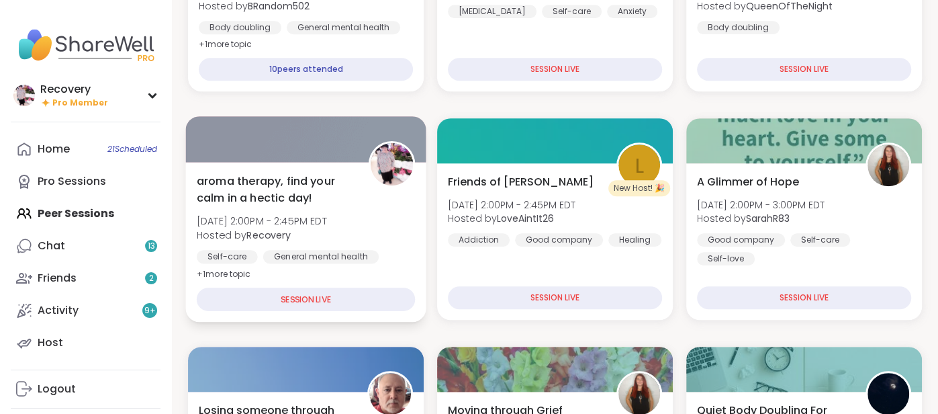
click at [298, 180] on span "aroma therapy, find your calm in a hectic day!" at bounding box center [275, 189] width 157 height 33
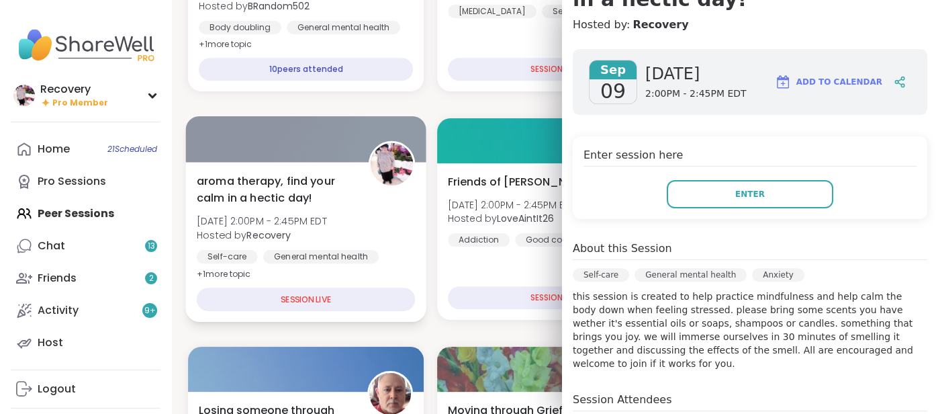
scroll to position [169, 0]
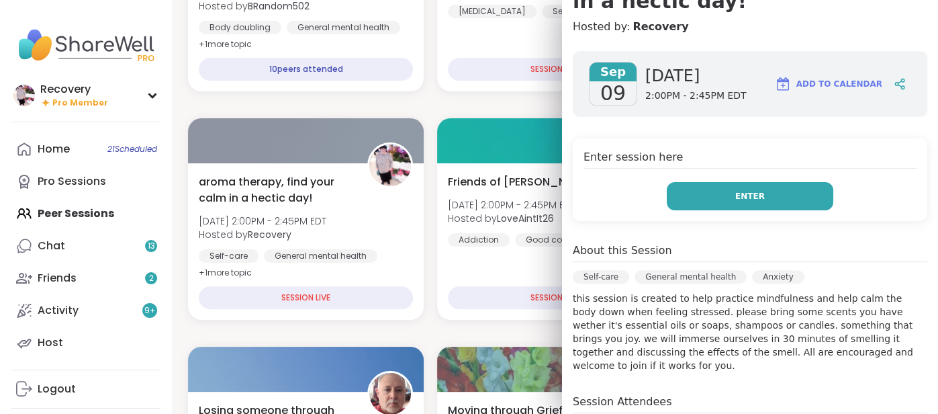
click at [704, 191] on button "Enter" at bounding box center [750, 196] width 167 height 28
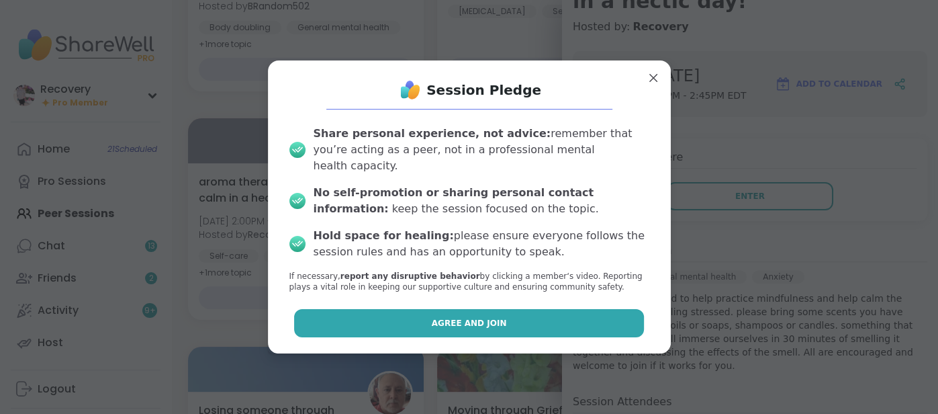
click at [508, 318] on button "Agree and Join" at bounding box center [469, 323] width 350 height 28
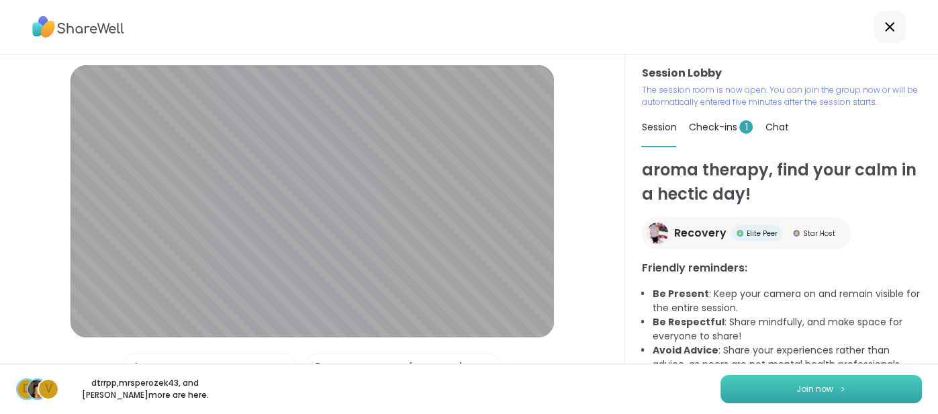
click at [779, 389] on button "Join now" at bounding box center [821, 389] width 201 height 28
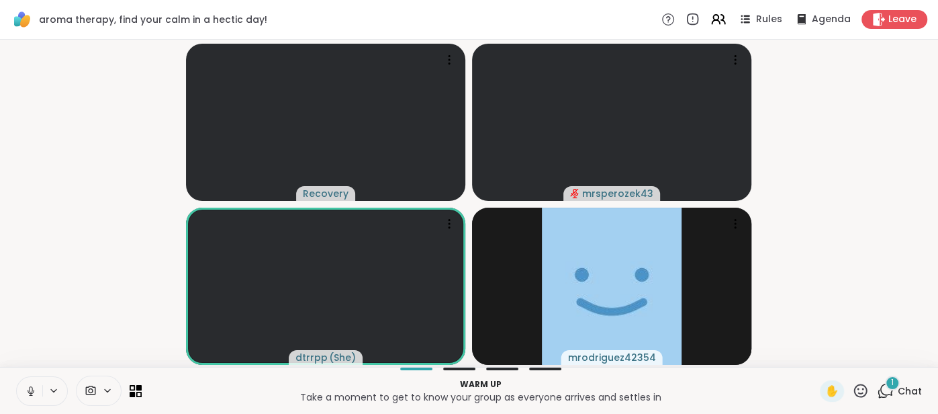
click at [22, 383] on button at bounding box center [30, 391] width 26 height 28
click at [24, 383] on button at bounding box center [30, 391] width 26 height 28
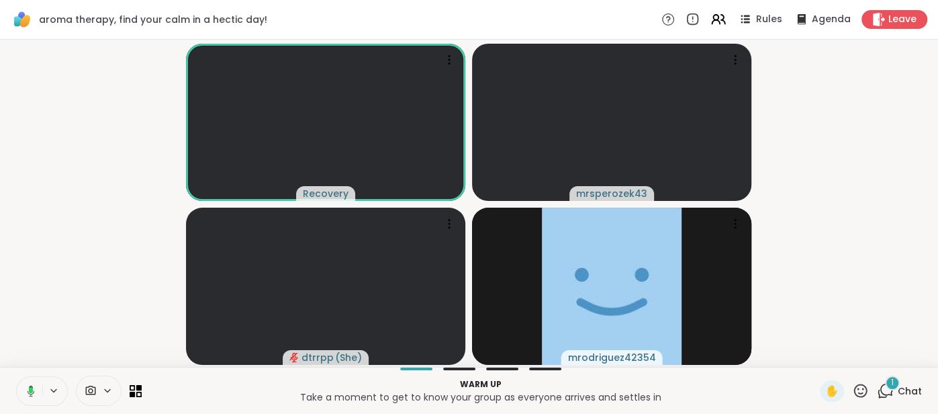
click at [908, 389] on span "Chat" at bounding box center [910, 390] width 24 height 13
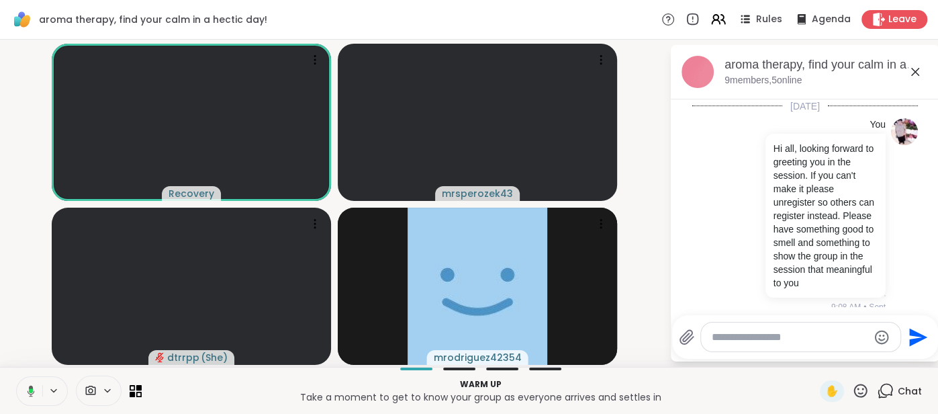
scroll to position [322, 0]
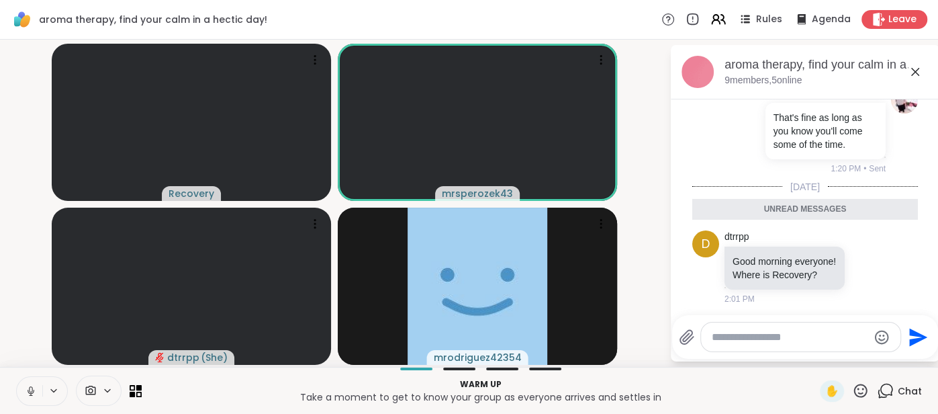
click at [917, 74] on icon at bounding box center [915, 72] width 8 height 8
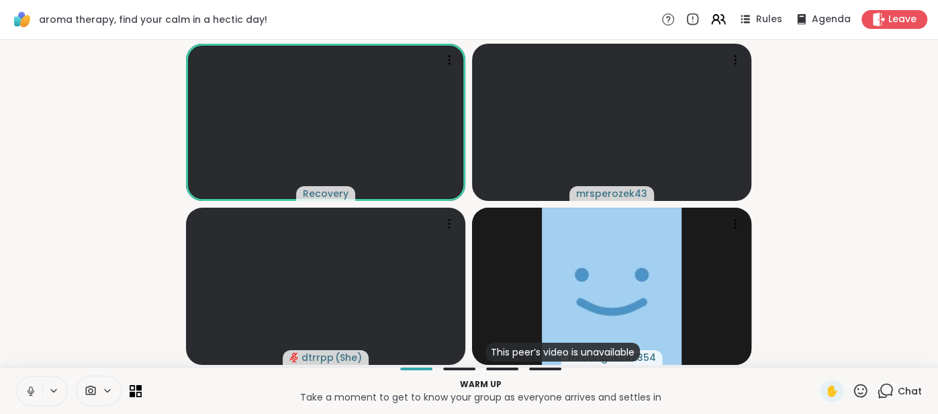
click at [904, 391] on span "Chat" at bounding box center [910, 390] width 24 height 13
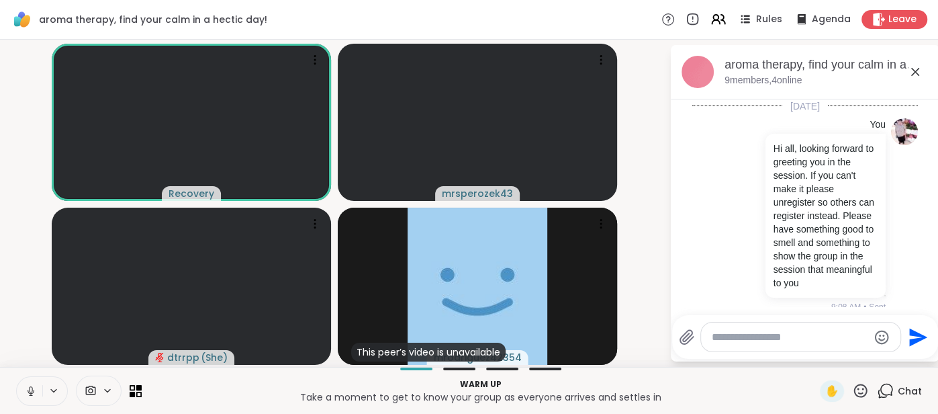
scroll to position [277, 0]
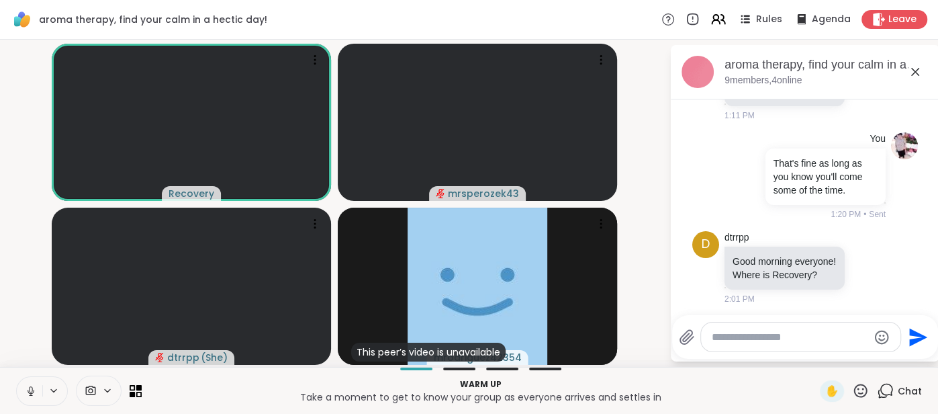
click at [913, 73] on icon at bounding box center [915, 72] width 8 height 8
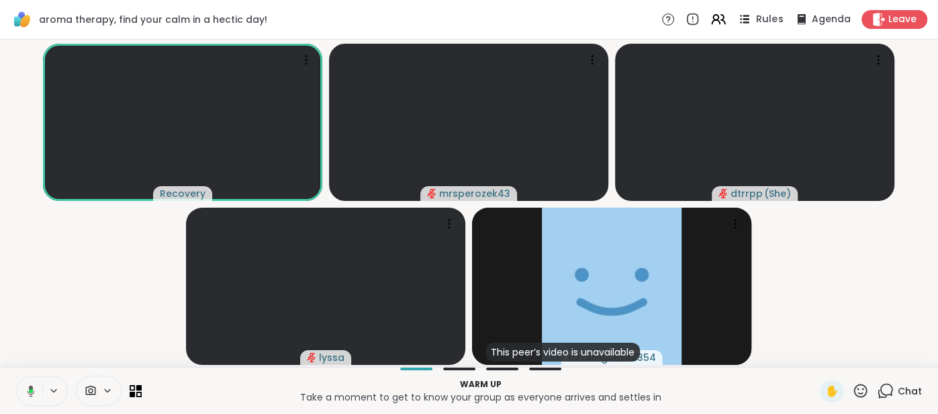
click at [765, 16] on span "Rules" at bounding box center [770, 20] width 28 height 14
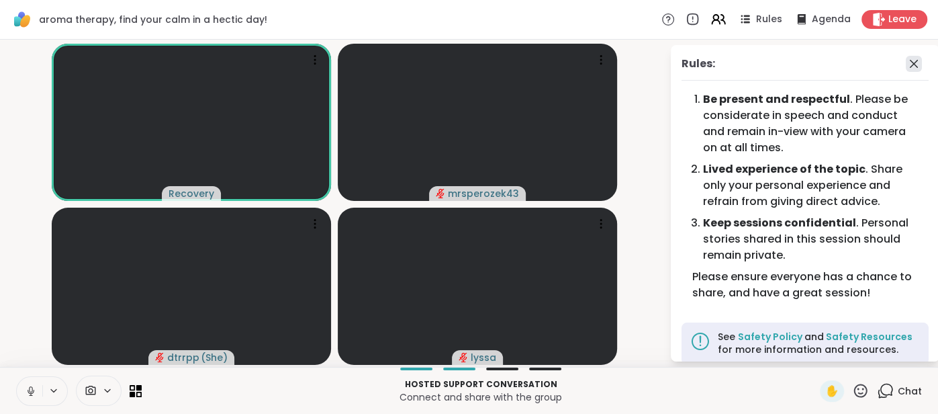
click at [908, 63] on icon at bounding box center [914, 64] width 16 height 16
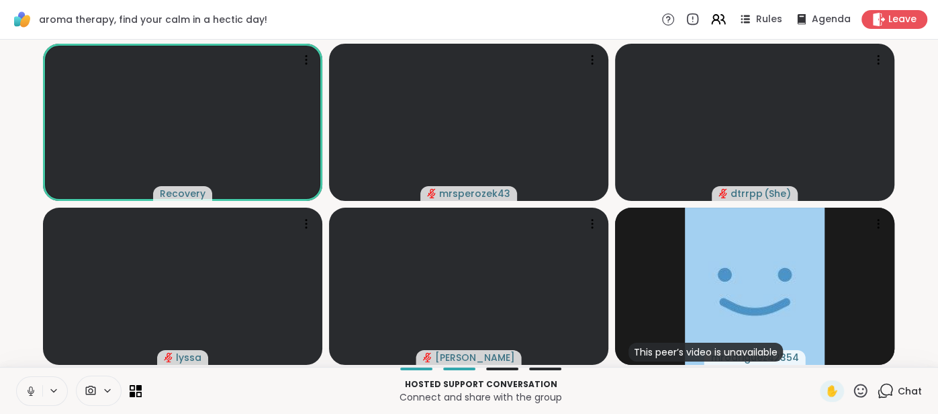
click at [100, 388] on span at bounding box center [90, 390] width 26 height 13
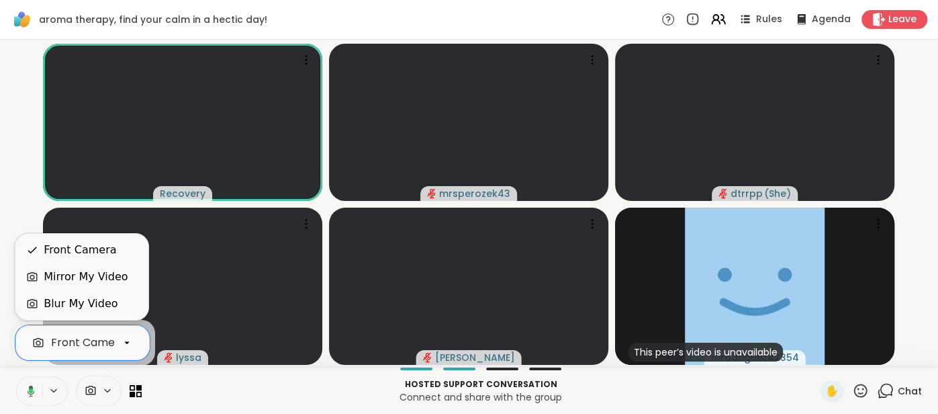
click at [125, 345] on icon at bounding box center [127, 342] width 12 height 12
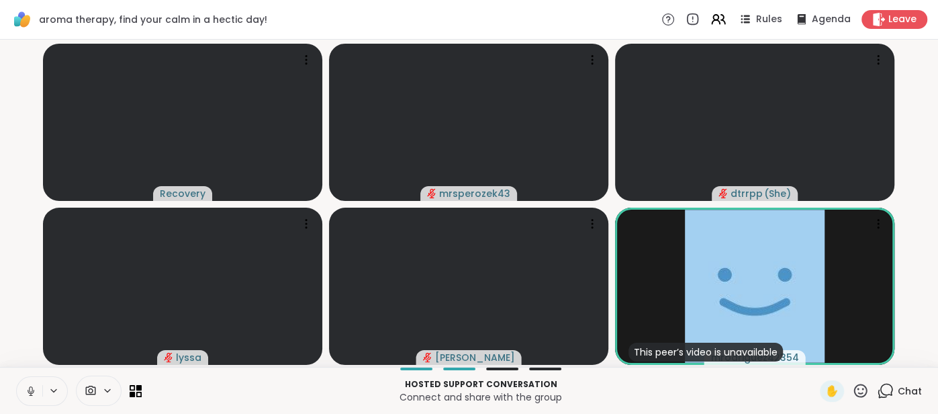
click at [163, 386] on p "Hosted support conversation" at bounding box center [481, 384] width 662 height 12
click at [100, 389] on span at bounding box center [90, 390] width 26 height 13
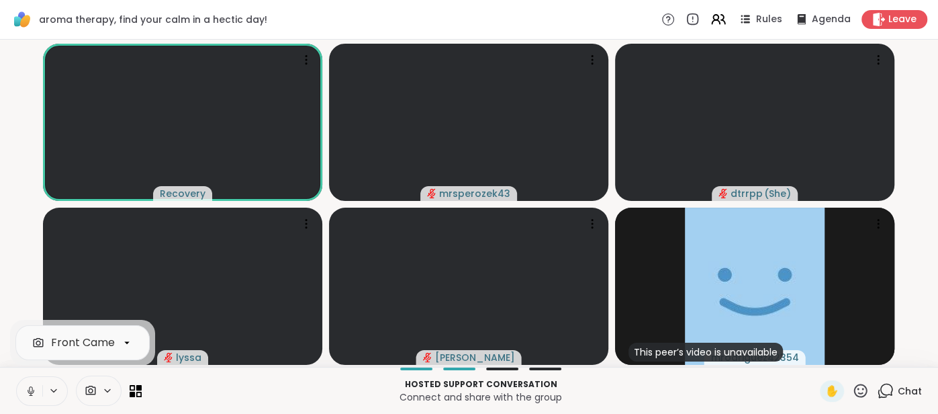
click at [21, 287] on video-player-container "Recovery mrsperozek43 dtrrpp ( She ) lyssa Vicke This peer’s video is unavailab…" at bounding box center [469, 203] width 922 height 316
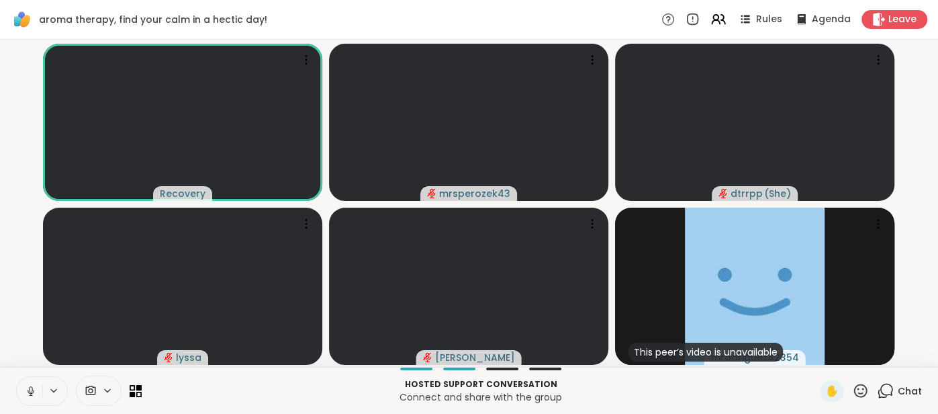
click at [106, 391] on icon at bounding box center [107, 390] width 11 height 11
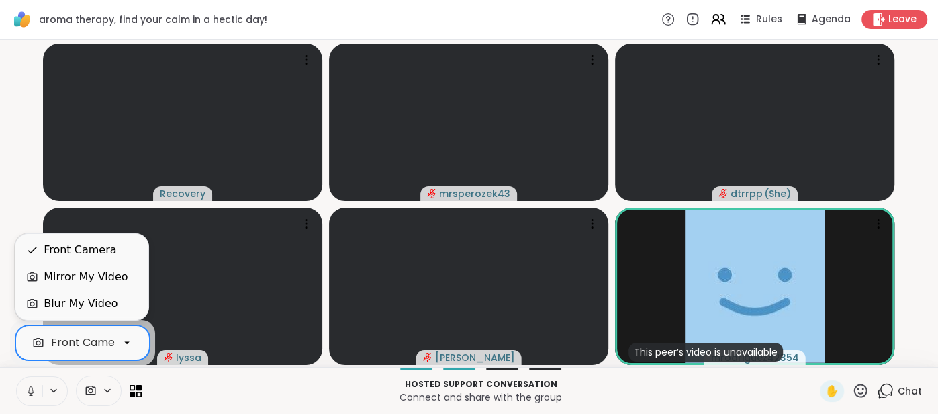
click at [124, 344] on icon at bounding box center [127, 342] width 12 height 12
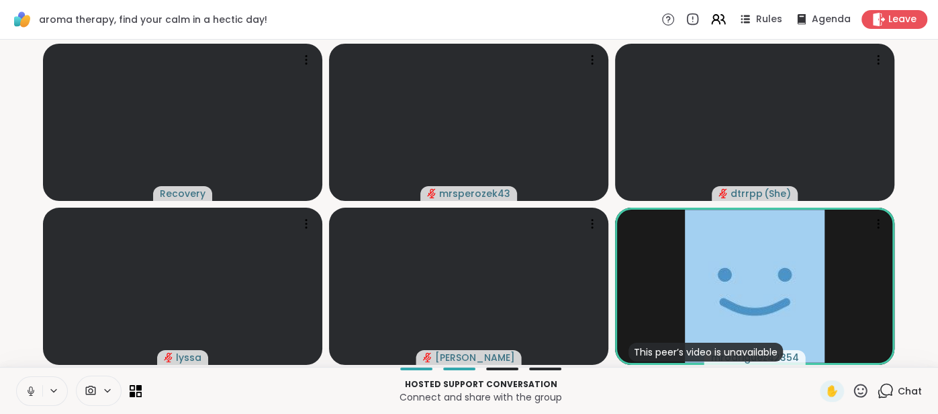
click at [184, 382] on p "Hosted support conversation" at bounding box center [481, 384] width 662 height 12
click at [25, 389] on icon at bounding box center [31, 391] width 12 height 12
click at [25, 388] on icon at bounding box center [31, 391] width 12 height 12
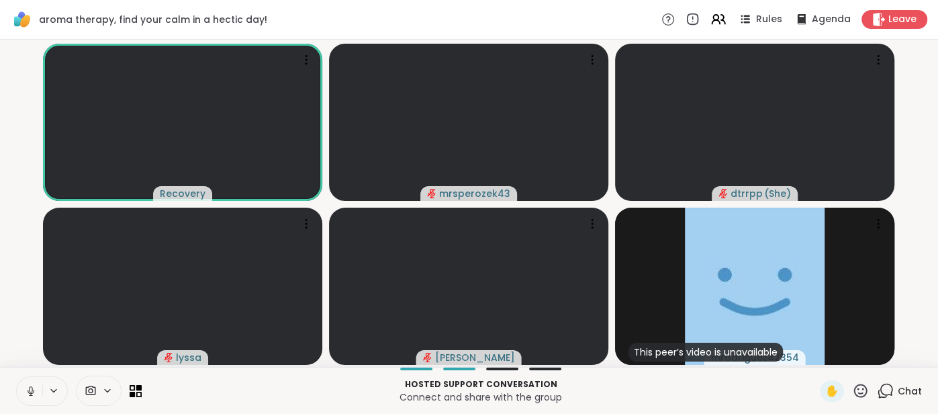
click at [20, 389] on button at bounding box center [30, 391] width 26 height 28
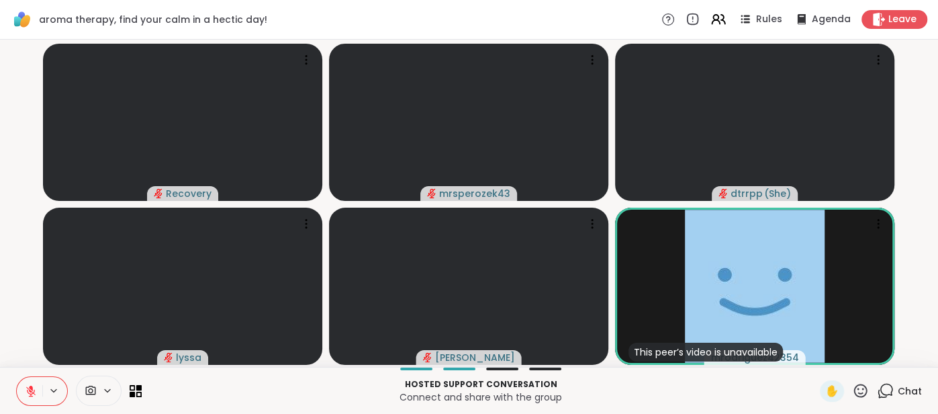
click at [20, 389] on button at bounding box center [30, 391] width 26 height 28
click at [726, 23] on icon at bounding box center [718, 19] width 17 height 17
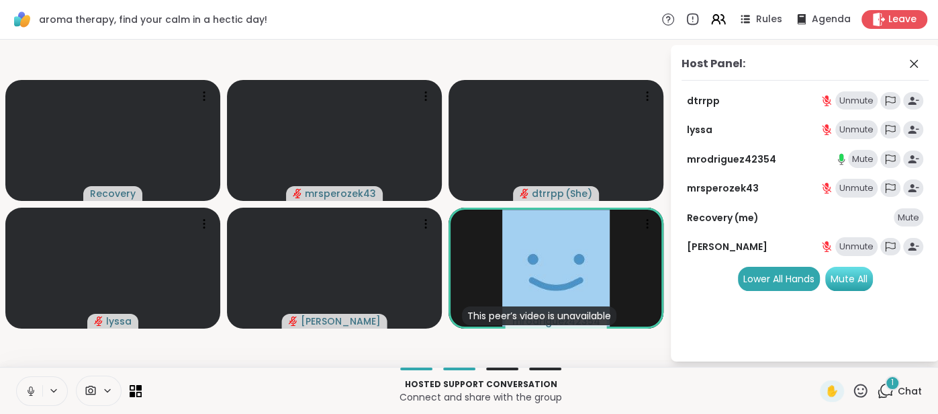
click at [863, 277] on div "Host Panel: dtrrpp Unmute lyssa Unmute mrodriguez42354 Mute mrsperozek43 Unmute…" at bounding box center [805, 203] width 269 height 316
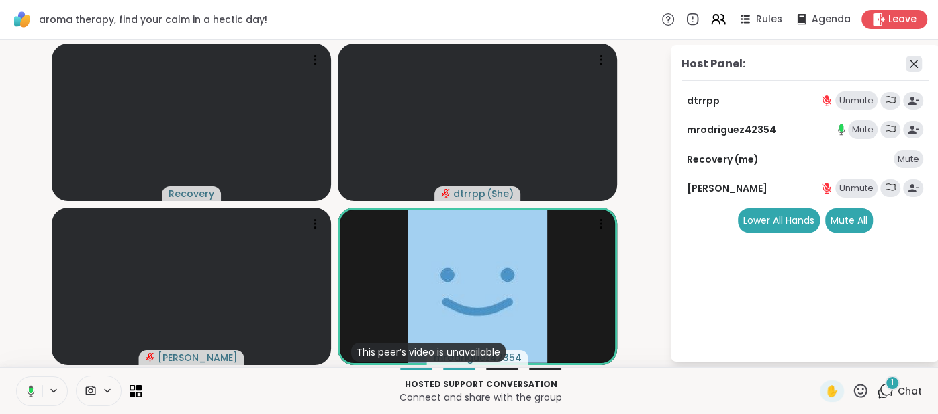
click at [911, 66] on icon at bounding box center [914, 64] width 16 height 16
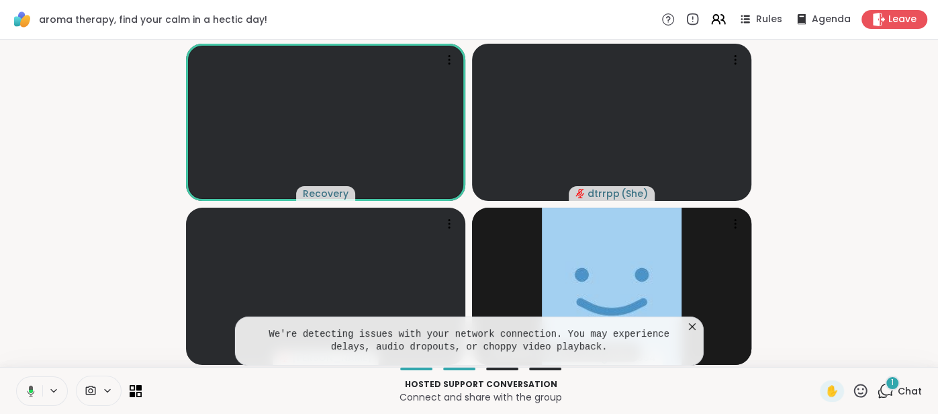
click at [687, 326] on icon at bounding box center [692, 326] width 13 height 13
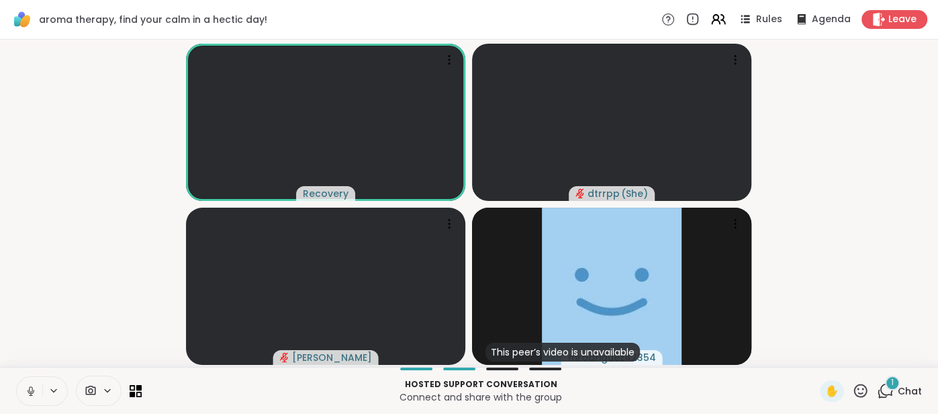
click at [15, 388] on div "Hosted support conversation Connect and share with the group ✋ 1 Chat" at bounding box center [469, 390] width 938 height 47
click at [26, 389] on icon at bounding box center [31, 391] width 12 height 12
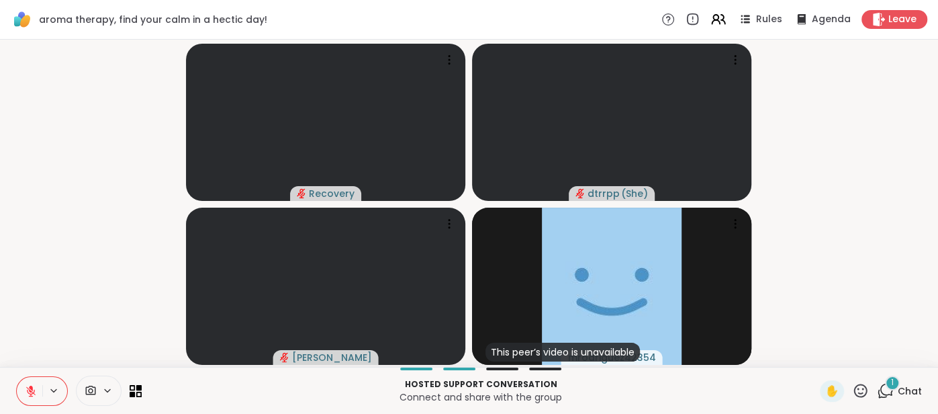
click at [32, 391] on icon at bounding box center [31, 391] width 12 height 12
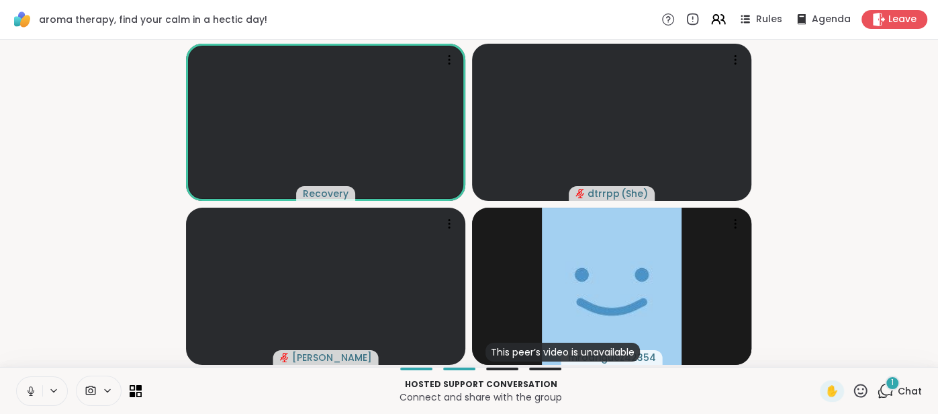
click at [29, 391] on icon at bounding box center [31, 391] width 12 height 12
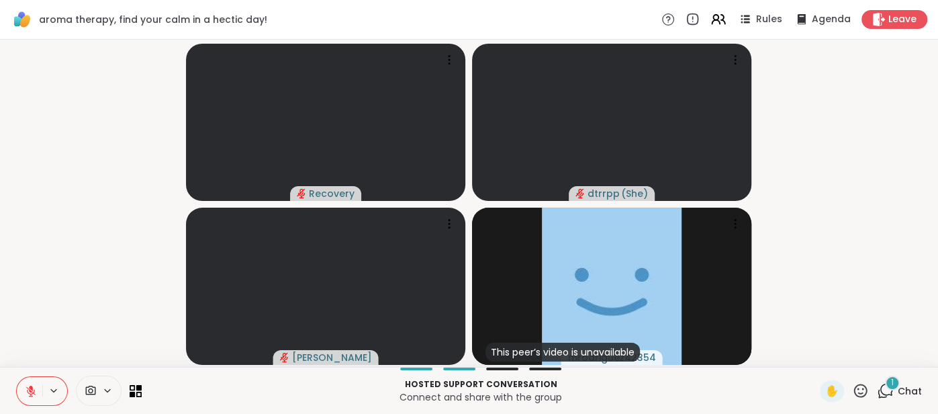
click at [908, 386] on span "Chat" at bounding box center [910, 390] width 24 height 13
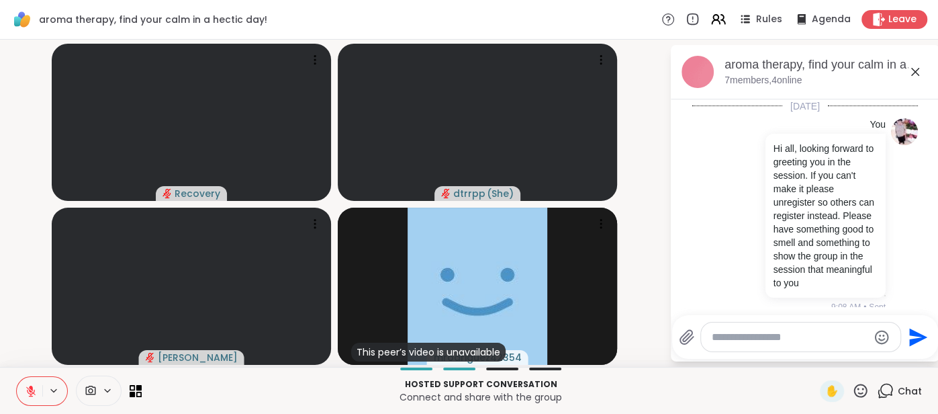
scroll to position [420, 0]
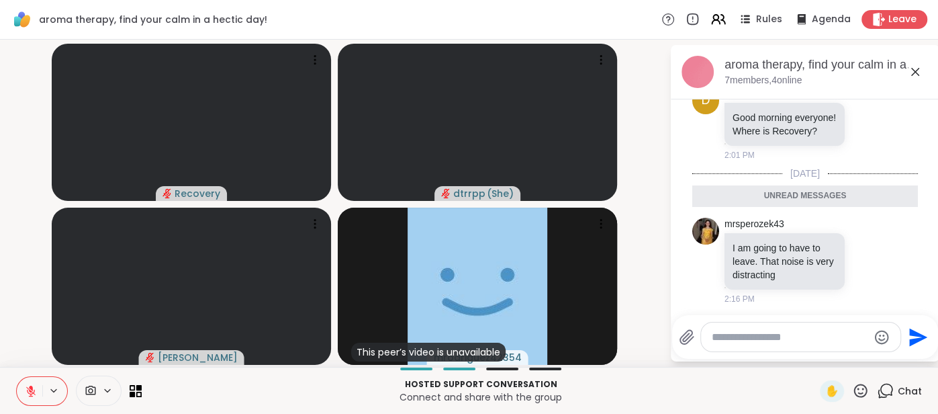
click at [741, 332] on textarea "Type your message" at bounding box center [790, 336] width 156 height 13
type textarea "**********"
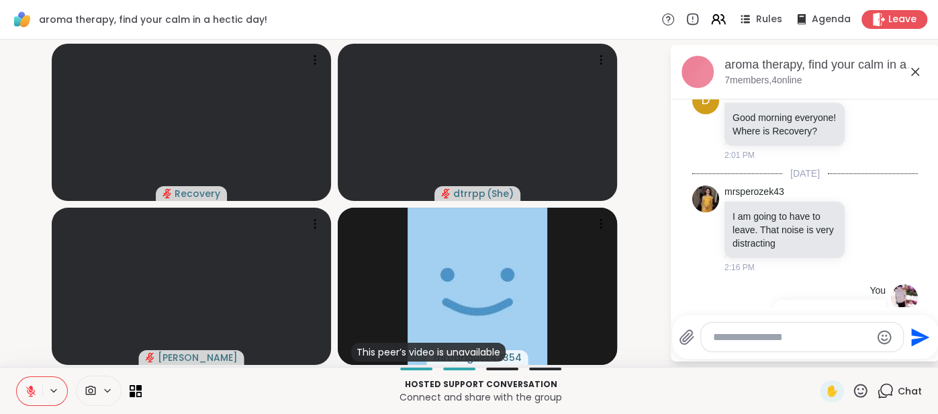
scroll to position [459, 0]
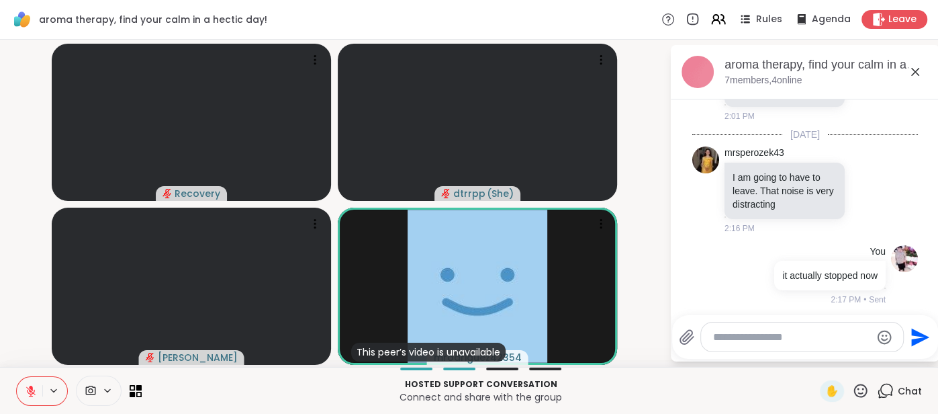
click at [26, 397] on icon at bounding box center [31, 391] width 12 height 12
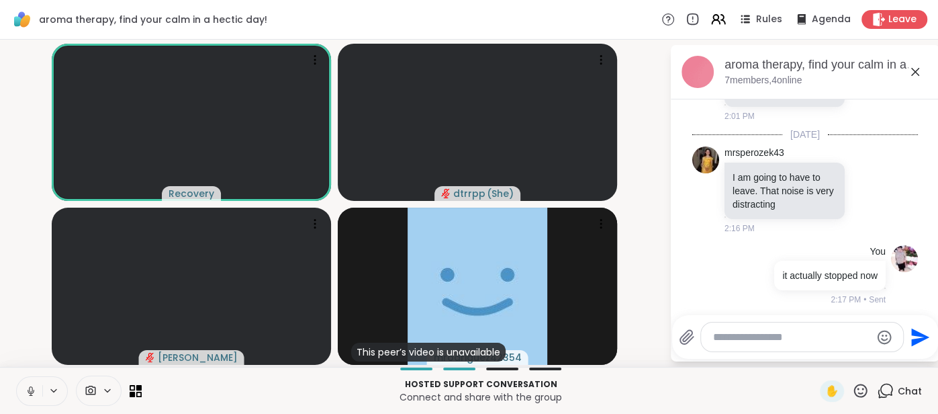
click at [915, 77] on icon at bounding box center [915, 72] width 16 height 16
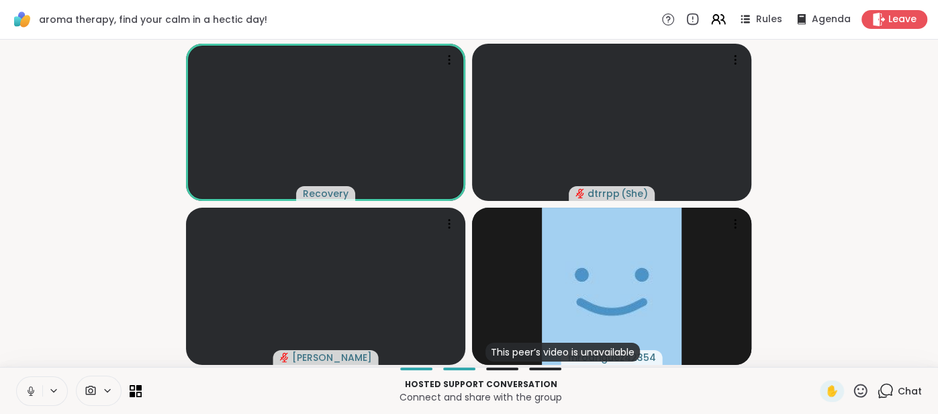
click at [908, 97] on video-player-container "Recovery dtrrpp ( She ) Vicke This peer’s video is unavailable mrodriguez42354" at bounding box center [469, 203] width 922 height 316
click at [21, 387] on button at bounding box center [30, 391] width 26 height 28
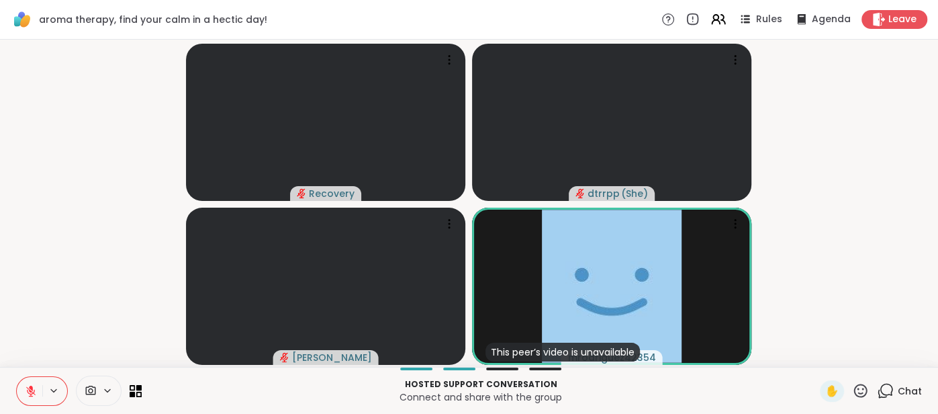
click at [25, 389] on icon at bounding box center [31, 391] width 12 height 12
click at [902, 396] on span "Chat" at bounding box center [910, 390] width 24 height 13
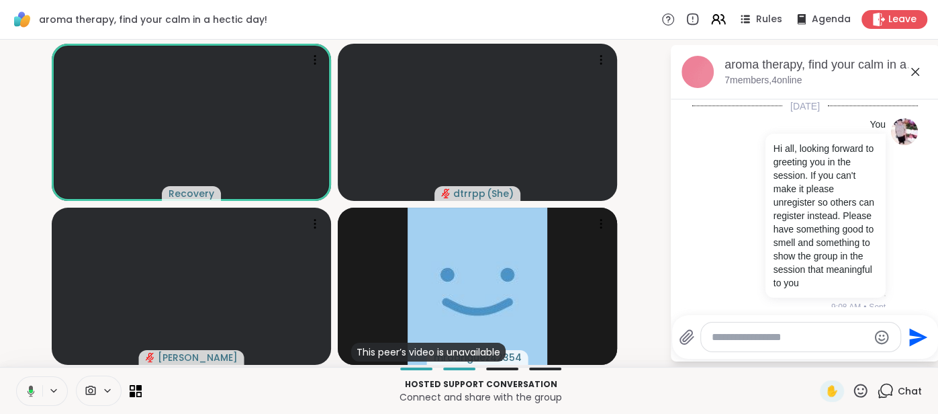
scroll to position [446, 0]
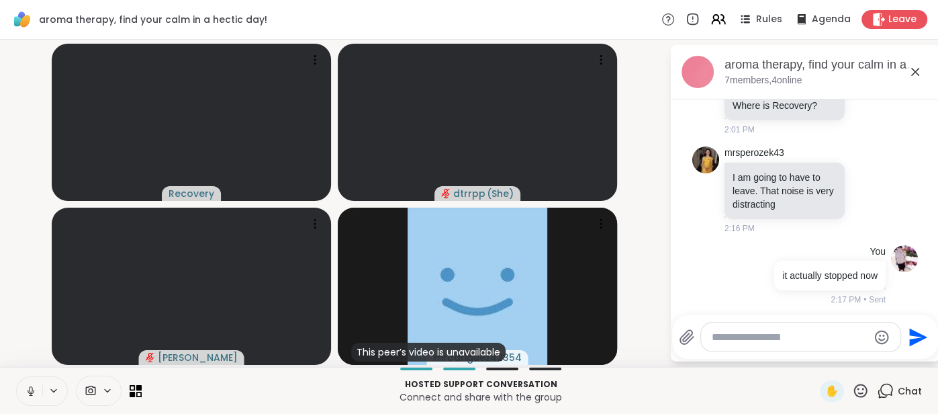
click at [918, 75] on icon at bounding box center [915, 72] width 16 height 16
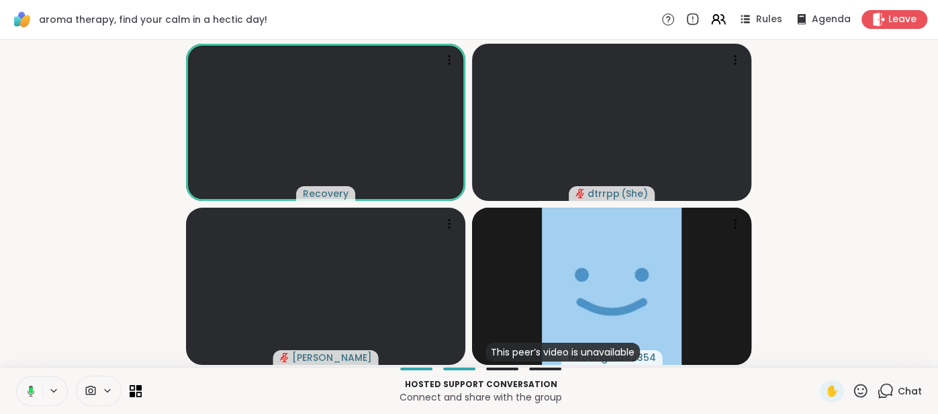
click at [905, 389] on span "Chat" at bounding box center [910, 390] width 24 height 13
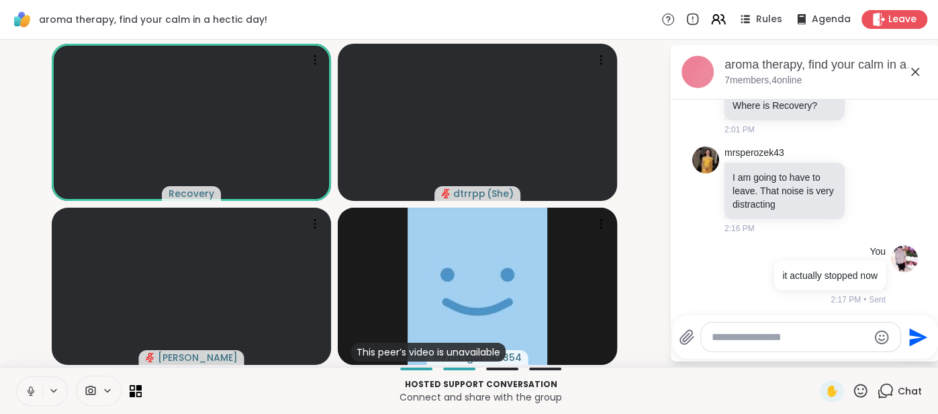
click at [765, 343] on textarea "Type your message" at bounding box center [790, 336] width 156 height 13
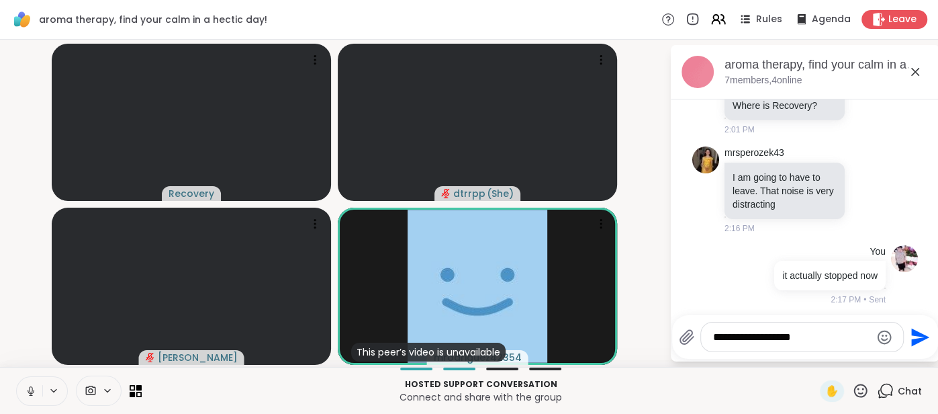
type textarea "**********"
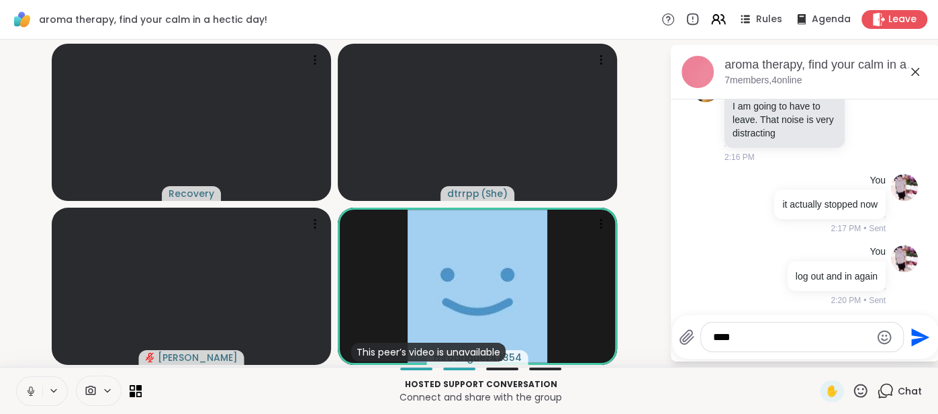
type textarea "*****"
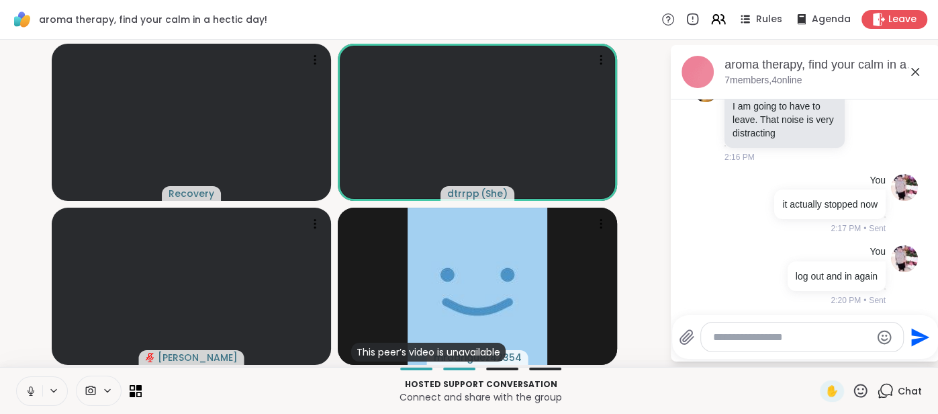
scroll to position [588, 0]
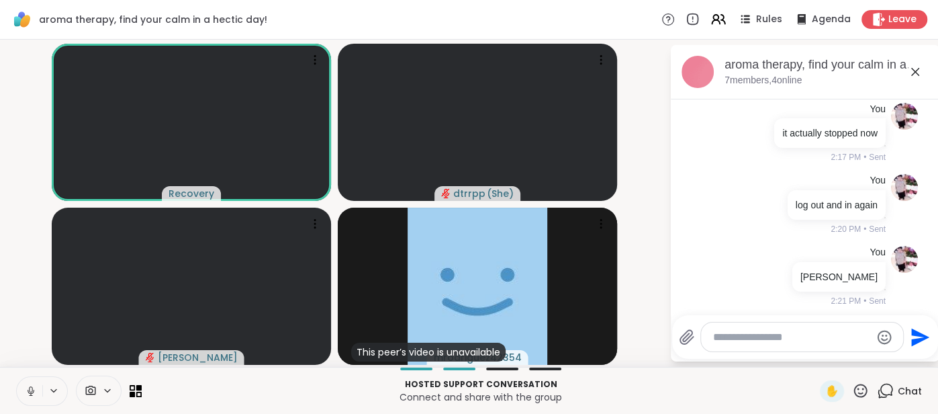
click at [912, 71] on icon at bounding box center [915, 72] width 16 height 16
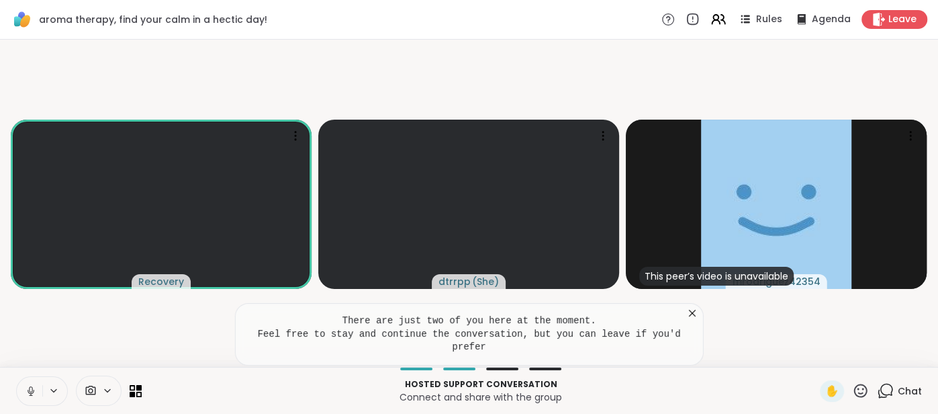
click at [688, 312] on icon at bounding box center [692, 312] width 13 height 13
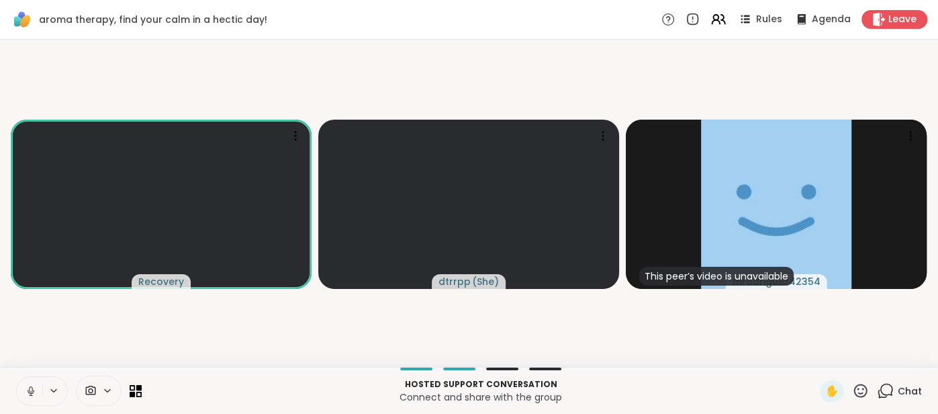
click at [903, 390] on span "Chat" at bounding box center [910, 390] width 24 height 13
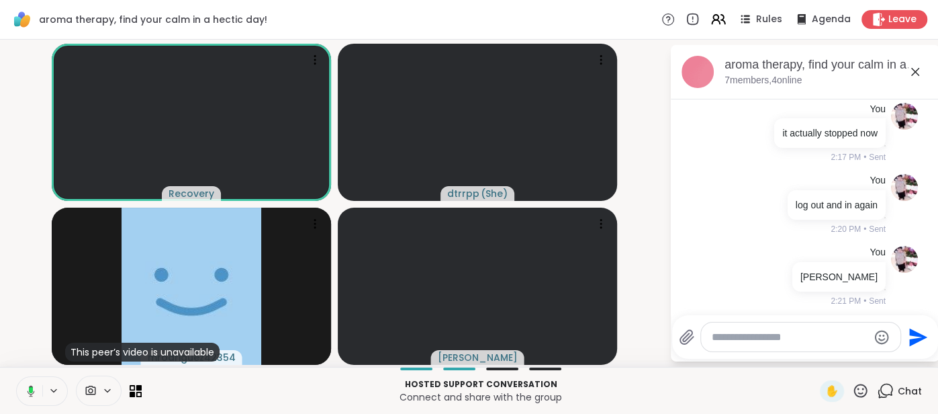
click at [917, 67] on icon at bounding box center [915, 72] width 16 height 16
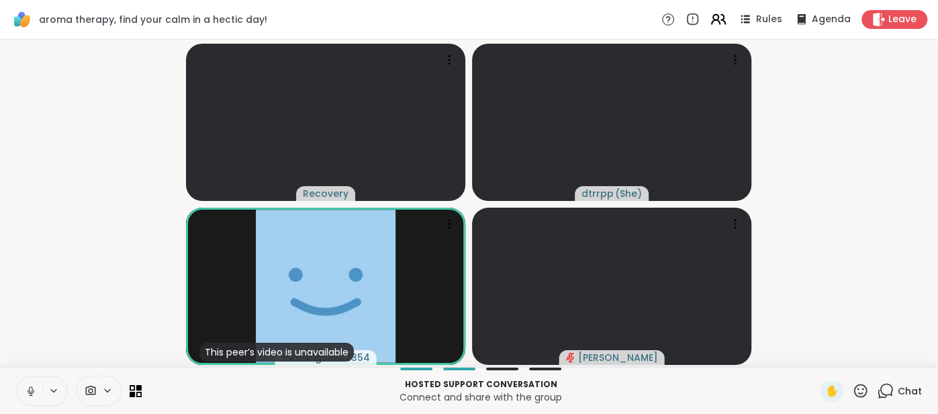
click at [720, 23] on icon at bounding box center [716, 22] width 8 height 4
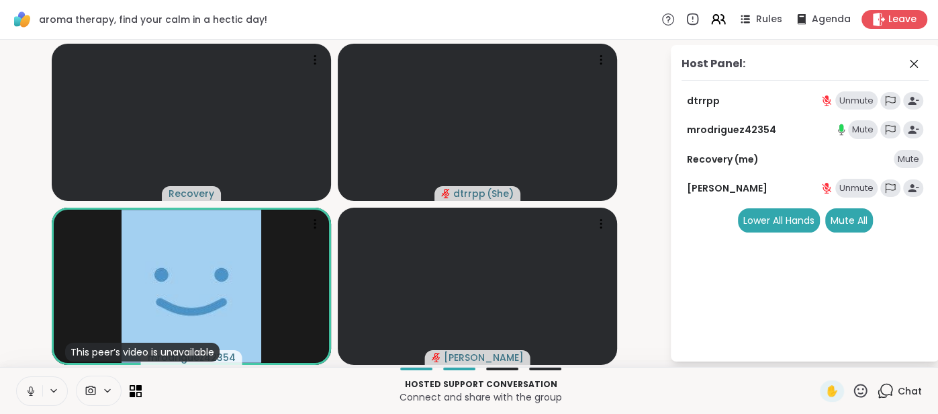
click at [872, 129] on div "Mute" at bounding box center [863, 129] width 30 height 19
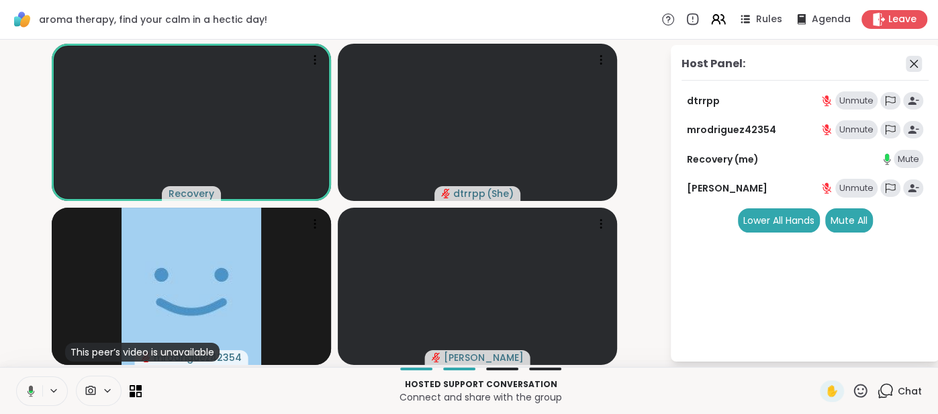
click at [909, 62] on icon at bounding box center [914, 64] width 16 height 16
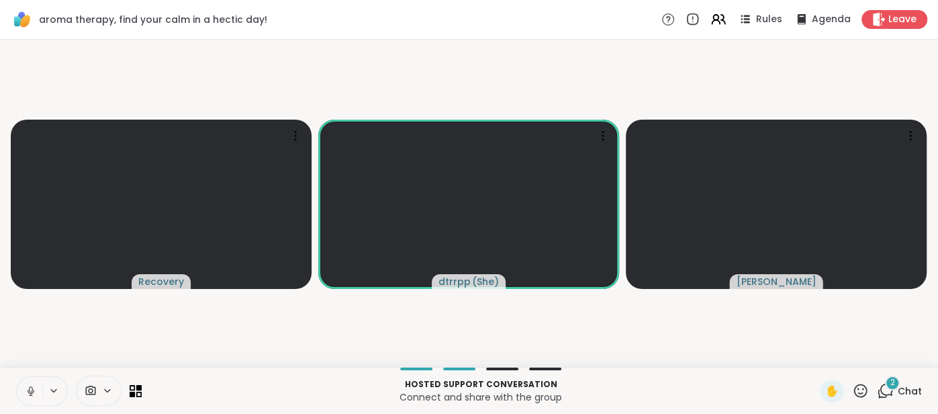
click at [907, 385] on span "Chat" at bounding box center [910, 390] width 24 height 13
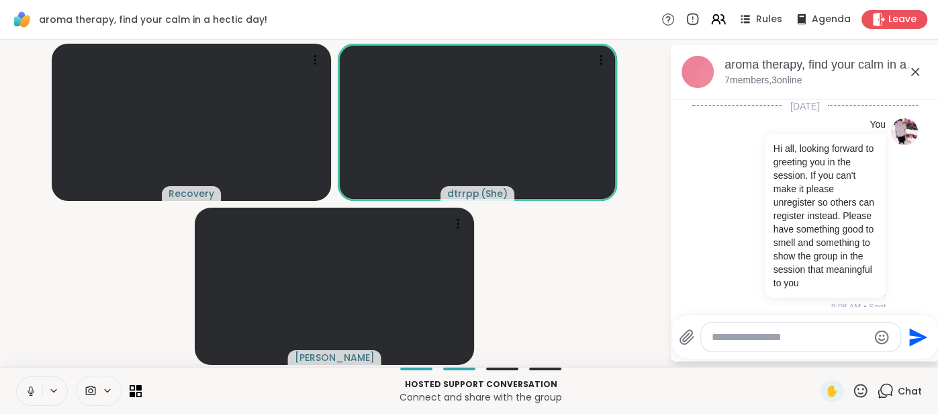
scroll to position [830, 0]
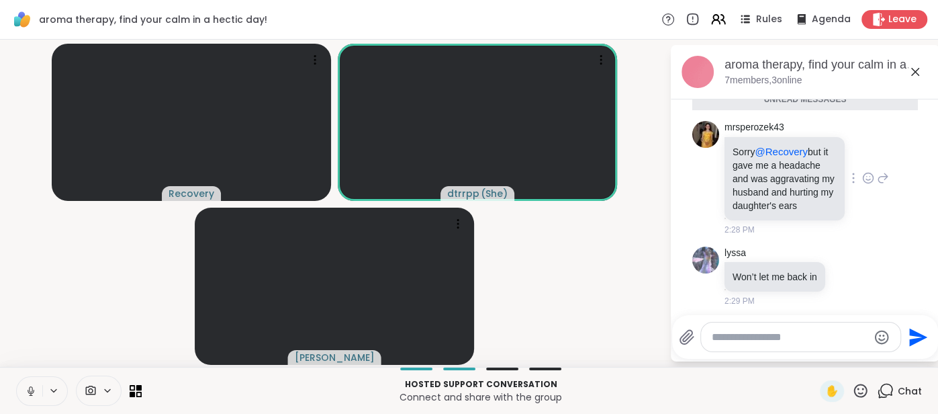
click at [866, 176] on icon at bounding box center [868, 177] width 12 height 13
click at [790, 156] on div "Select Reaction: Sad" at bounding box center [791, 156] width 12 height 12
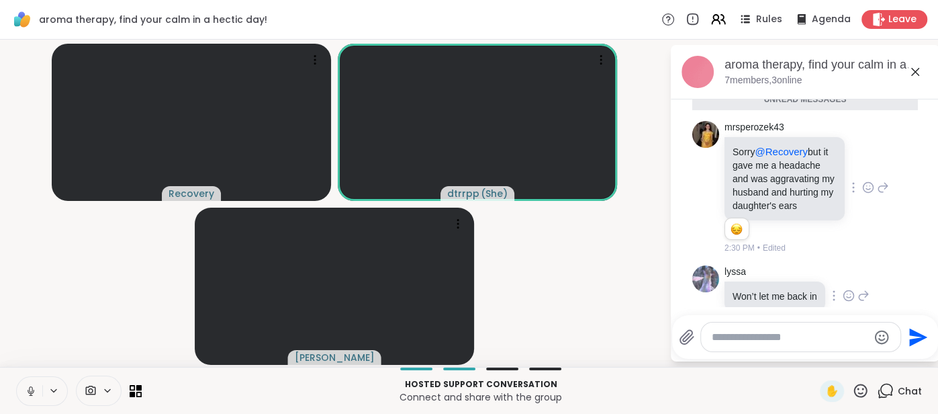
click at [844, 289] on icon at bounding box center [849, 295] width 12 height 13
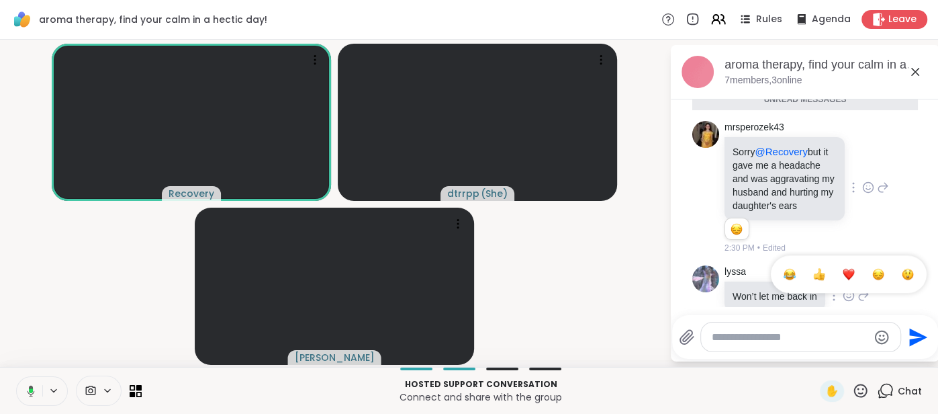
click at [875, 268] on div "Select Reaction: Sad" at bounding box center [878, 274] width 12 height 12
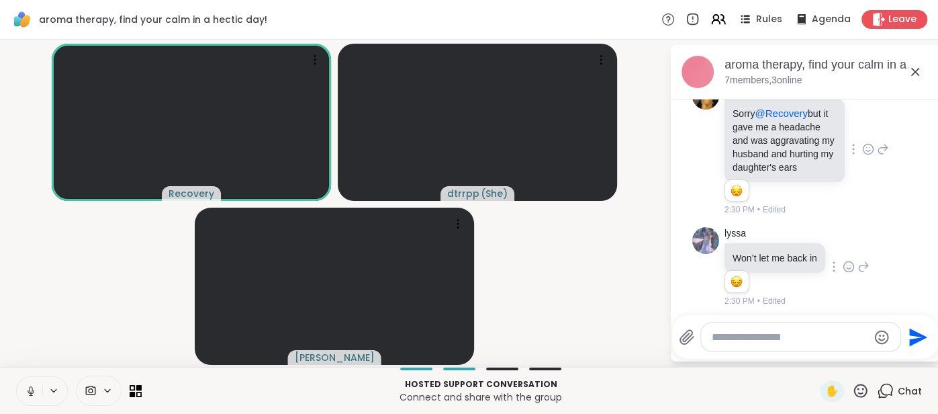
click at [736, 336] on textarea "Type your message" at bounding box center [790, 336] width 156 height 13
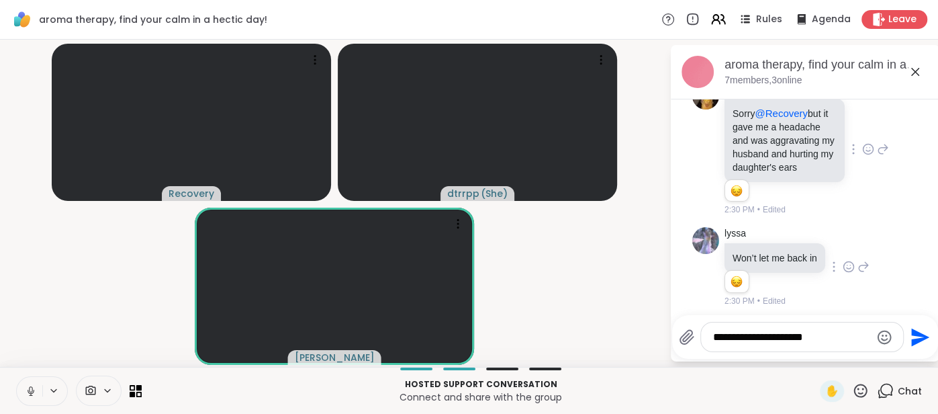
type textarea "**********"
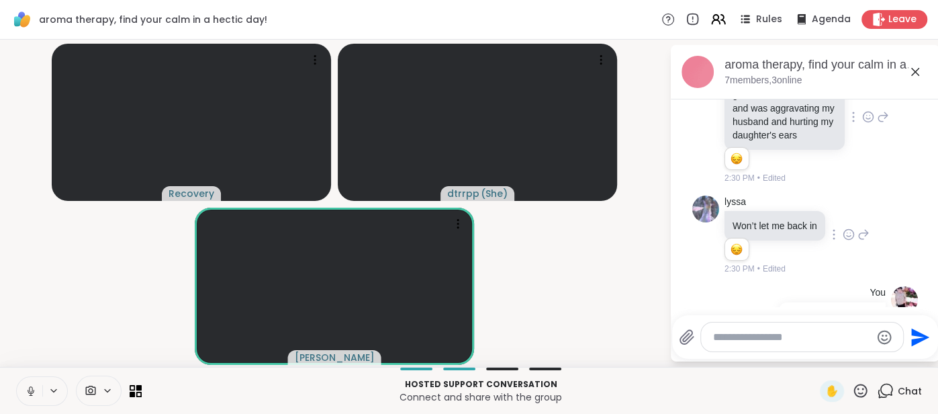
scroll to position [907, 0]
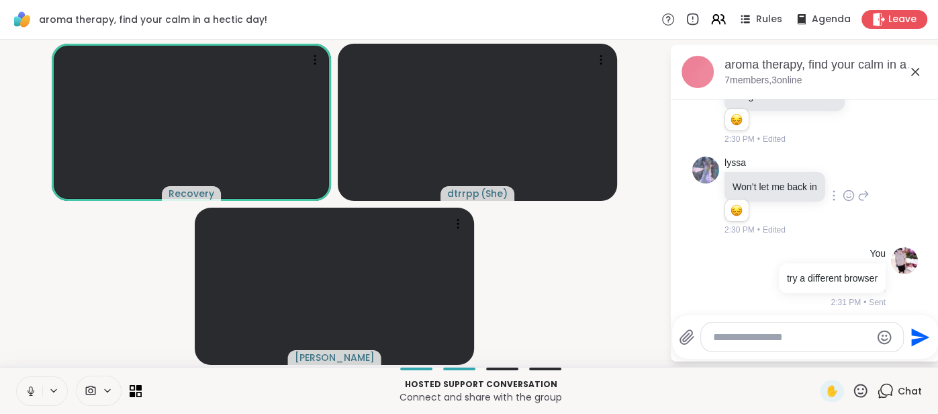
click at [915, 76] on icon at bounding box center [915, 72] width 16 height 16
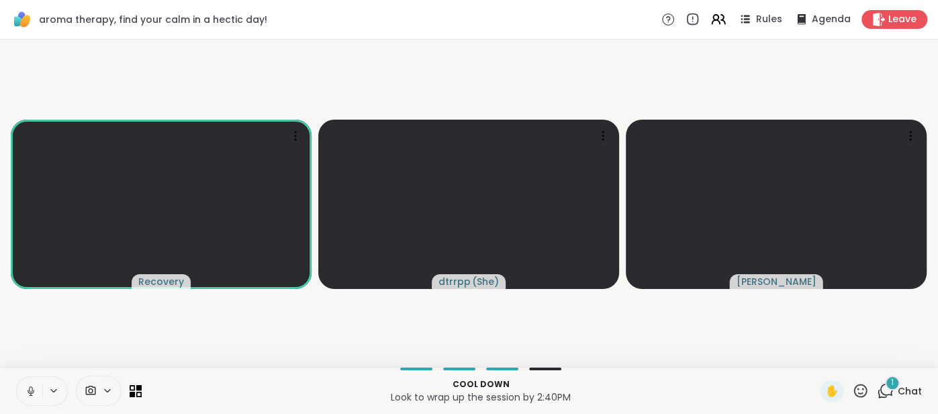
click at [904, 386] on span "Chat" at bounding box center [910, 390] width 24 height 13
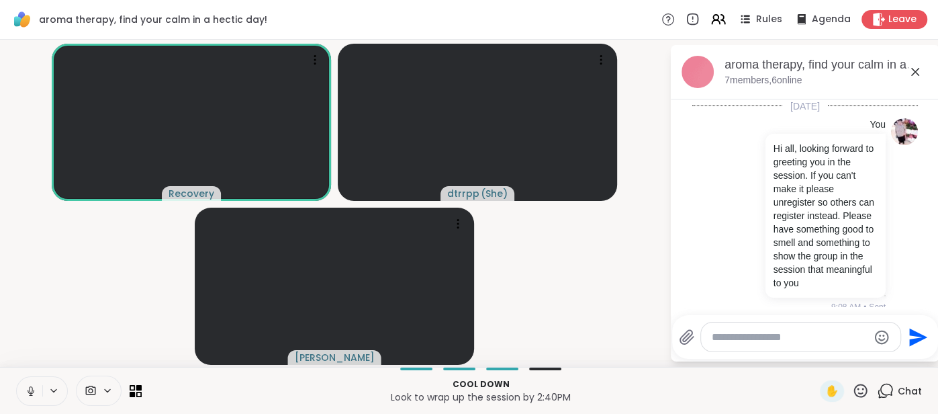
scroll to position [1011, 0]
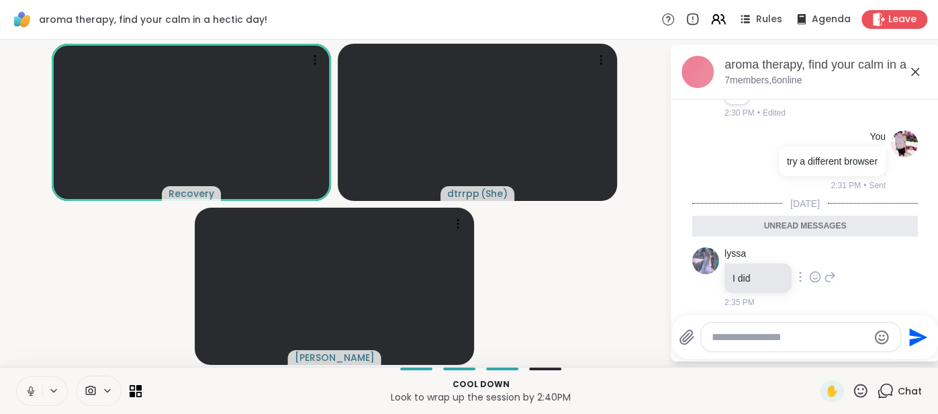
click at [814, 274] on icon at bounding box center [815, 276] width 12 height 13
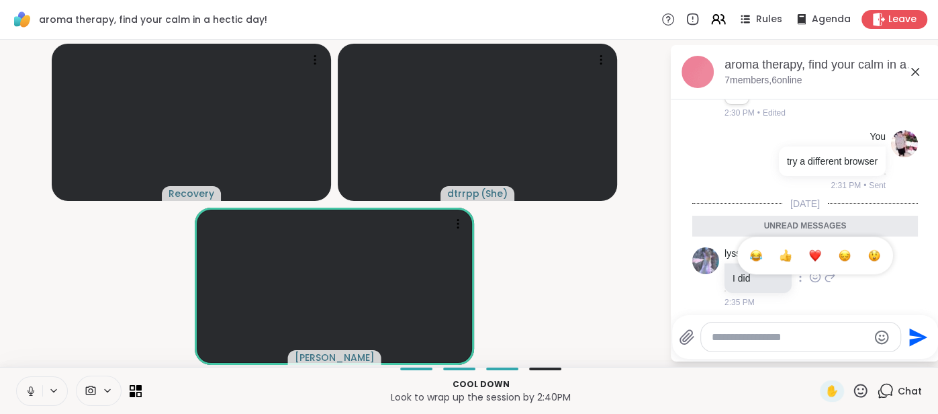
click at [850, 259] on button "Select Reaction: Sad" at bounding box center [844, 255] width 27 height 27
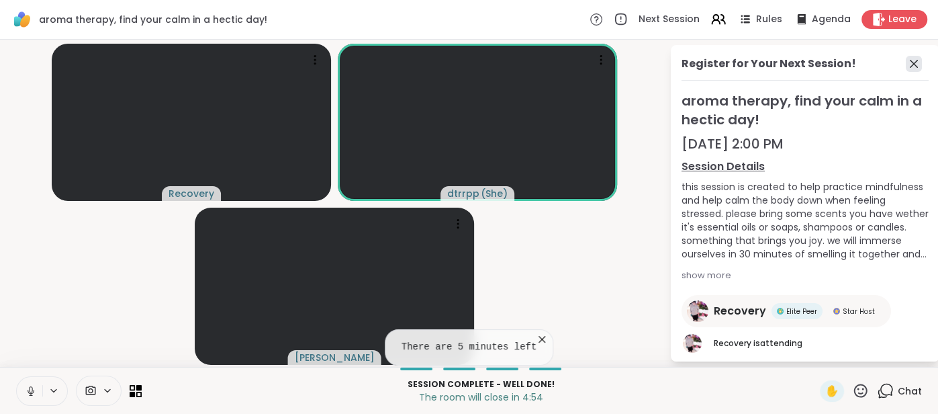
click at [915, 68] on icon at bounding box center [914, 64] width 16 height 16
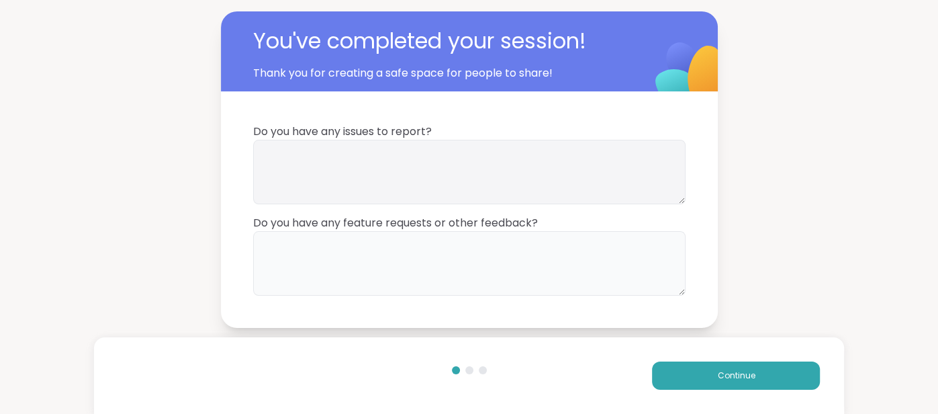
click at [586, 279] on textarea at bounding box center [469, 263] width 432 height 64
click at [491, 169] on textarea at bounding box center [469, 172] width 432 height 64
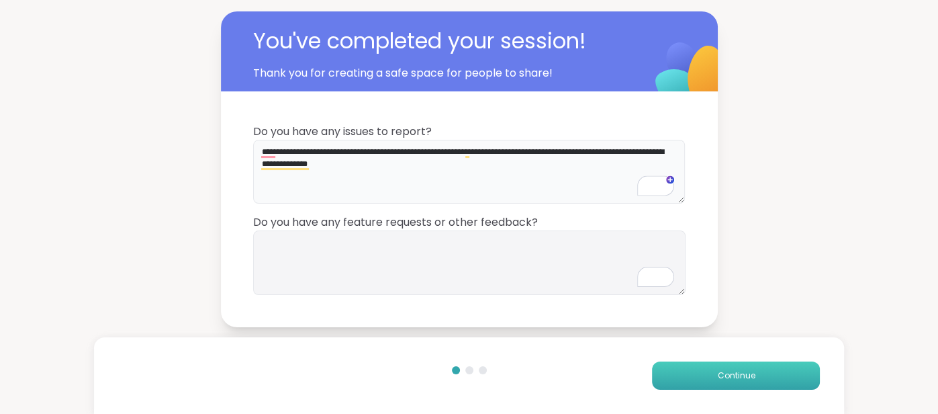
type textarea "**********"
click at [662, 370] on button "Continue" at bounding box center [736, 375] width 168 height 28
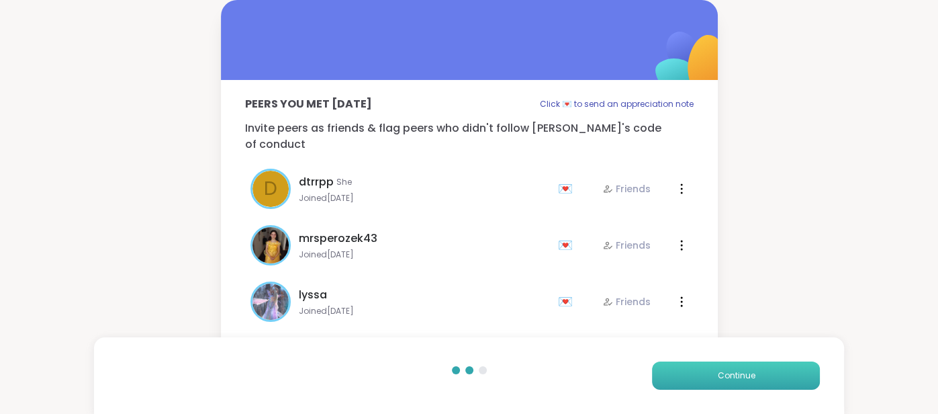
click at [662, 370] on button "Continue" at bounding box center [736, 375] width 168 height 28
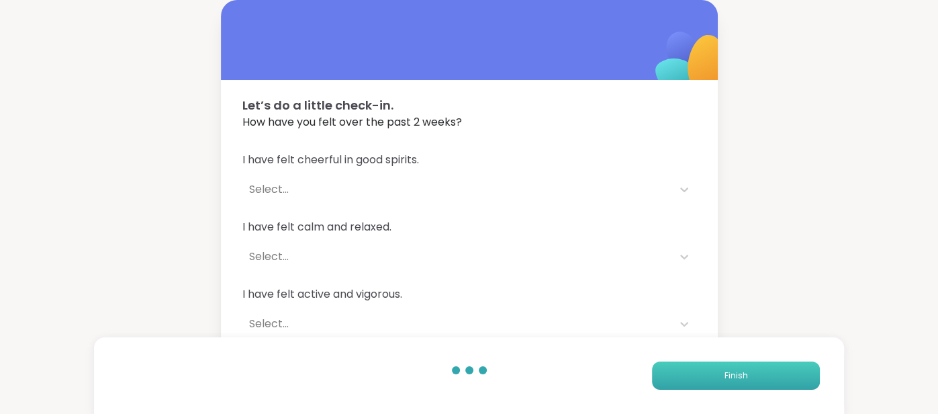
click at [662, 370] on button "Finish" at bounding box center [736, 375] width 168 height 28
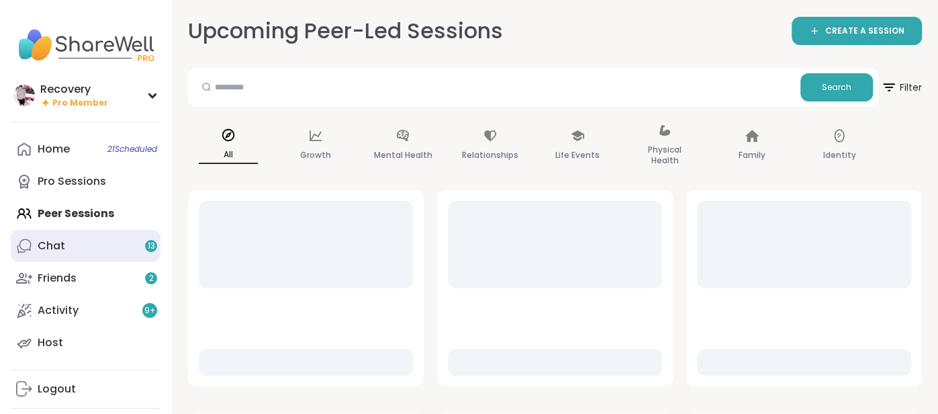
click at [148, 243] on span "13" at bounding box center [151, 245] width 7 height 11
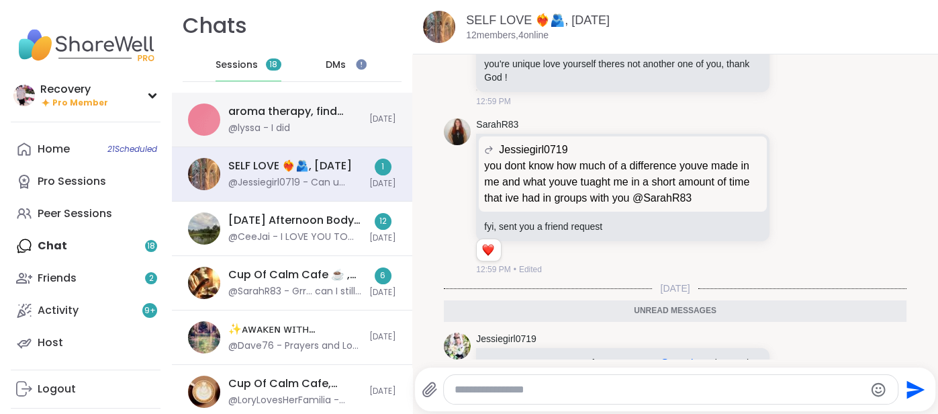
click at [290, 126] on div "@lyssa - I did" at bounding box center [259, 128] width 62 height 13
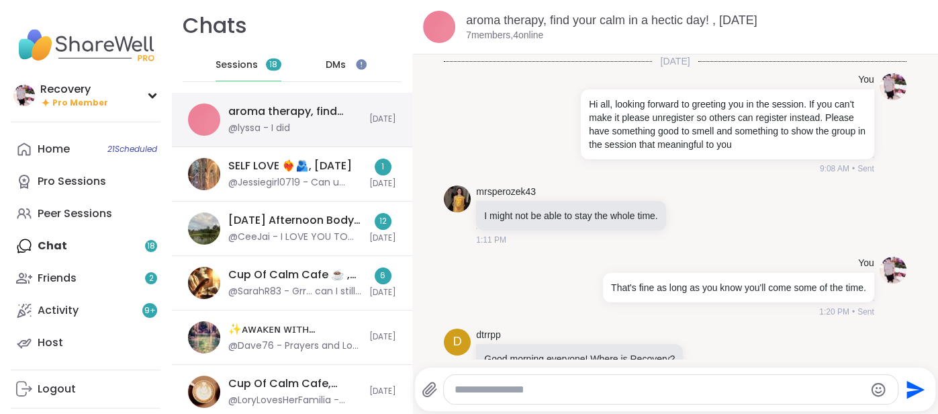
scroll to position [673, 0]
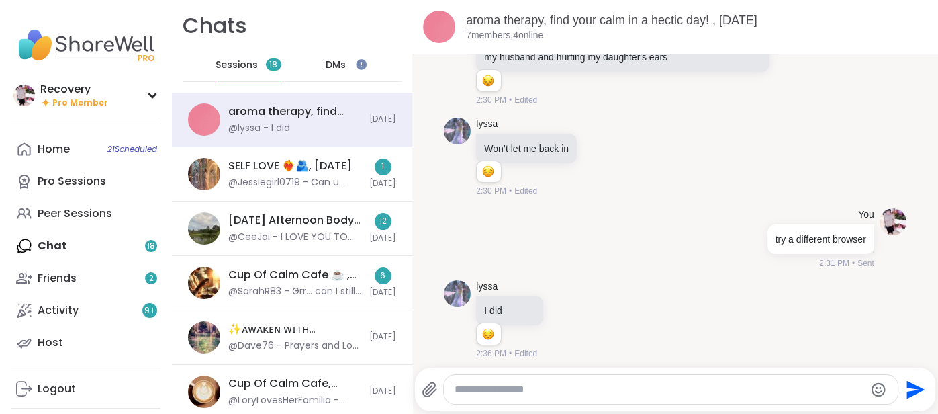
click at [483, 381] on div at bounding box center [671, 389] width 454 height 29
click at [479, 385] on textarea "Type your message" at bounding box center [660, 389] width 410 height 13
type textarea "**"
type textarea "********"
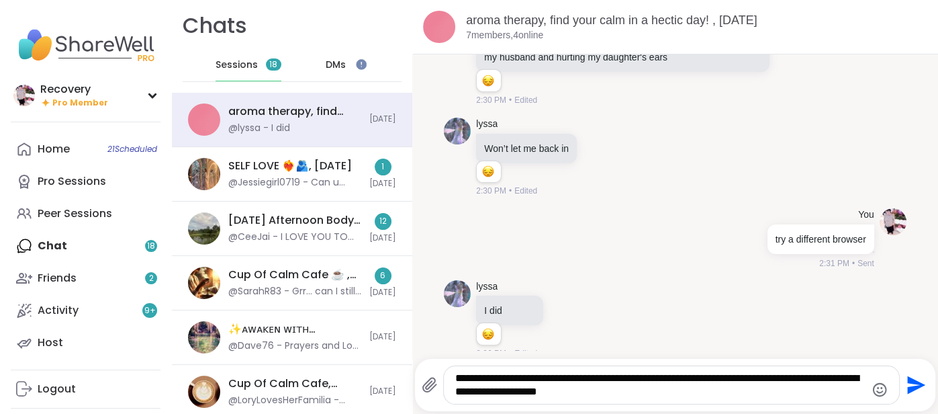
type textarea "**********"
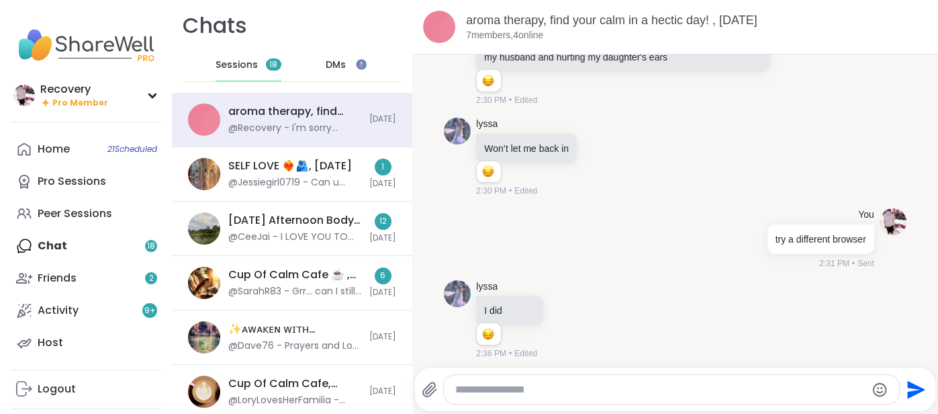
scroll to position [758, 0]
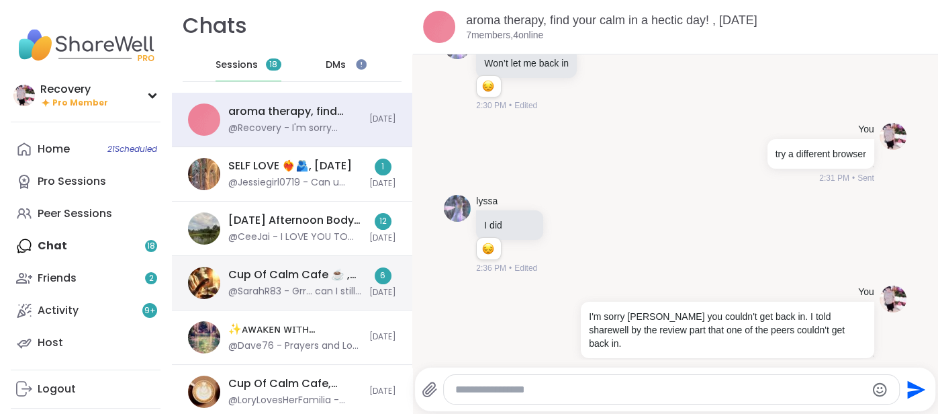
click at [316, 279] on div "Cup Of Calm Cafe ☕️ , [DATE]" at bounding box center [294, 274] width 133 height 15
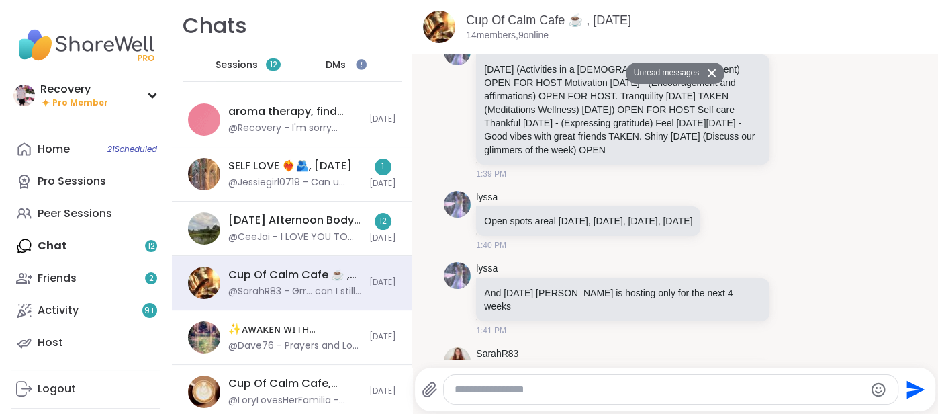
scroll to position [5591, 0]
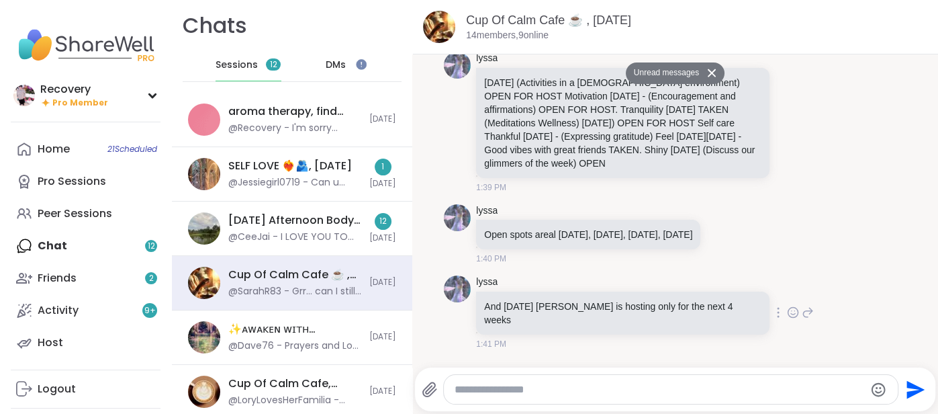
click at [507, 300] on p "And [DATE] [PERSON_NAME] is hosting only for the next 4 weeks" at bounding box center [622, 313] width 277 height 27
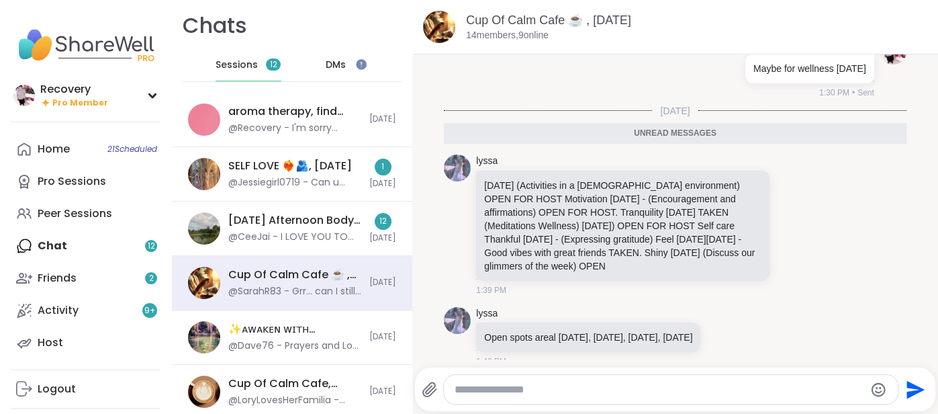
scroll to position [5489, 0]
click at [513, 330] on p "Open spots areal [DATE], [DATE], [DATE], [DATE]" at bounding box center [588, 336] width 208 height 13
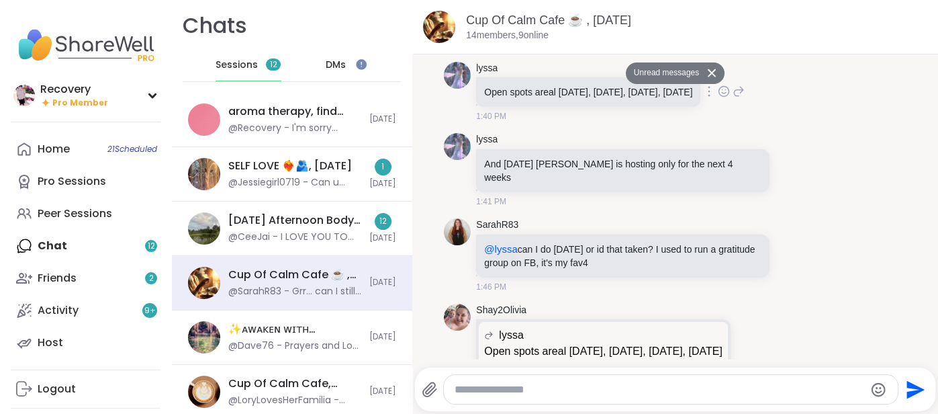
scroll to position [5794, 0]
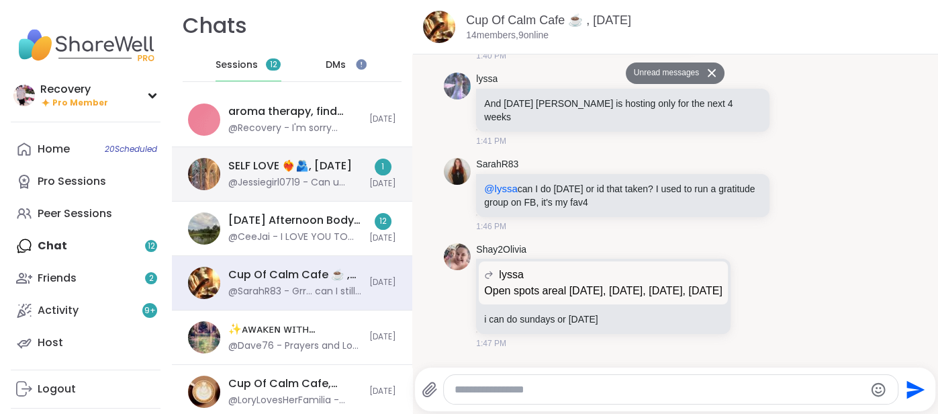
click at [398, 167] on div "SELF LOVE ❤️‍🔥🫂, [DATE] @Jessiegirl0719 - Can u accept my request for some reas…" at bounding box center [292, 174] width 240 height 54
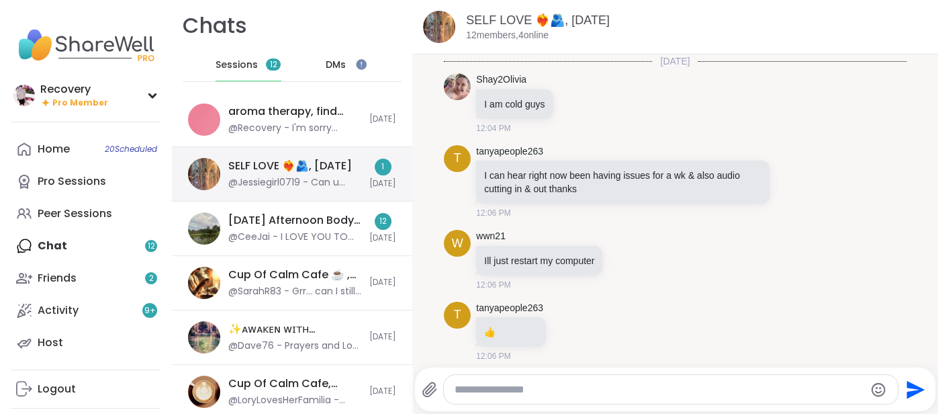
scroll to position [8890, 0]
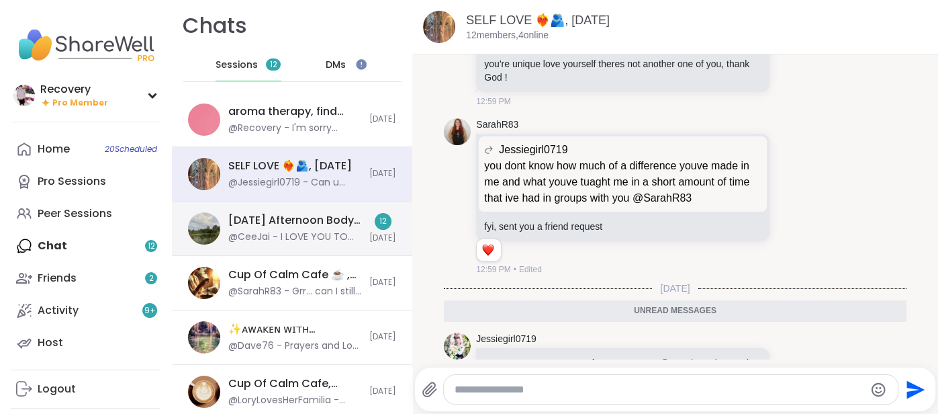
click at [366, 218] on div "[DATE] Afternoon Body Doublers and Chillers!, [DATE] @CeeJai - I LOVE YOU TOO […" at bounding box center [292, 228] width 240 height 54
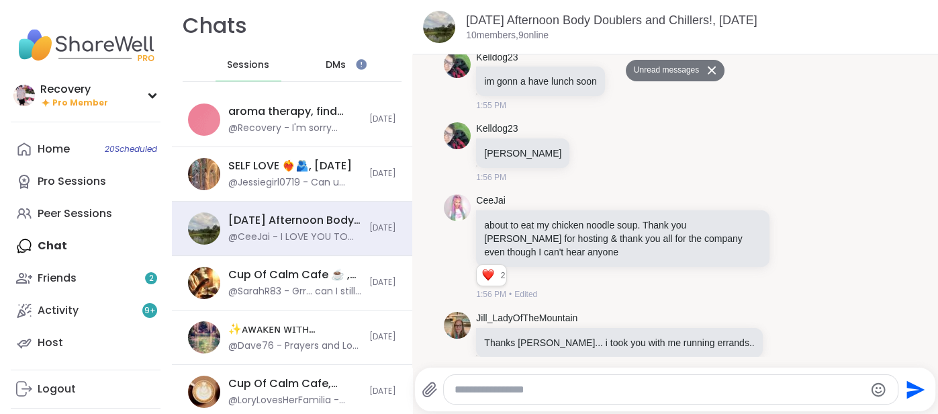
scroll to position [629, 0]
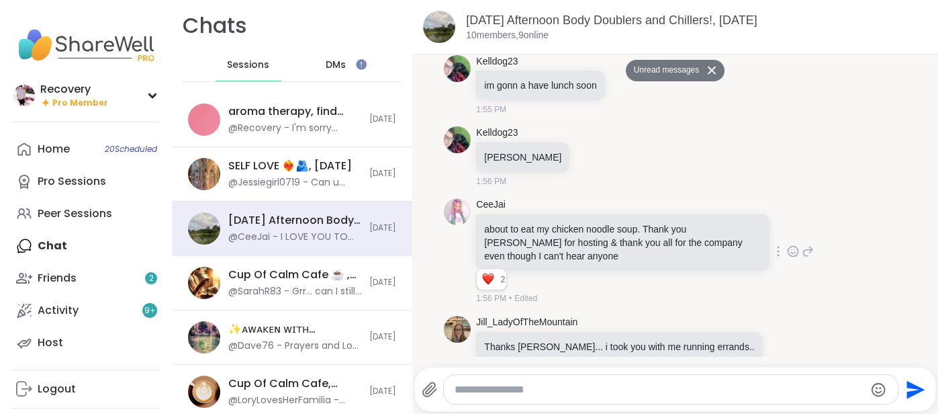
click at [752, 295] on div "1:56 PM • Edited" at bounding box center [624, 298] width 296 height 12
click at [745, 292] on div "1:56 PM • Edited" at bounding box center [624, 298] width 296 height 12
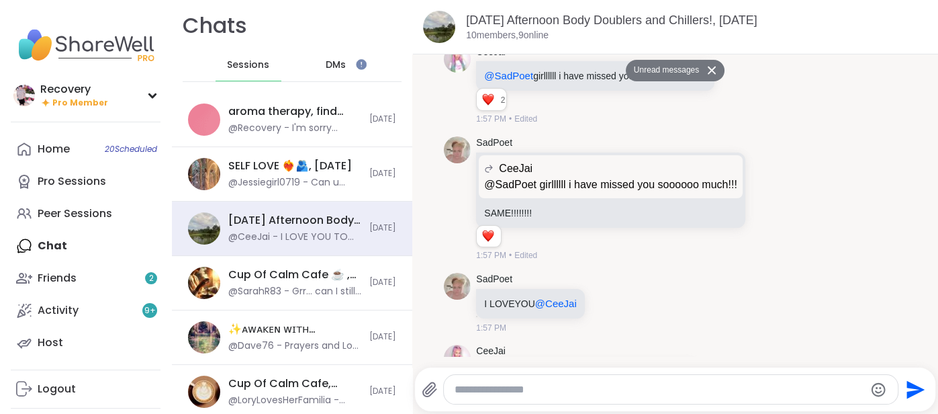
scroll to position [1064, 0]
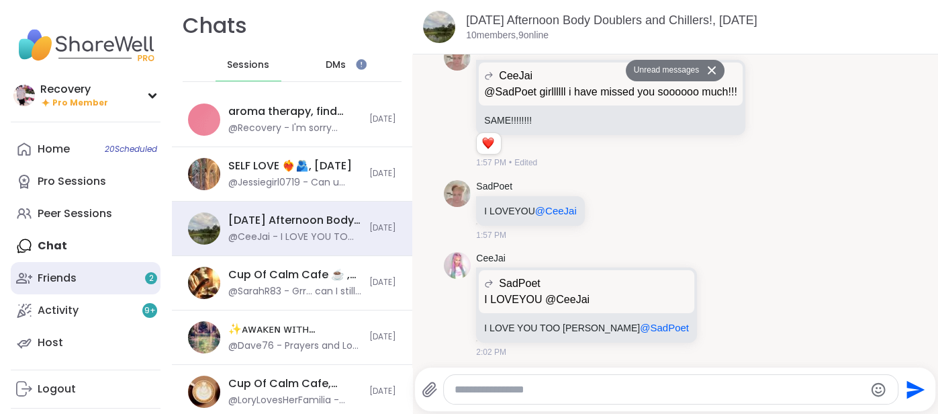
click at [121, 264] on link "Friends 2" at bounding box center [86, 278] width 150 height 32
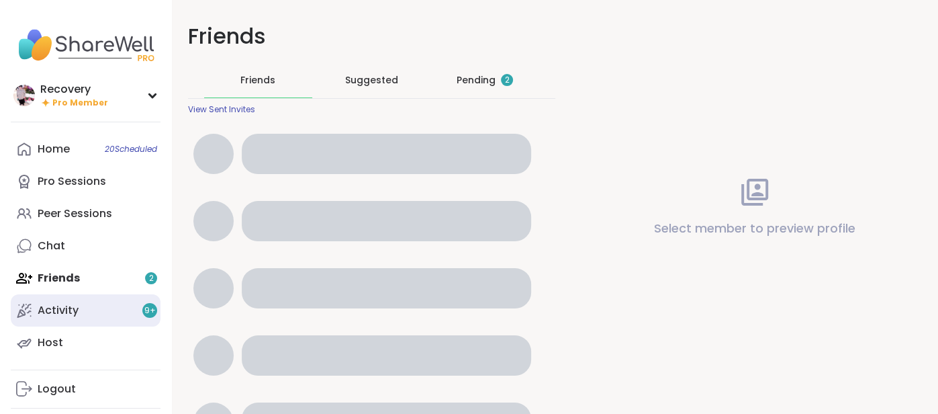
click at [111, 296] on link "Activity 9 +" at bounding box center [86, 310] width 150 height 32
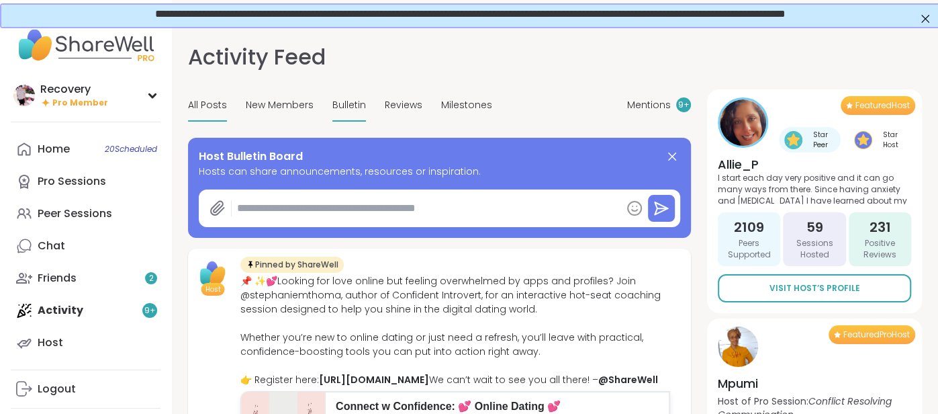
click at [355, 107] on span "Bulletin" at bounding box center [349, 105] width 34 height 14
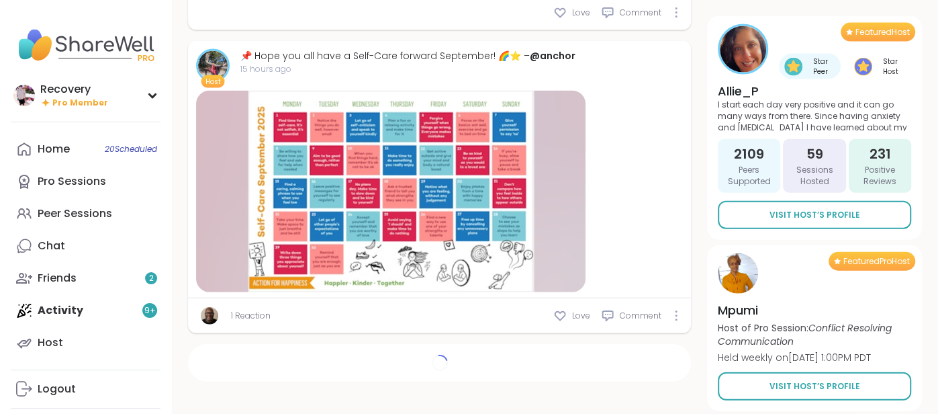
scroll to position [2111, 0]
type textarea "*"
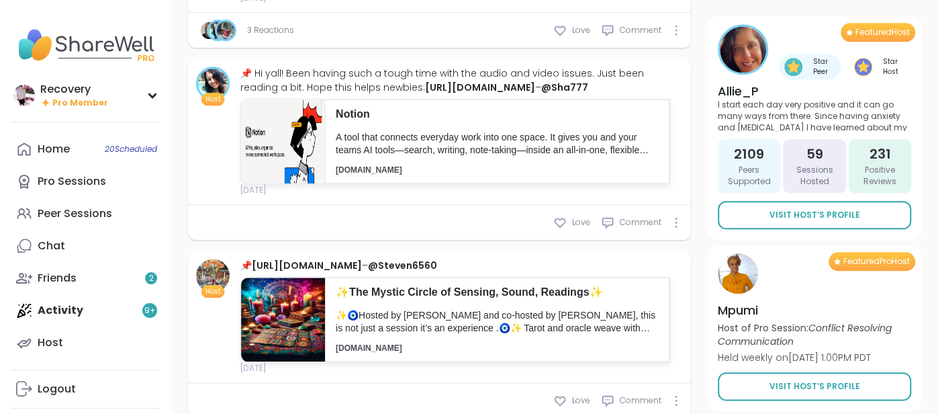
scroll to position [4362, 0]
